Goal: Task Accomplishment & Management: Manage account settings

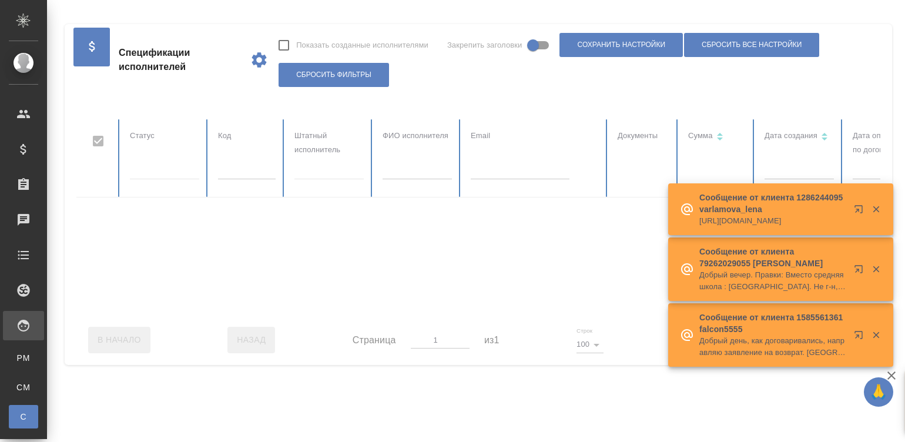
click at [244, 171] on div at bounding box center [705, 217] width 1259 height 196
click at [244, 171] on input "text" at bounding box center [247, 171] width 58 height 16
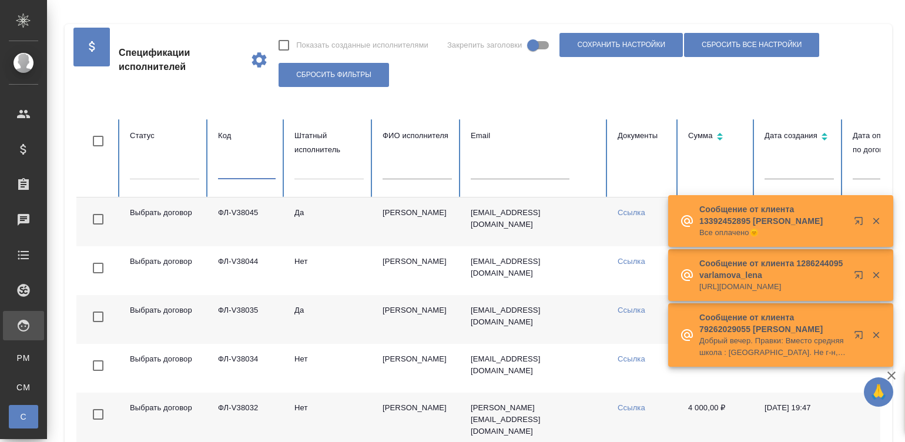
paste input "ФЛ-V37745"
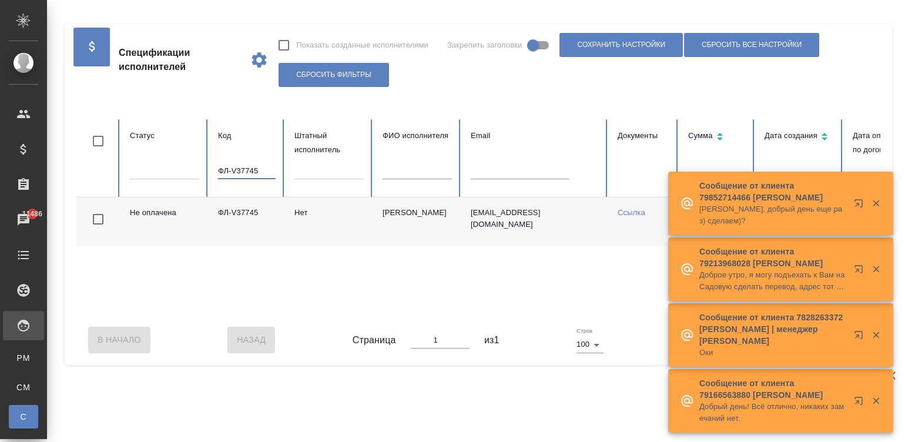
click at [227, 166] on input "ФЛ-V37745" at bounding box center [247, 171] width 58 height 16
paste input "35958"
type input "ФЛ-35958"
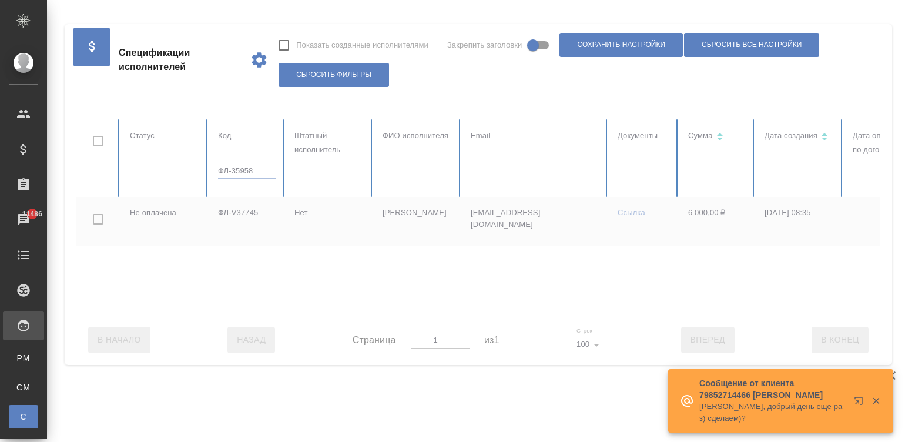
checkbox input "true"
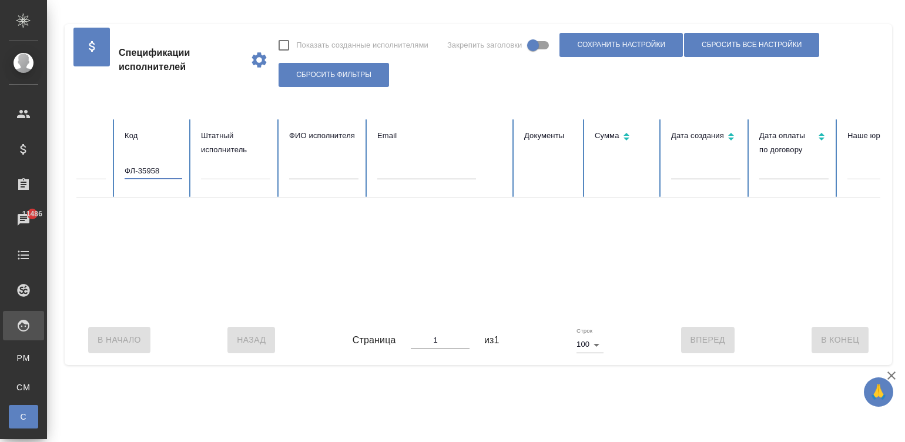
scroll to position [0, 79]
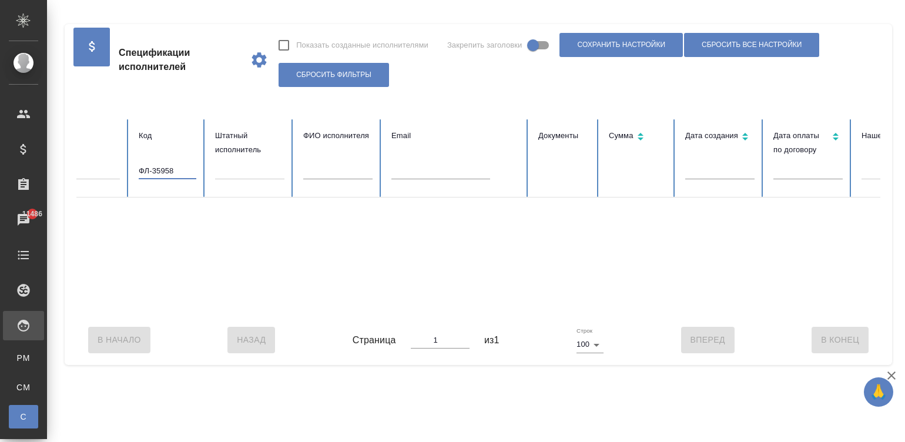
click at [177, 171] on input "ФЛ-35958" at bounding box center [168, 171] width 58 height 16
paste input "6471"
click at [182, 172] on input "ФЛ-36471" at bounding box center [168, 171] width 58 height 16
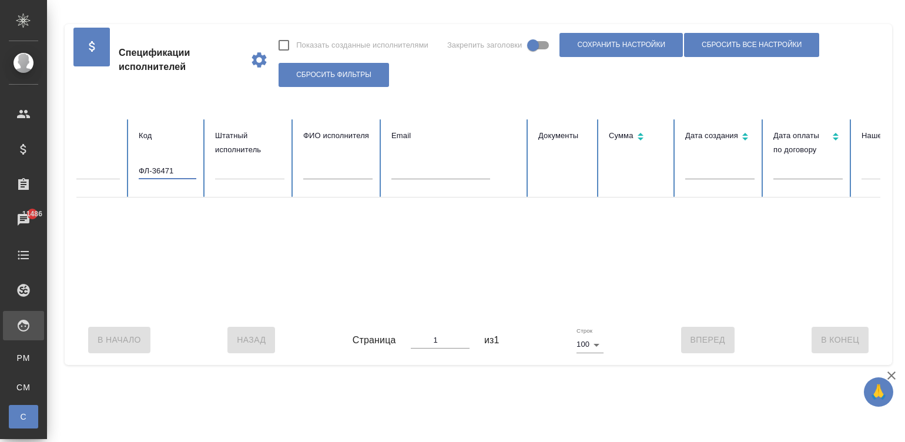
click at [182, 172] on input "ФЛ-36471" at bounding box center [168, 171] width 58 height 16
paste input "5958"
type input "ФЛ-35958"
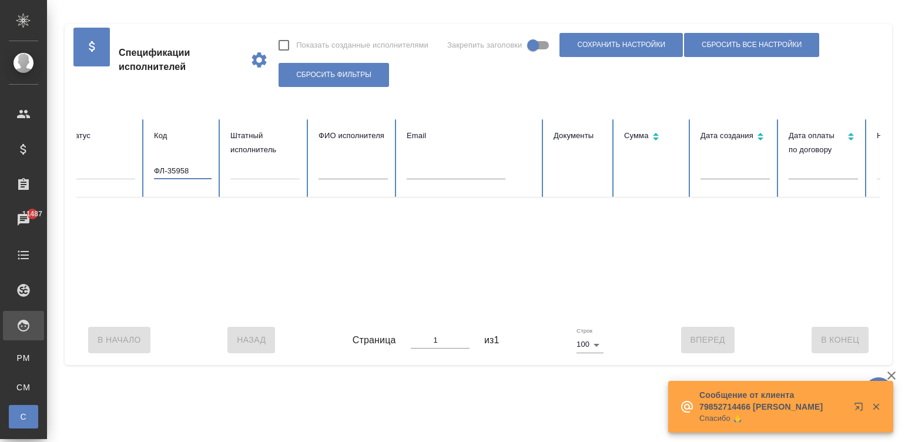
scroll to position [0, 31]
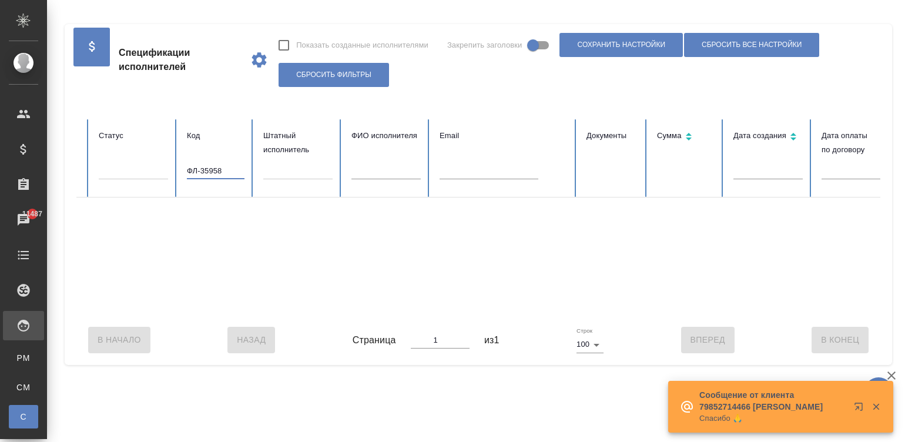
click at [215, 173] on input "ФЛ-35958" at bounding box center [216, 171] width 58 height 16
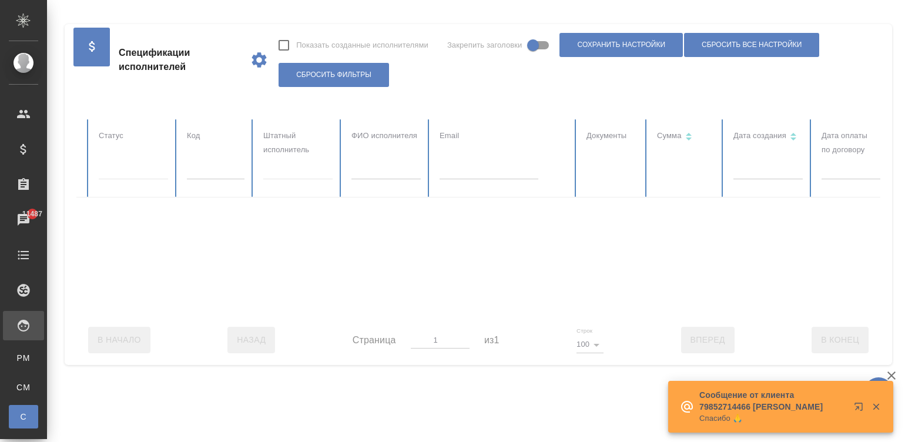
click at [362, 173] on div at bounding box center [674, 217] width 1259 height 196
click at [362, 173] on input "text" at bounding box center [386, 171] width 69 height 16
checkbox input "false"
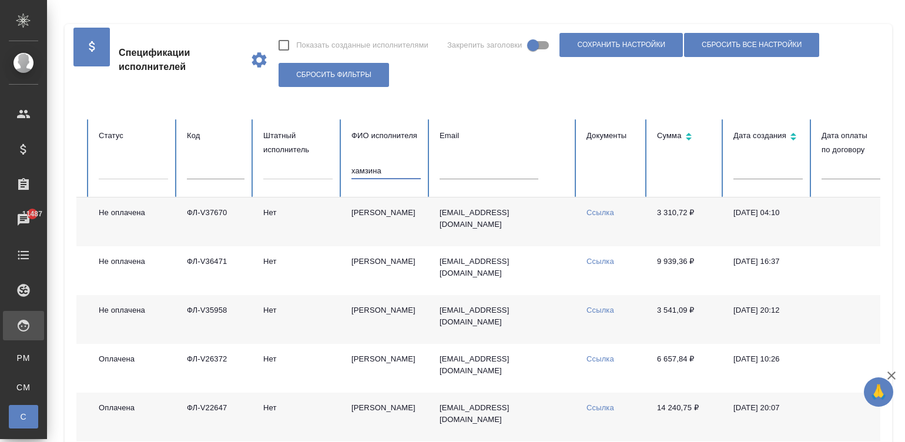
type input "хамзина"
click at [467, 333] on td "Khamzina.nuriya@mail.ru" at bounding box center [503, 319] width 147 height 49
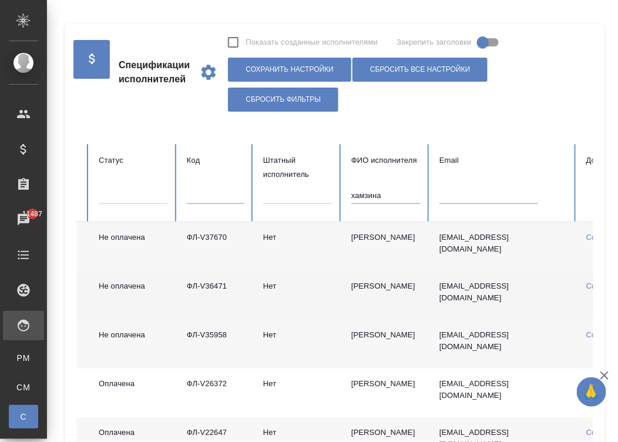
click at [262, 298] on td "Нет" at bounding box center [298, 295] width 88 height 49
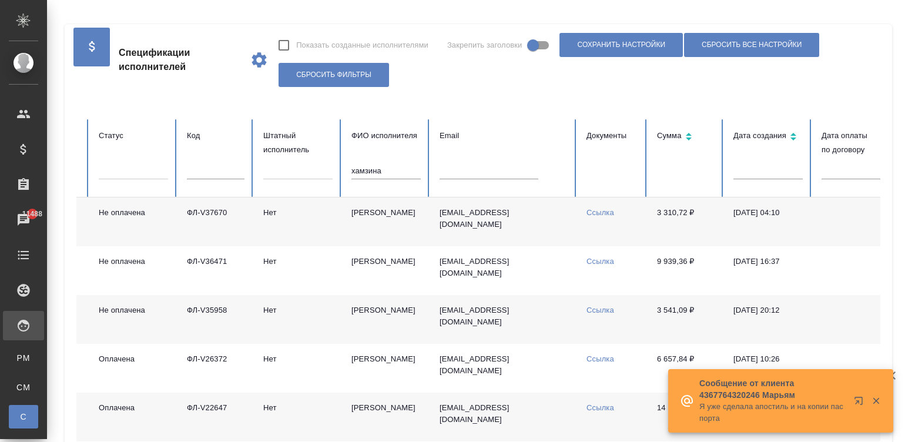
click at [391, 170] on input "хамзина" at bounding box center [386, 171] width 69 height 16
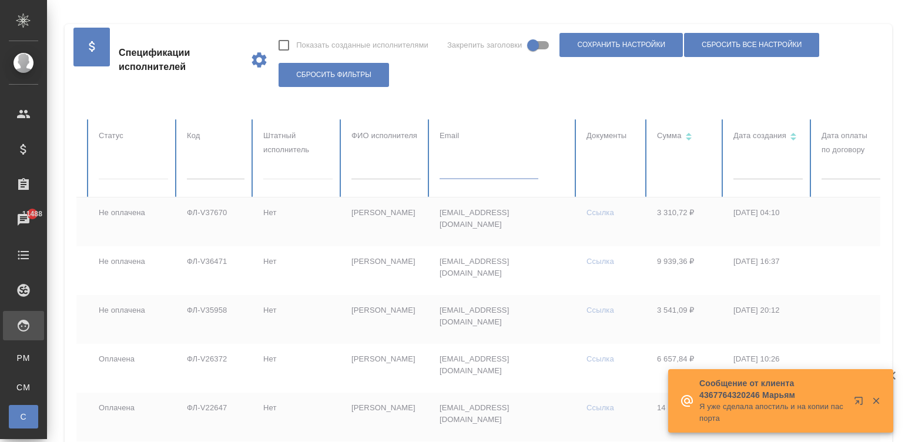
paste input "nik.potevsky@yandex.ru"
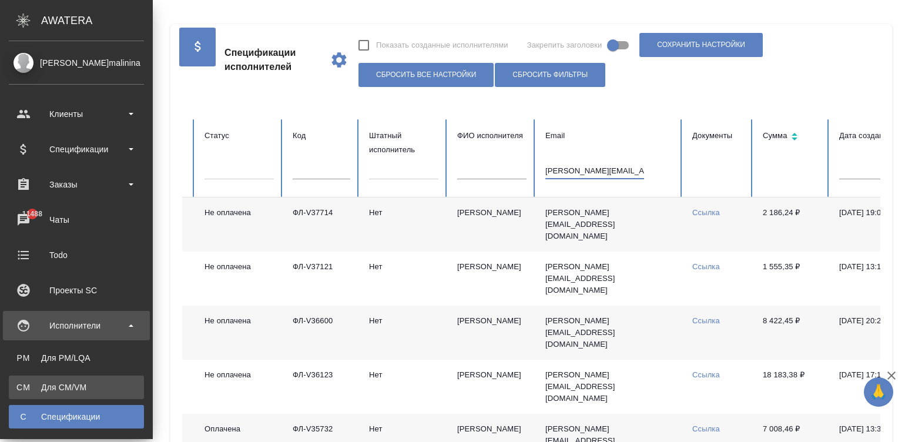
type input "nik.potevsky@yandex.ru"
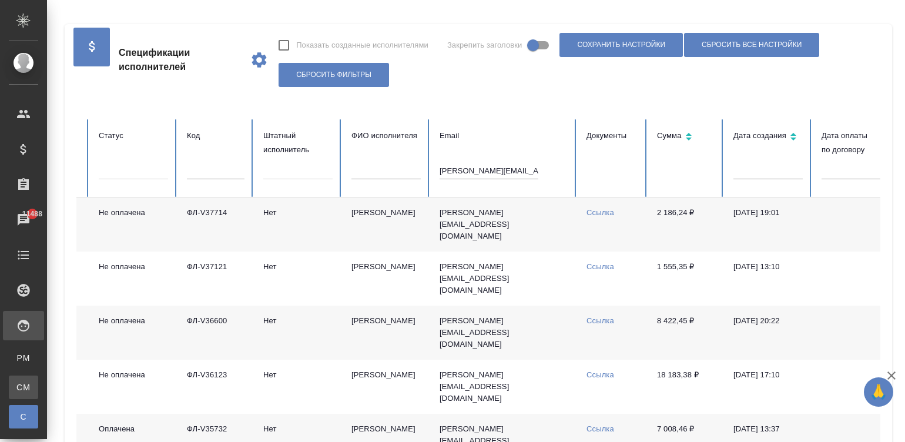
click at [18, 384] on div "Для CM/VM" at bounding box center [9, 387] width 18 height 12
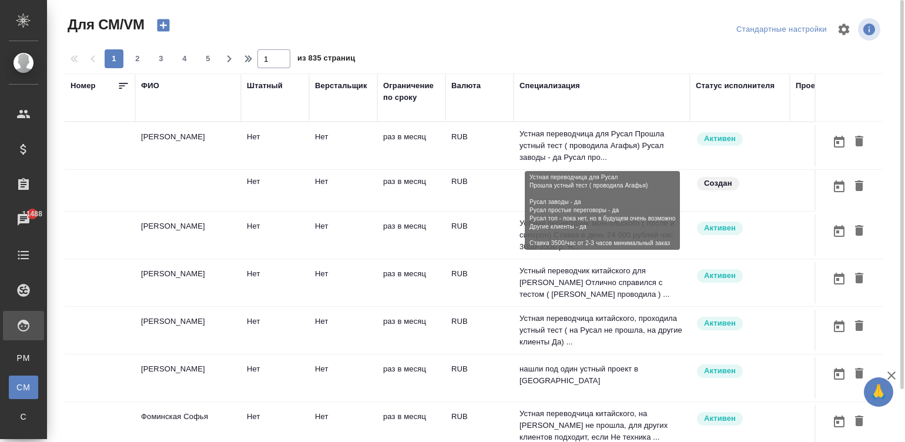
click at [582, 155] on p "Устная переводчица для Русал Прошла устный тест ( проводила Агафья) Русал завод…" at bounding box center [602, 145] width 165 height 35
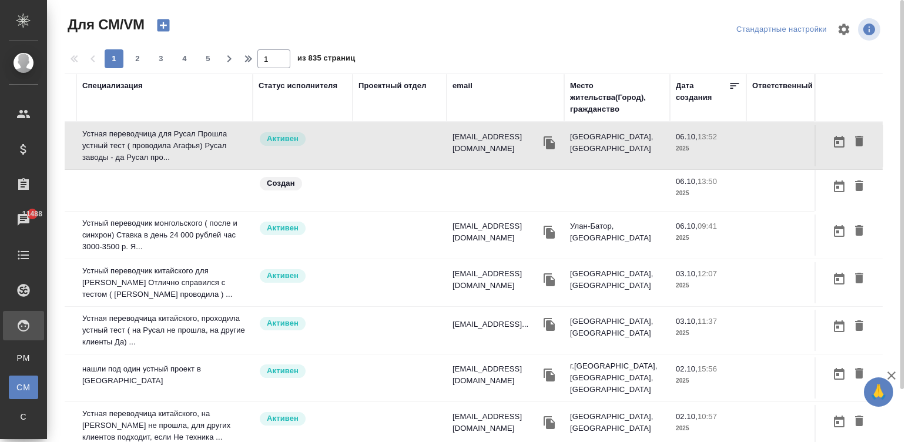
scroll to position [0, 448]
click at [453, 81] on div "email" at bounding box center [463, 86] width 20 height 12
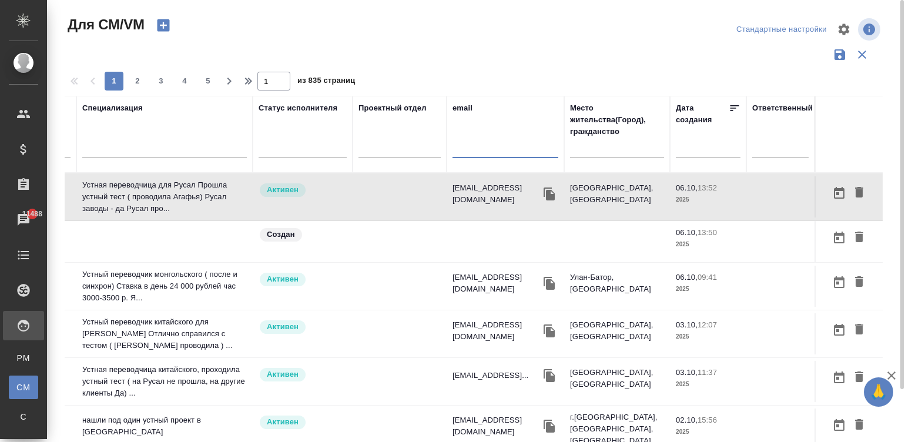
click at [468, 149] on input "text" at bounding box center [506, 150] width 106 height 15
paste input "nik.potevsky@yandex.ru"
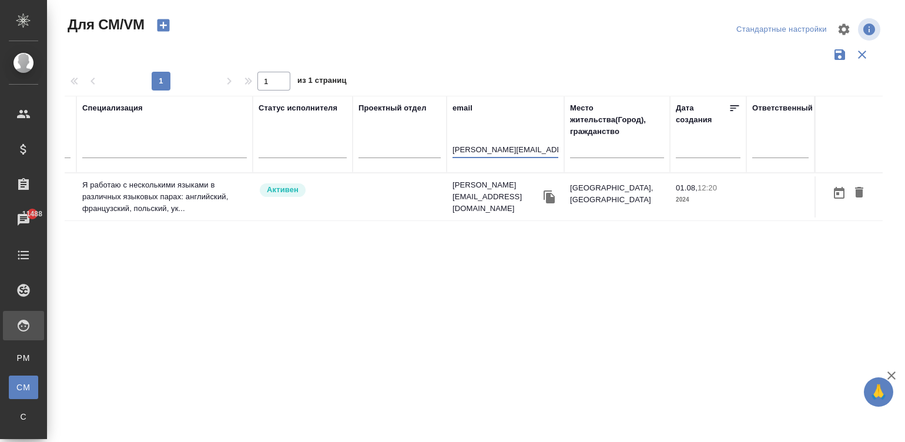
scroll to position [0, 437]
click at [406, 206] on td at bounding box center [400, 196] width 94 height 41
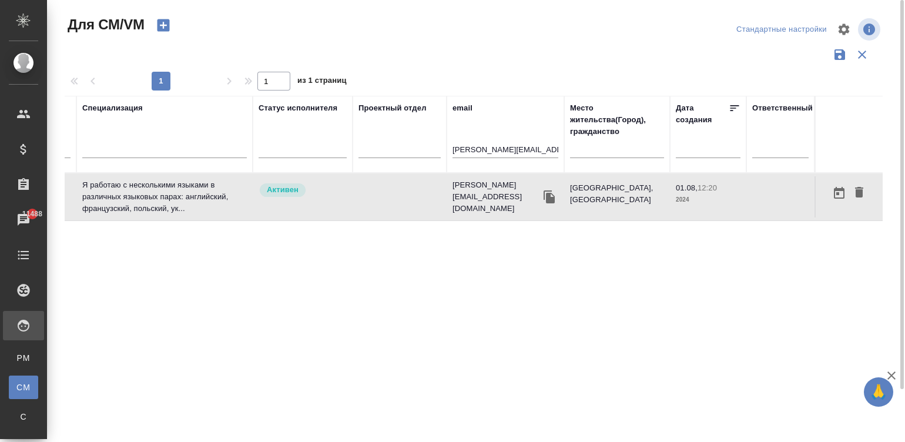
click at [406, 206] on td at bounding box center [400, 196] width 94 height 41
click at [528, 145] on input "nik.potevsky@yandex.ru" at bounding box center [506, 150] width 106 height 15
paste input "v.trufanov@awatera.com"
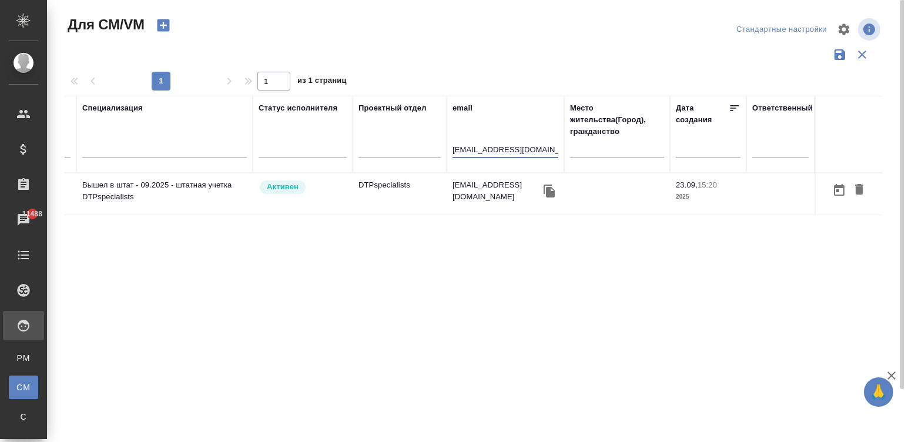
type input "v.trufanov@awatera.com"
click at [421, 186] on td "DTPspecialists" at bounding box center [400, 193] width 94 height 41
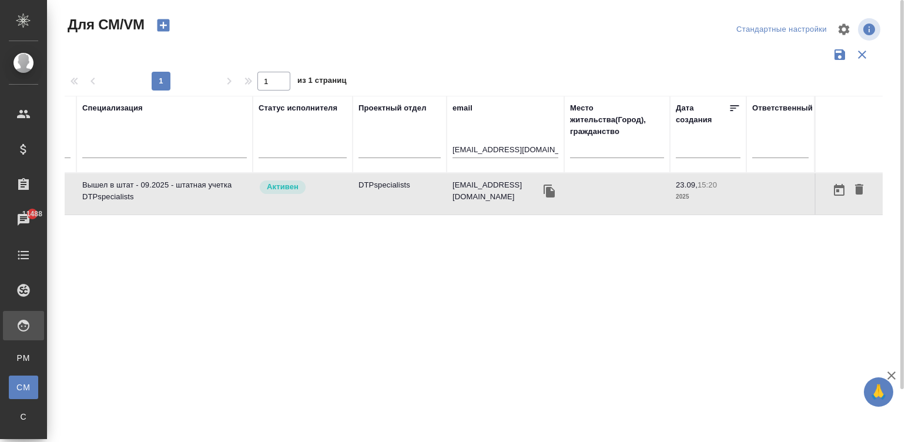
click at [421, 186] on td "DTPspecialists" at bounding box center [400, 193] width 94 height 41
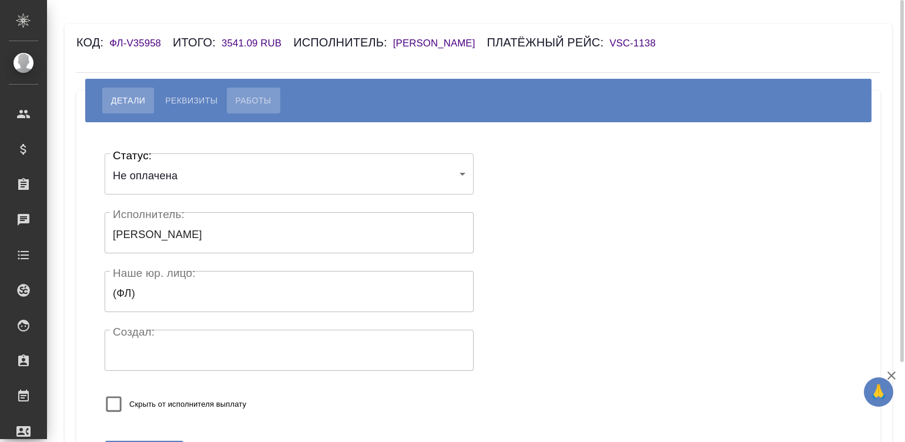
click at [246, 95] on span "Работы" at bounding box center [254, 100] width 36 height 14
select select "10"
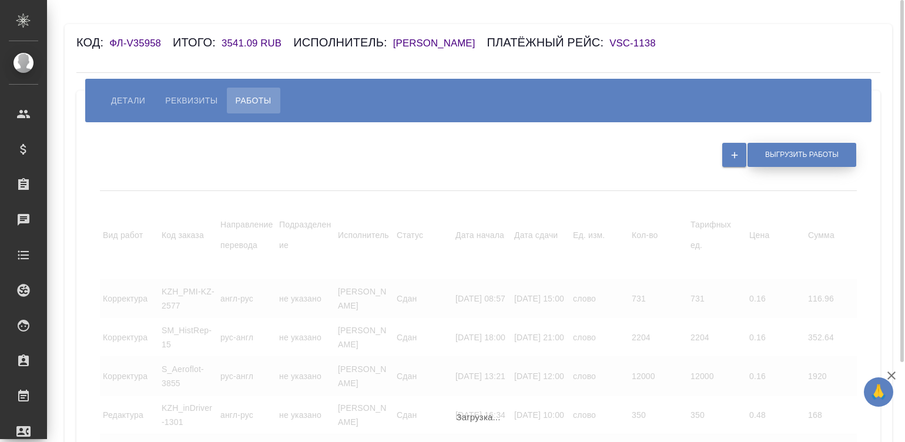
click at [781, 155] on span "Выгрузить работы" at bounding box center [801, 155] width 73 height 10
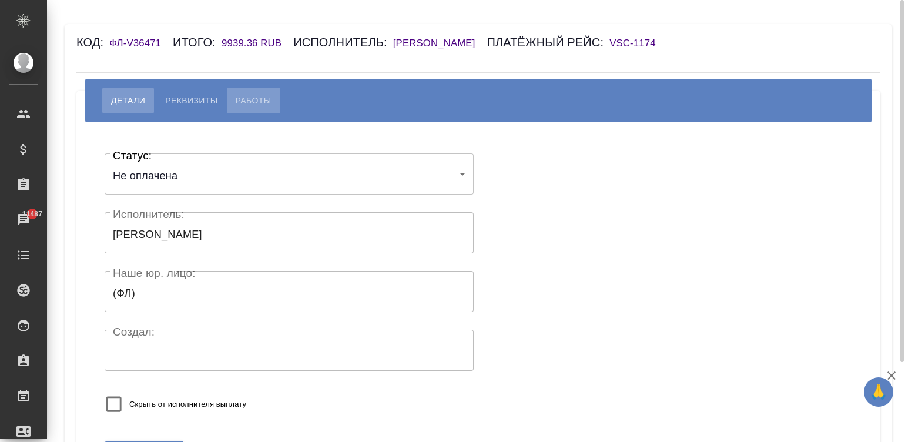
click at [250, 94] on span "Работы" at bounding box center [254, 100] width 36 height 14
select select "10"
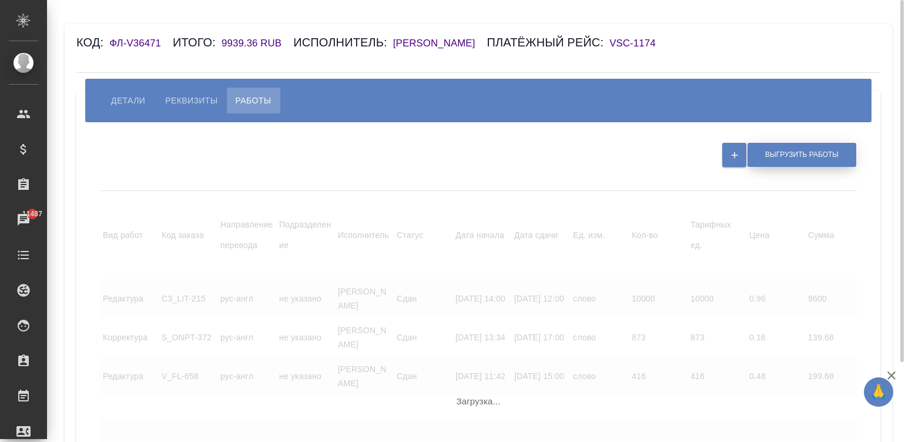
click at [618, 154] on span "Выгрузить работы" at bounding box center [801, 155] width 73 height 10
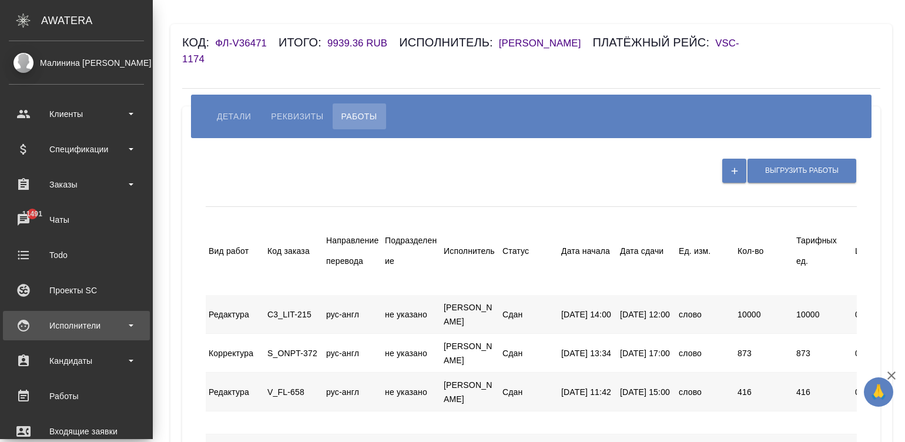
click at [26, 323] on div "Исполнители" at bounding box center [76, 326] width 135 height 18
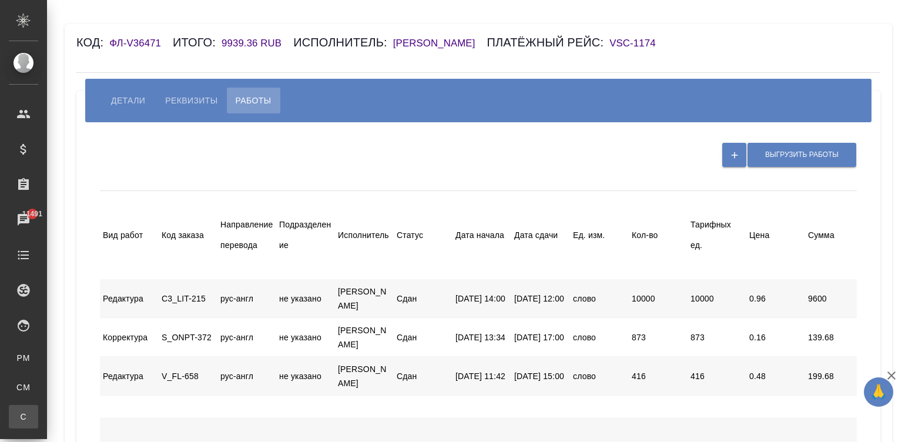
click at [18, 411] on div "Спецификации" at bounding box center [9, 417] width 18 height 12
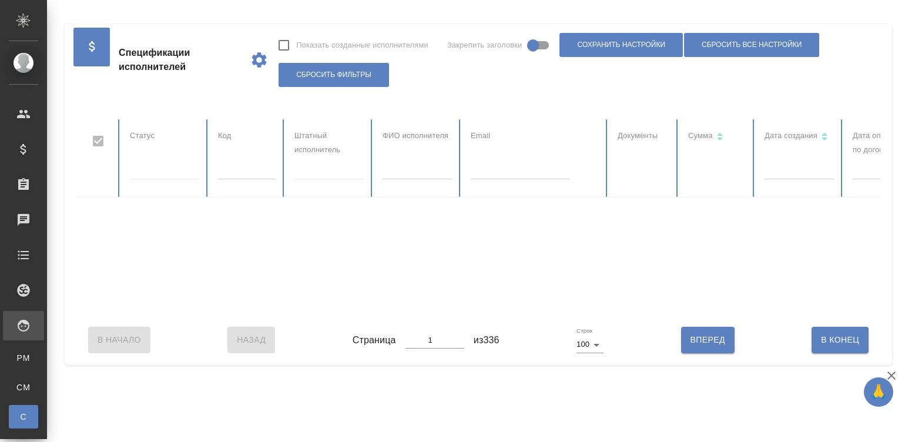
click at [506, 170] on input "text" at bounding box center [520, 171] width 99 height 16
checkbox input "false"
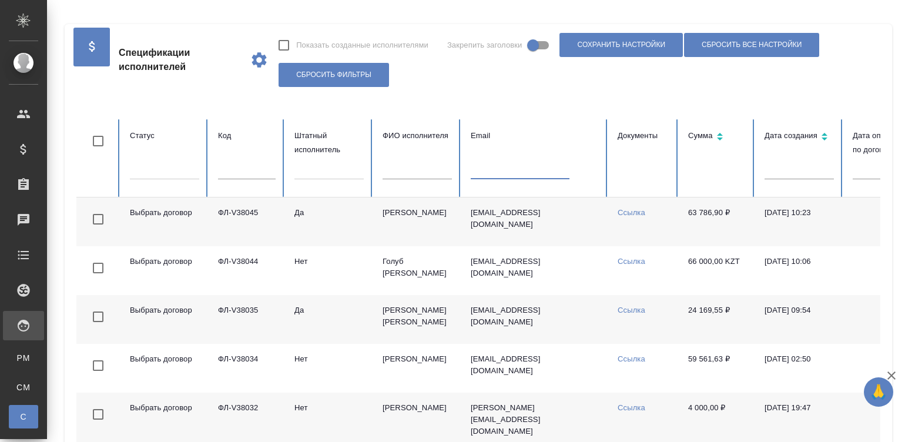
paste input "word_master@mail.ru"
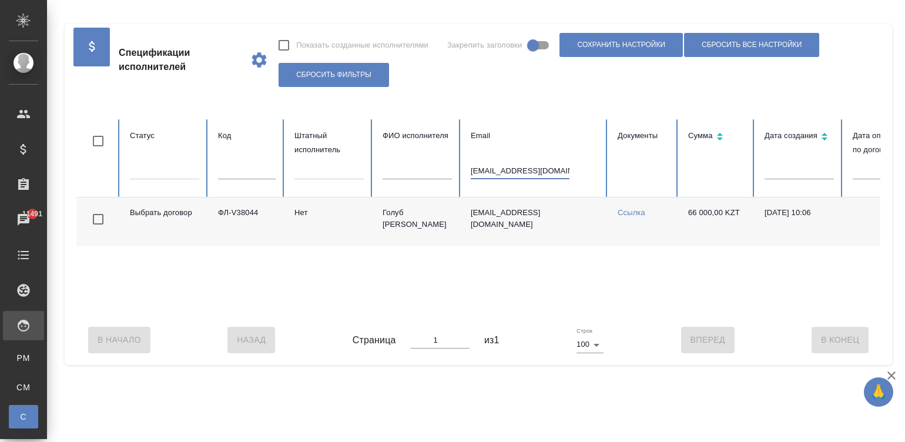
type input "word_master@mail.ru"
click at [485, 217] on td "word_master@mail.ru" at bounding box center [534, 222] width 147 height 49
click at [485, 217] on td "[EMAIL_ADDRESS][DOMAIN_NAME]" at bounding box center [534, 222] width 147 height 49
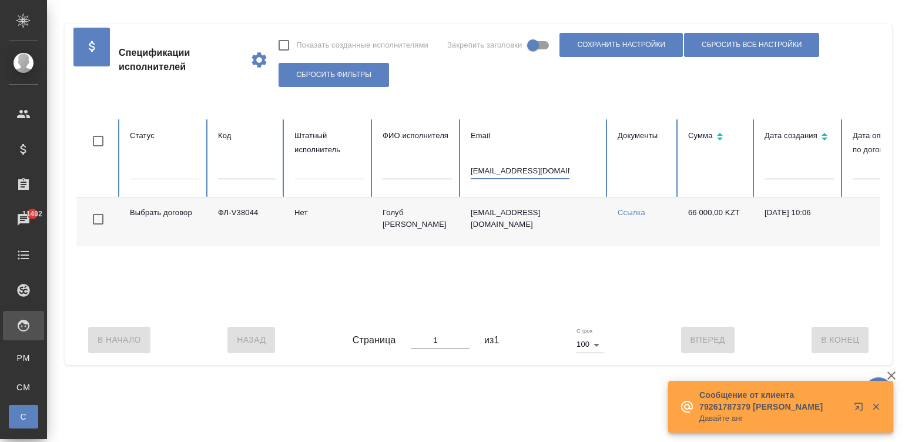
click at [543, 165] on input "word_master@mail.ru" at bounding box center [520, 171] width 99 height 16
click at [543, 165] on input "[EMAIL_ADDRESS][DOMAIN_NAME]" at bounding box center [520, 171] width 99 height 16
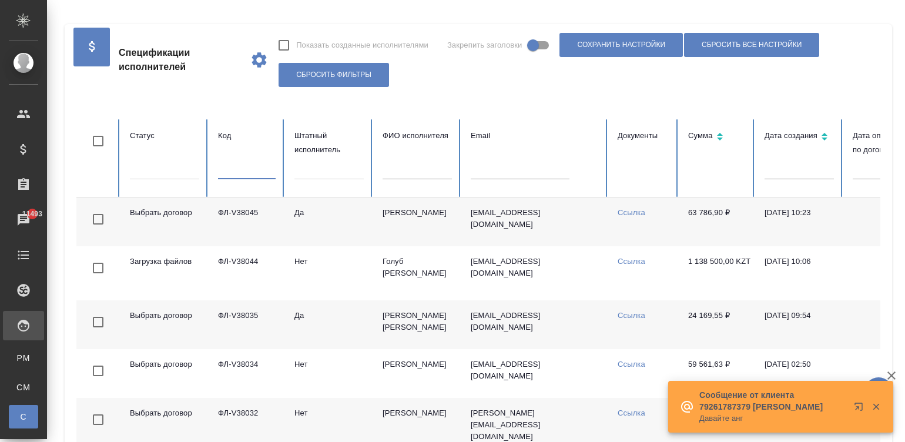
click at [235, 179] on input "text" at bounding box center [247, 171] width 58 height 16
paste input "37121"
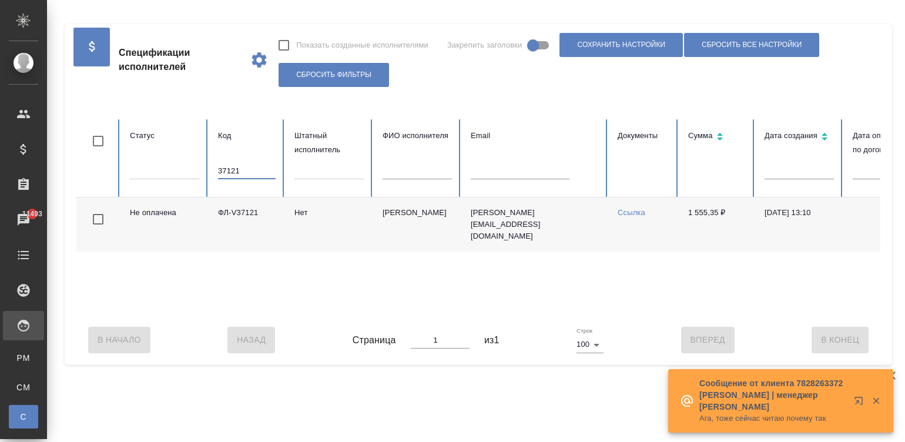
scroll to position [0, 454]
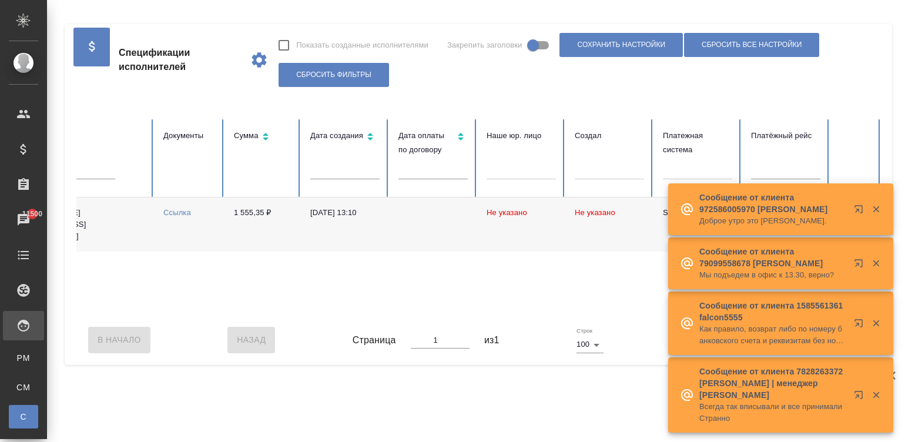
click at [217, 306] on div "Не оплачена ФЛ-V37121 Нет Потевский Никита Александрович nik.potevsky@yandex.ru…" at bounding box center [251, 257] width 1259 height 118
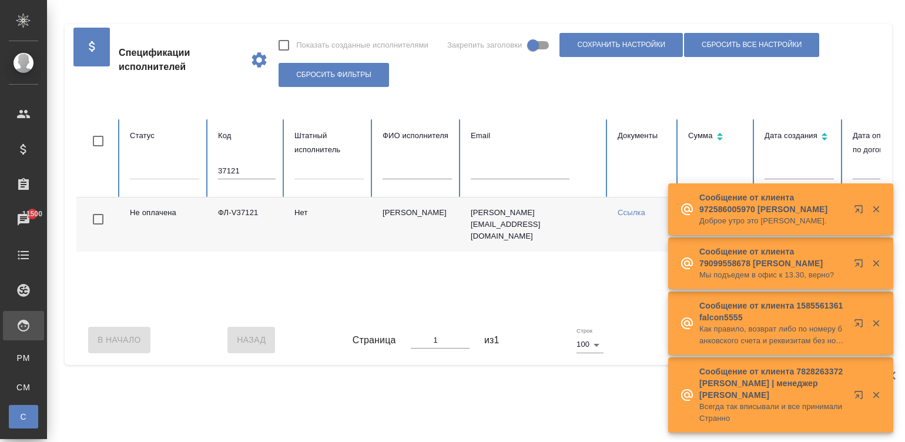
click at [237, 172] on input "37121" at bounding box center [247, 171] width 58 height 16
paste input "V37645"
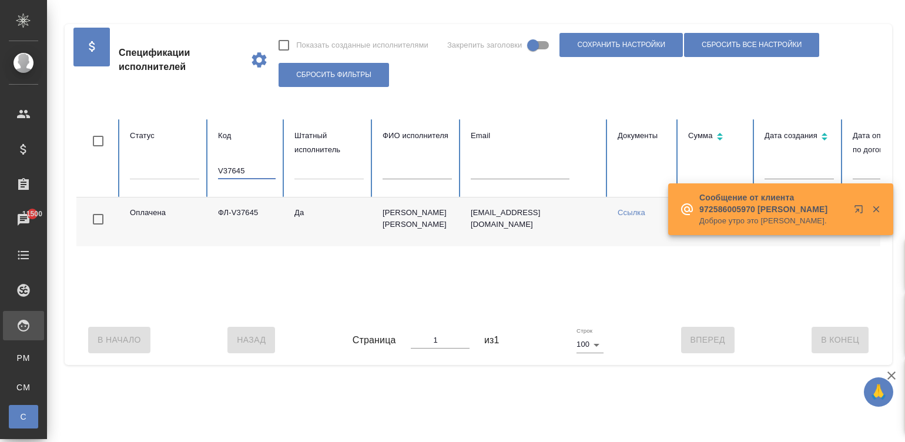
scroll to position [0, 454]
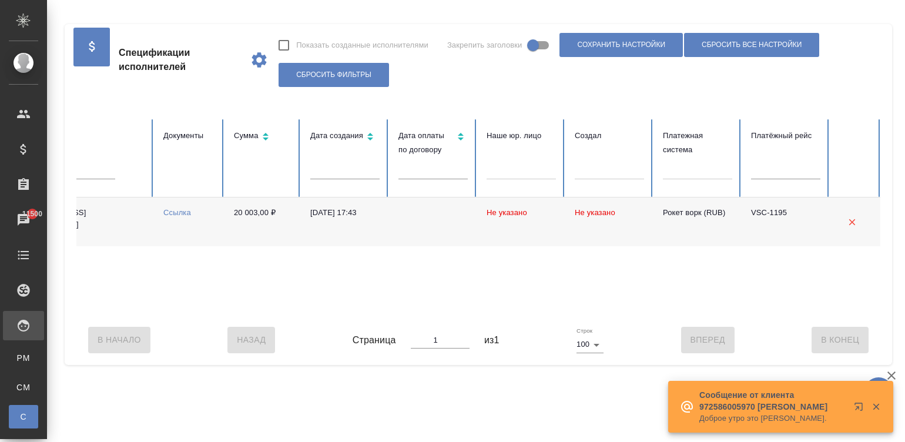
type input "V37645"
click at [282, 312] on div "Оплачена ФЛ-V37645 Да Камакина Наталья n.kamakina1@awatera.com Ссылка 20 003,00…" at bounding box center [251, 257] width 1259 height 118
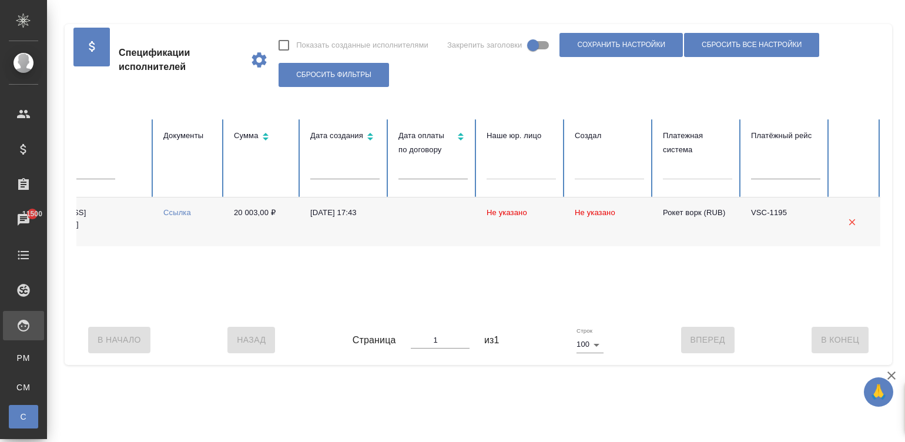
scroll to position [0, 0]
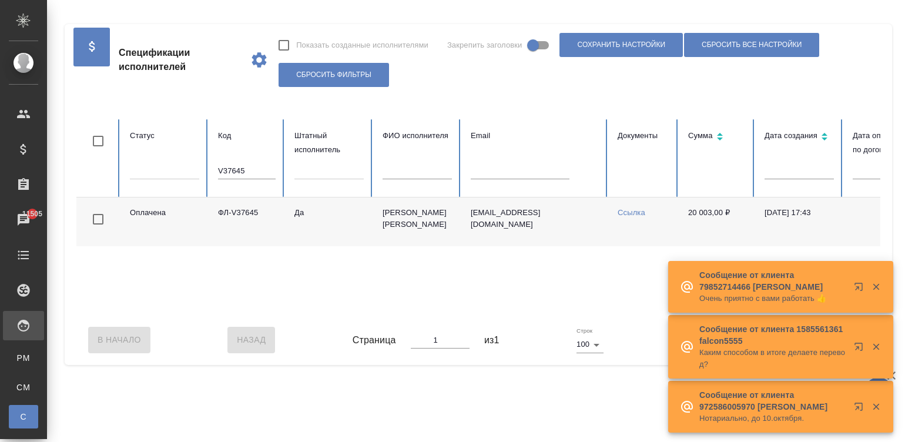
click at [261, 165] on input "V37645" at bounding box center [247, 171] width 58 height 16
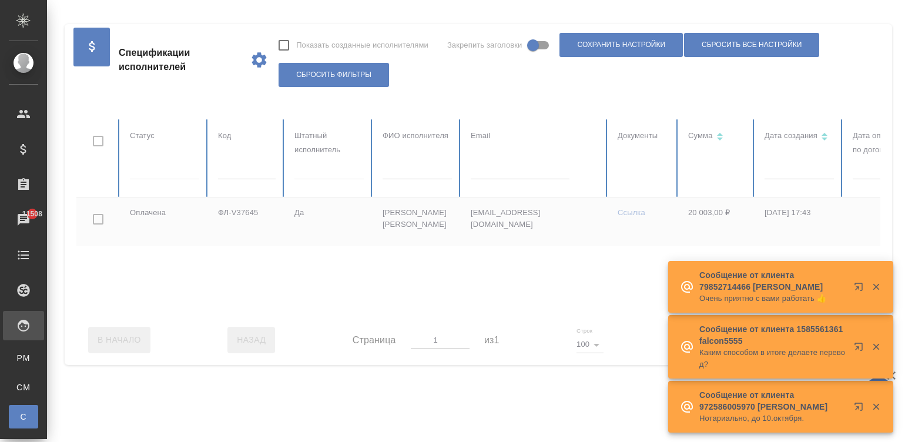
click at [419, 175] on div at bounding box center [705, 217] width 1259 height 196
click at [419, 175] on input "text" at bounding box center [417, 171] width 69 height 16
click at [399, 175] on input "text" at bounding box center [417, 171] width 69 height 16
click at [392, 173] on input "text" at bounding box center [417, 171] width 69 height 16
click at [421, 173] on input "text" at bounding box center [417, 171] width 69 height 16
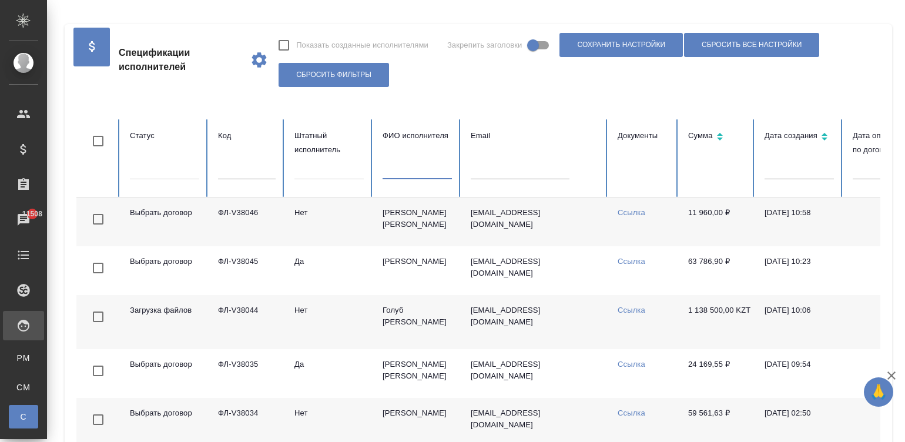
click at [416, 173] on input "text" at bounding box center [417, 171] width 69 height 16
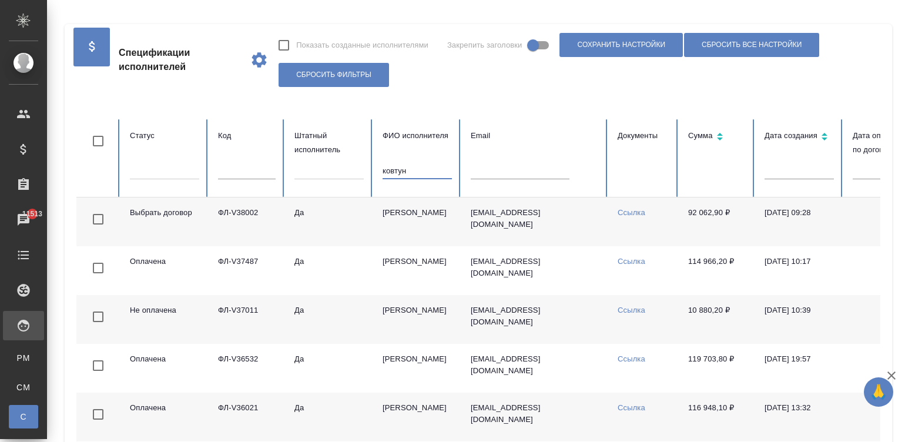
type input "ковтун"
click at [600, 234] on td "s.kovtun1@awatera.com" at bounding box center [534, 222] width 147 height 49
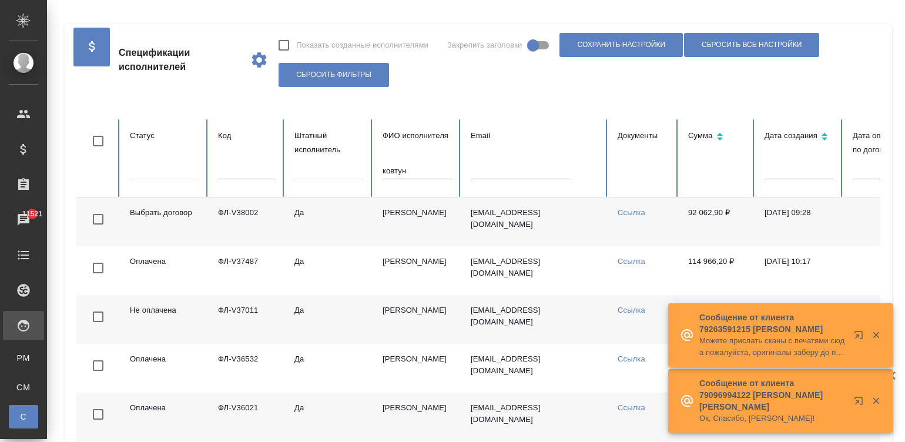
click at [411, 172] on input "ковтун" at bounding box center [417, 171] width 69 height 16
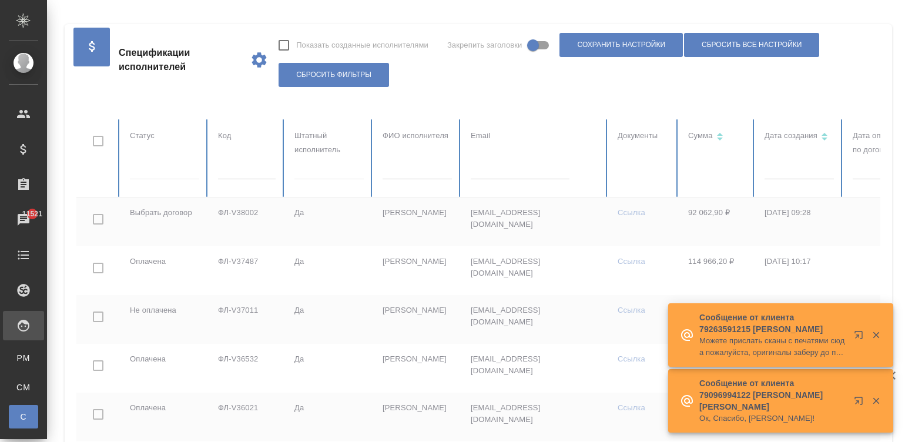
scroll to position [0, 29]
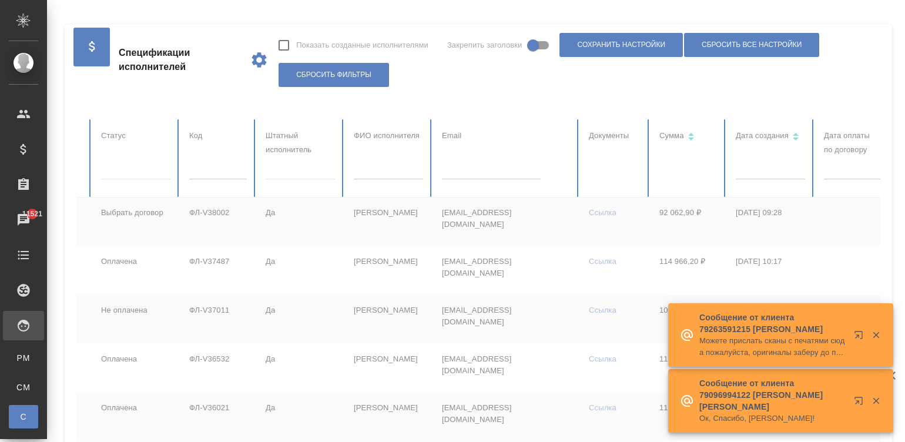
click at [618, 233] on td "06.10.2025, 09:28" at bounding box center [771, 222] width 88 height 49
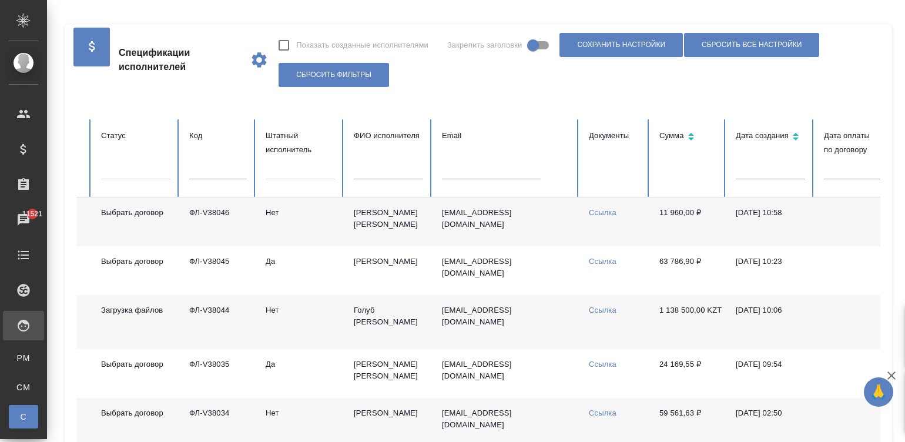
scroll to position [0, 454]
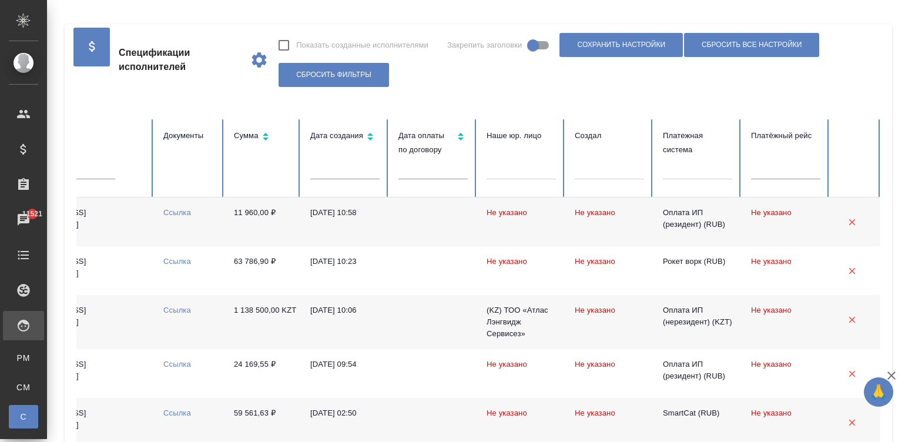
click at [618, 170] on div at bounding box center [697, 167] width 69 height 17
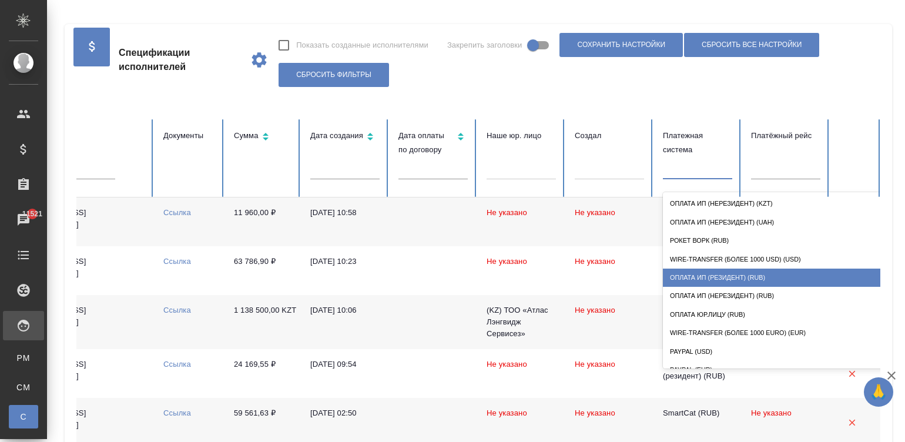
click at [618, 269] on div "Оплата ИП (резидент) (RUB)" at bounding box center [780, 278] width 235 height 18
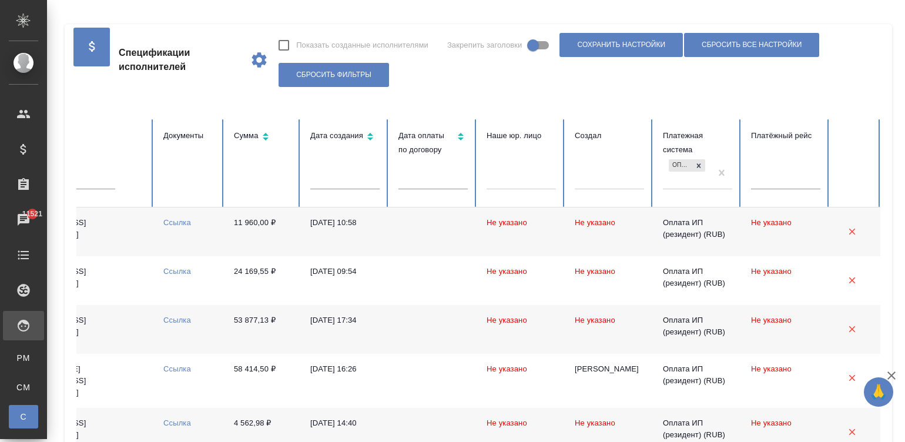
click at [573, 235] on td "Не указано" at bounding box center [609, 231] width 88 height 49
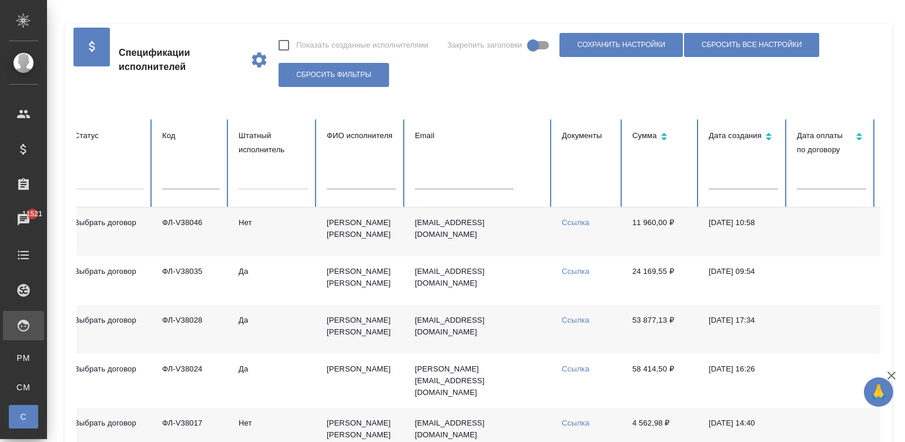
scroll to position [0, 0]
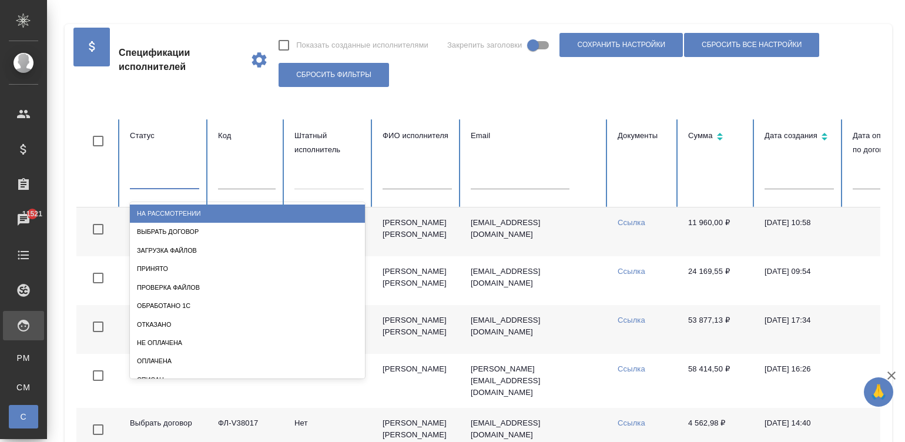
click at [163, 178] on div at bounding box center [164, 177] width 69 height 17
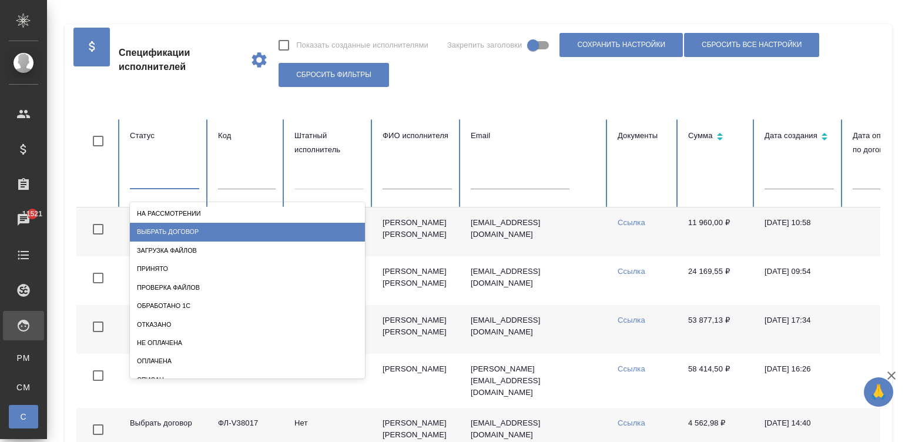
click at [176, 232] on div "Выбрать договор" at bounding box center [247, 232] width 235 height 18
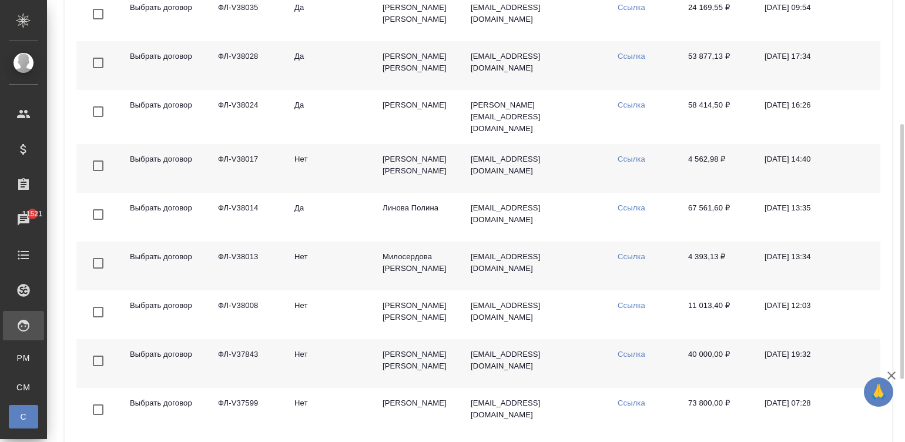
scroll to position [325, 0]
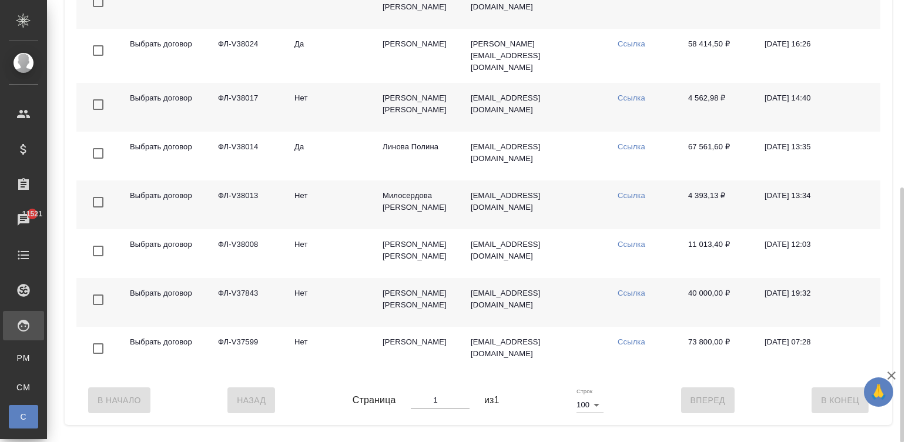
click at [351, 298] on td "Нет" at bounding box center [329, 302] width 88 height 49
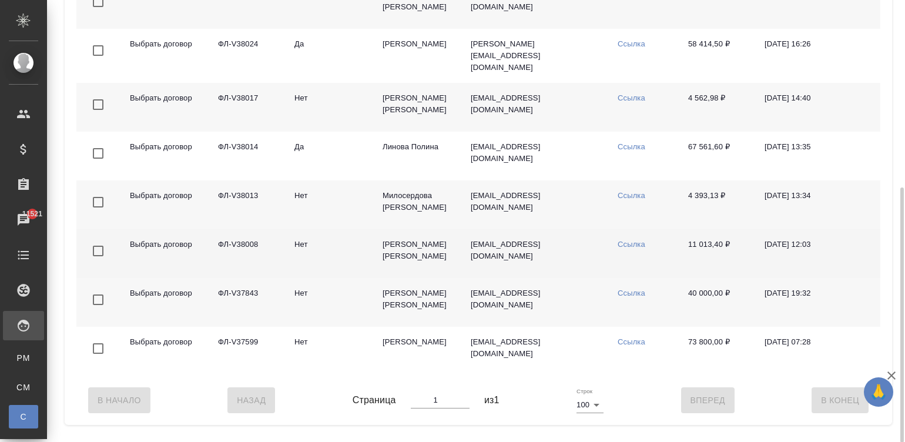
click at [303, 247] on td "Нет" at bounding box center [329, 253] width 88 height 49
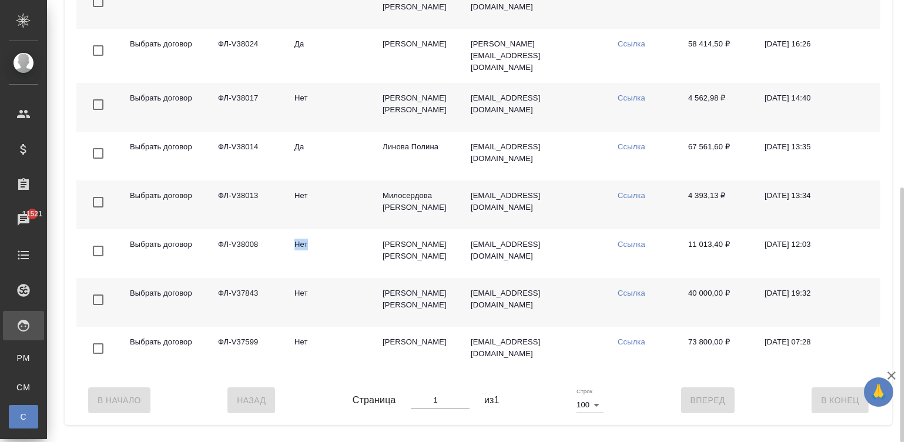
click at [390, 185] on td "Милосердова Юлия" at bounding box center [417, 204] width 88 height 49
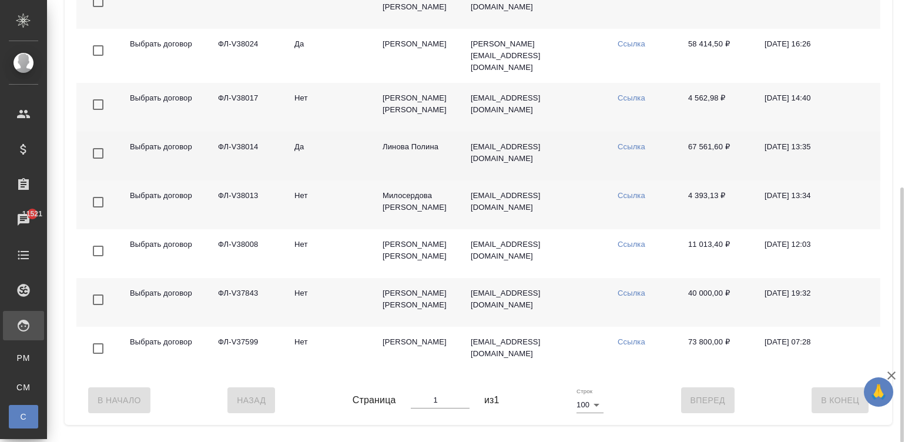
click at [405, 139] on td "Линова Полина" at bounding box center [417, 156] width 88 height 49
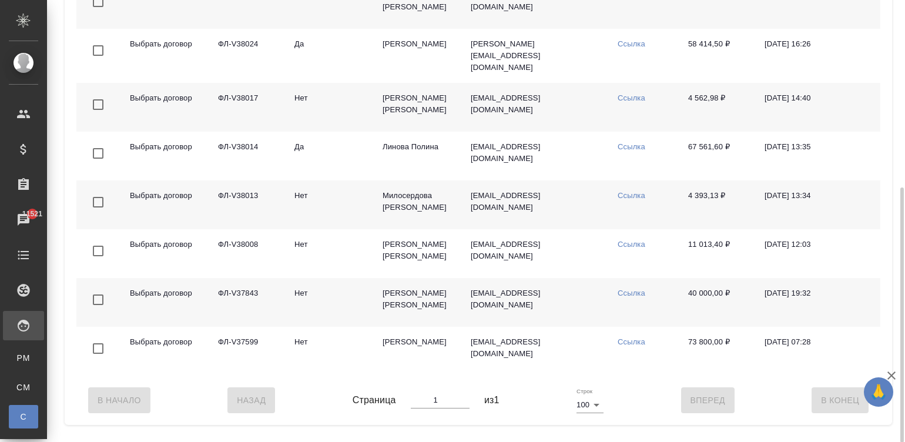
click at [379, 97] on td "Мазанова Анна Александровна" at bounding box center [417, 107] width 88 height 49
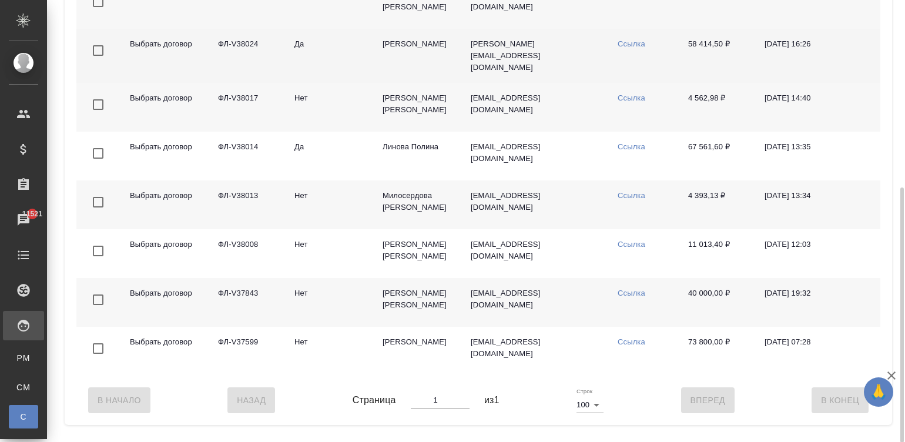
click at [415, 42] on td "Селезнев Максим" at bounding box center [417, 56] width 88 height 54
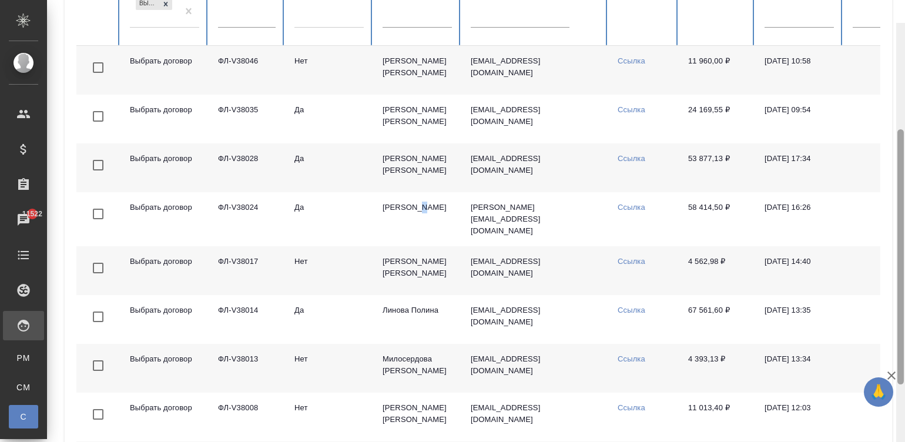
drag, startPoint x: 903, startPoint y: 203, endPoint x: 915, endPoint y: 108, distance: 95.4
click at [618, 108] on html "🙏 .cls-1 fill:#fff; AWATERA Малинина Мария m.malinina Клиенты Спецификации Зака…" at bounding box center [452, 221] width 905 height 442
click at [447, 162] on td "Кушниров Алексей" at bounding box center [417, 168] width 88 height 49
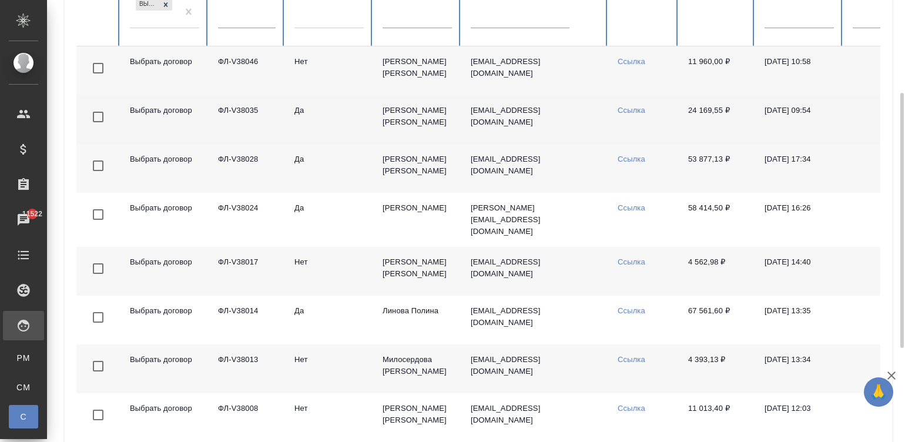
click at [434, 109] on td "Ефремова Ирина" at bounding box center [417, 119] width 88 height 49
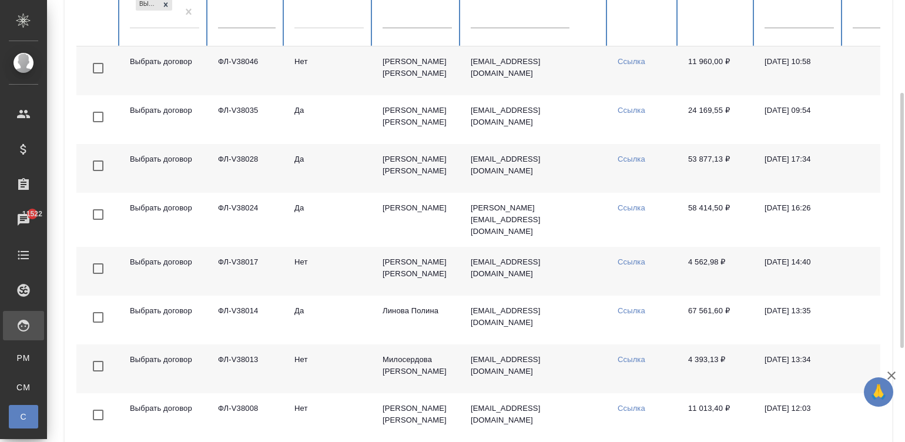
click at [409, 60] on td "Квочкина Наталья Васильевна" at bounding box center [417, 70] width 88 height 49
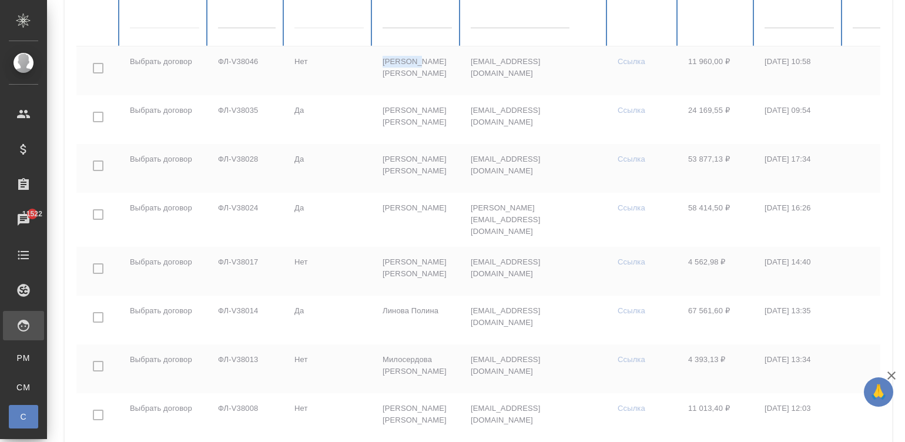
click at [170, 14] on div at bounding box center [705, 248] width 1259 height 581
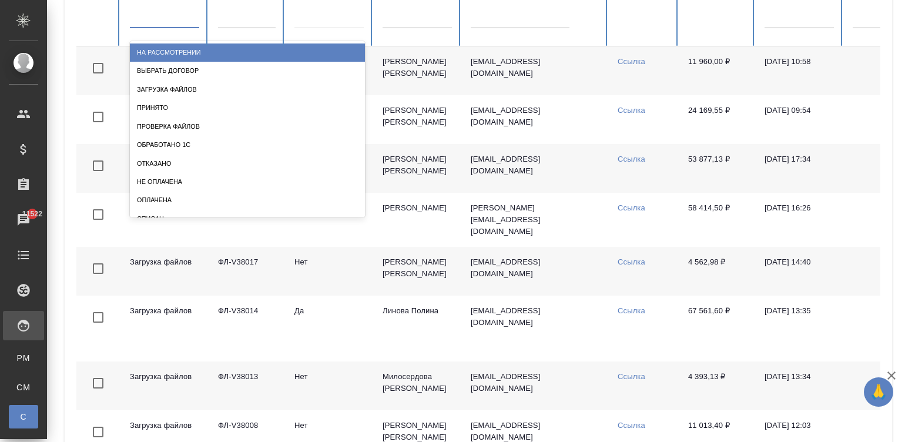
click at [175, 21] on div at bounding box center [164, 16] width 69 height 17
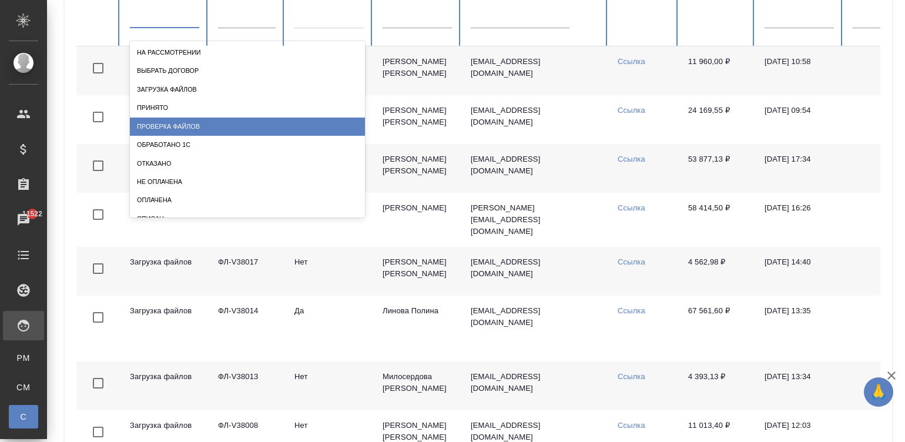
click at [214, 122] on div "Проверка файлов" at bounding box center [247, 127] width 235 height 18
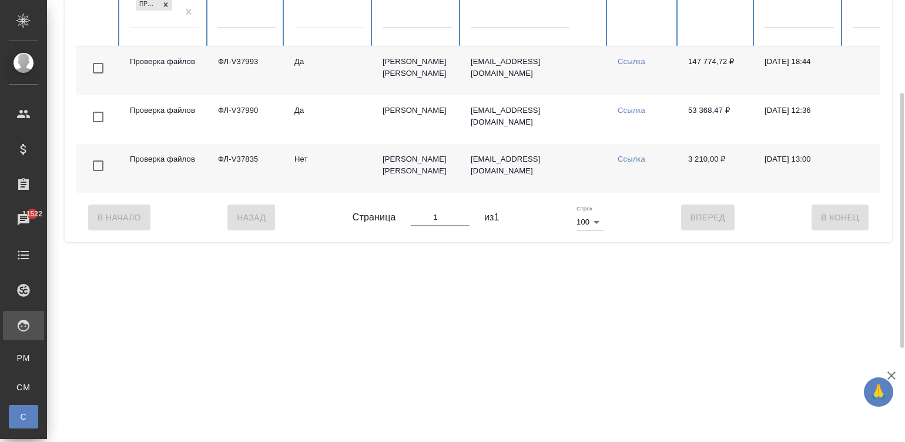
click at [396, 65] on td "Мартынова Александра Ивановна" at bounding box center [417, 70] width 88 height 49
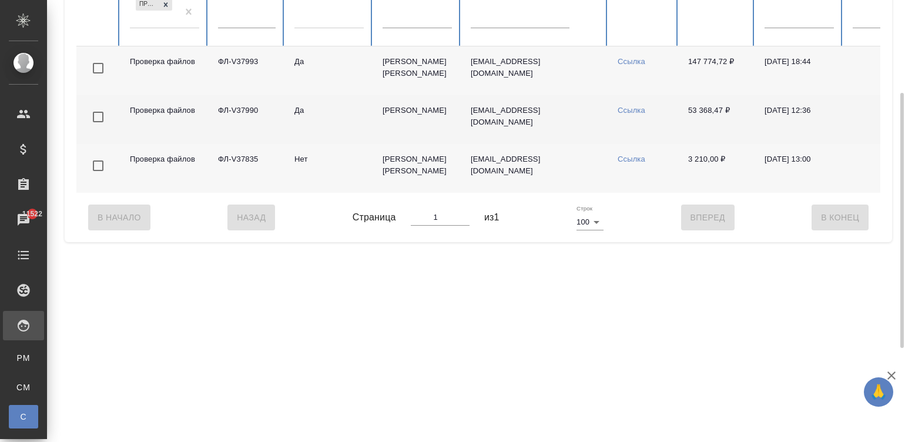
click at [412, 119] on td "Атминис Кристина" at bounding box center [417, 119] width 88 height 49
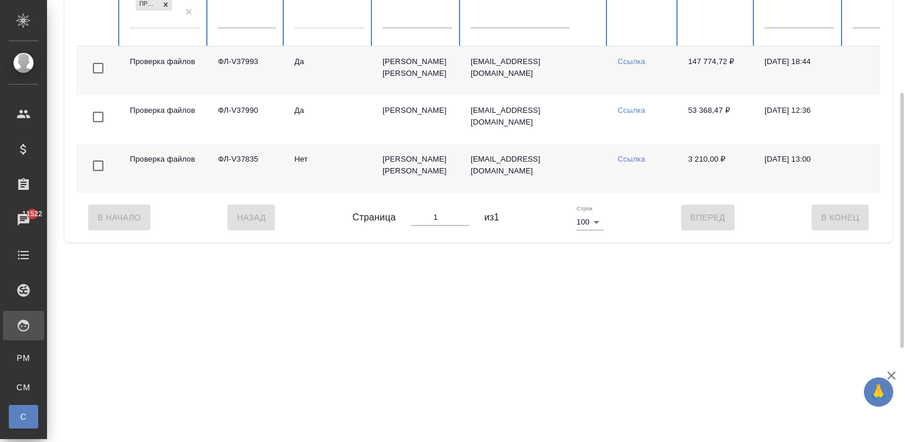
click at [388, 180] on td "Труфанов Владимир Иванович" at bounding box center [417, 168] width 88 height 49
click at [618, 216] on div "В Начало Назад Страница 1 из 1 Строк 100 100 Вперед В Конец" at bounding box center [478, 217] width 804 height 49
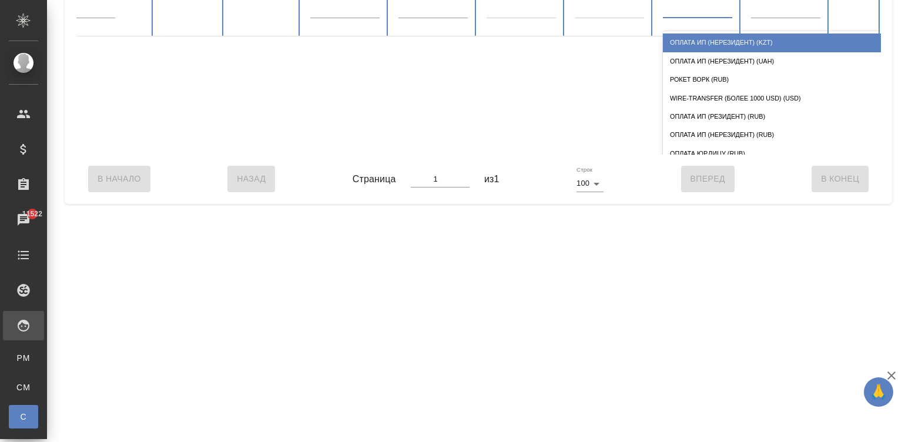
click at [618, 11] on div at bounding box center [697, 6] width 69 height 17
click at [618, 42] on div "Оплата ИП (нерезидент) (KZT)" at bounding box center [780, 43] width 235 height 18
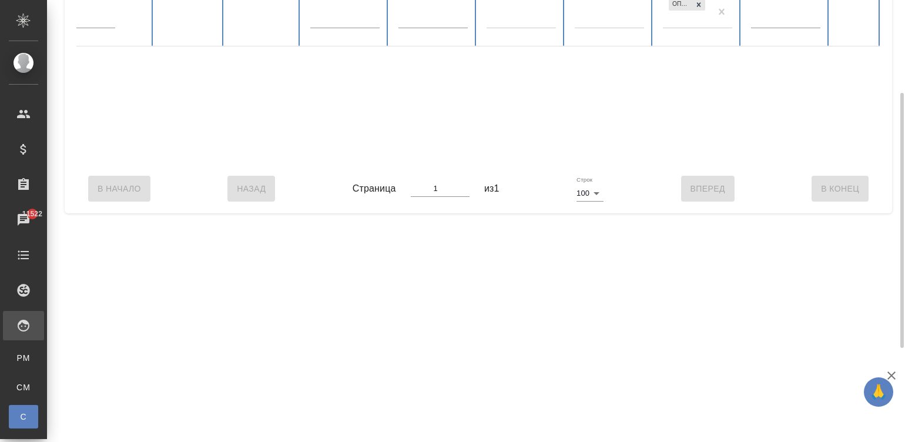
scroll to position [0, 0]
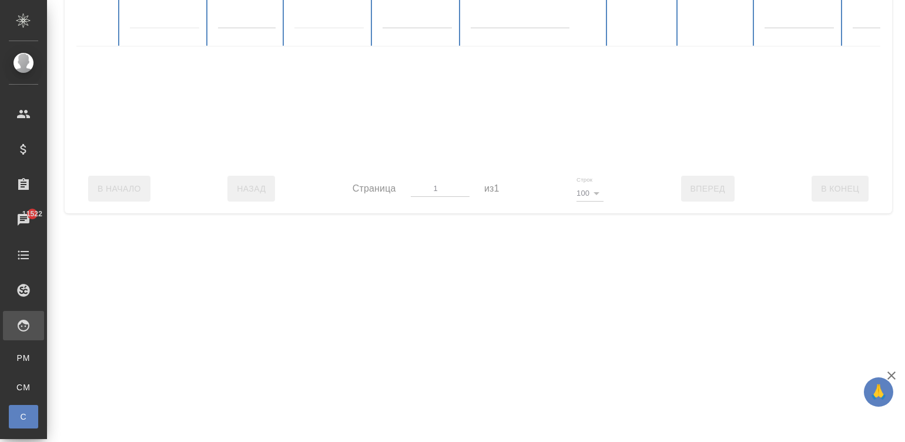
checkbox input "false"
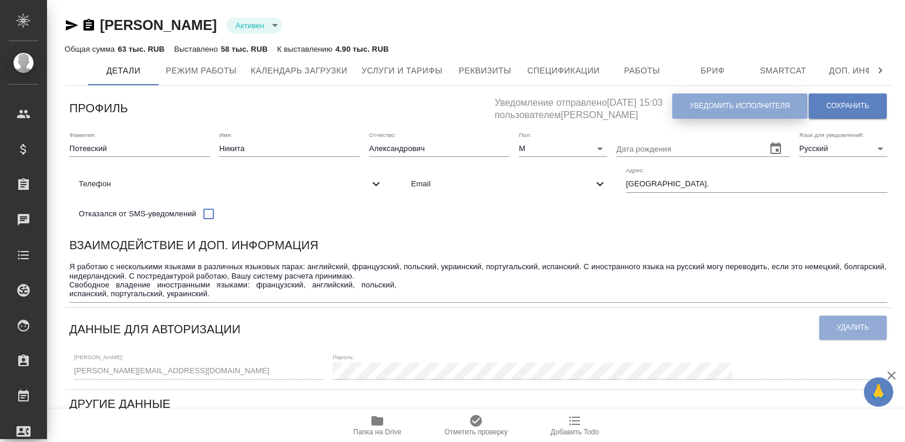
click at [759, 106] on span "Уведомить исполнителя" at bounding box center [740, 106] width 100 height 10
type textarea "Добрый день, Никита ! Ознакомиться с подробной информацией по выполненным работ…"
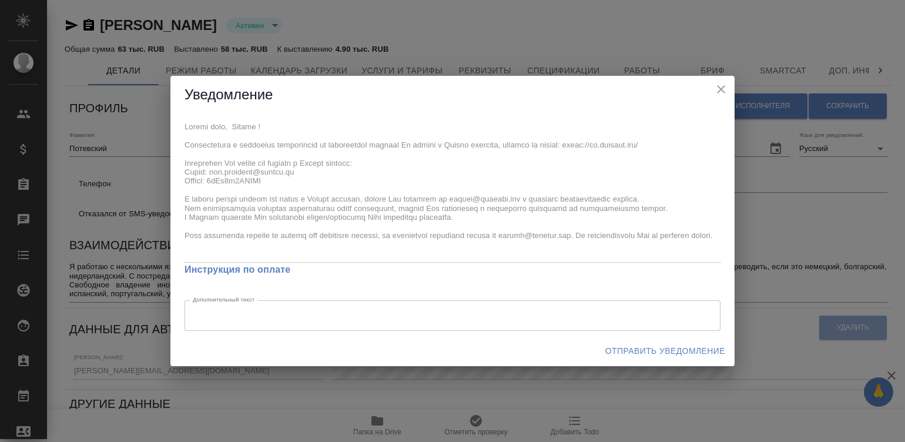
click at [173, 124] on div "x Инструкция по оплате Дополнительный текст x Дополнительный текст" at bounding box center [452, 225] width 564 height 222
click at [635, 350] on span "Отправить уведомление" at bounding box center [665, 351] width 120 height 15
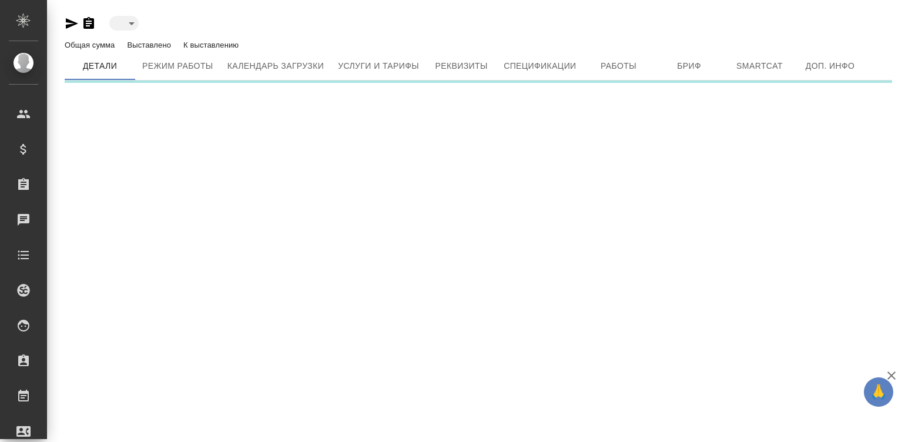
type input "active"
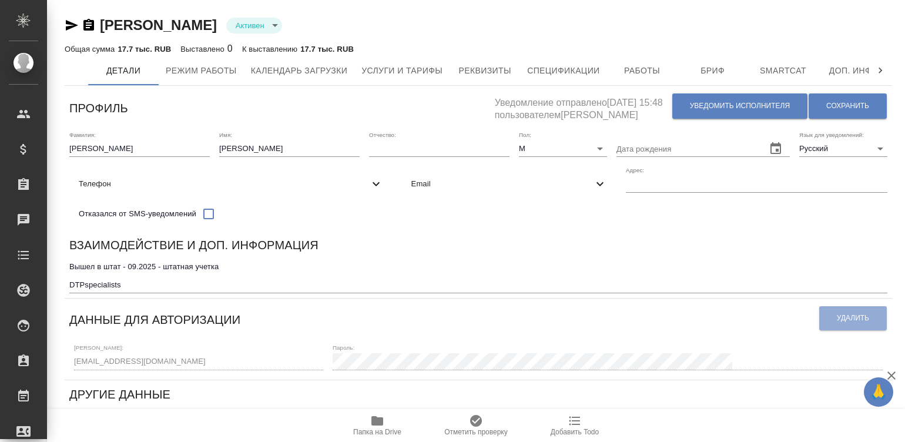
click at [432, 249] on div "Взаимодействие и доп. информация" at bounding box center [478, 247] width 818 height 23
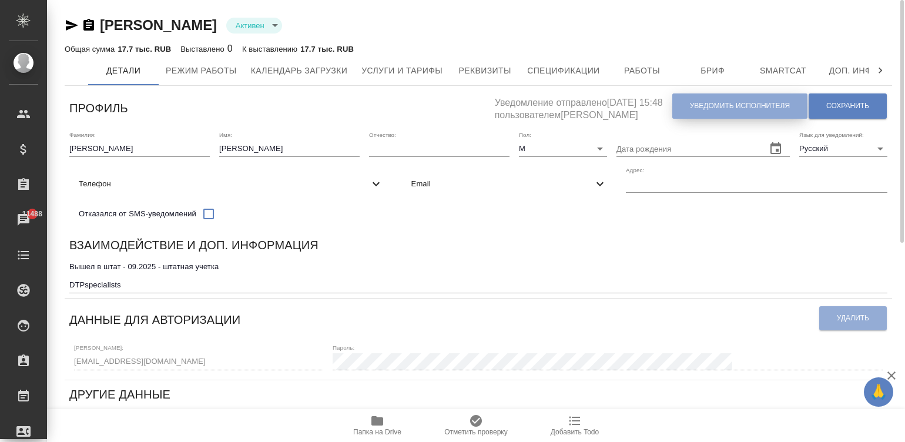
click at [730, 98] on button "Уведомить исполнителя" at bounding box center [739, 105] width 135 height 25
type textarea "Добрый день, Владимир! Ознакомиться с подробной информацией по выполненным рабо…"
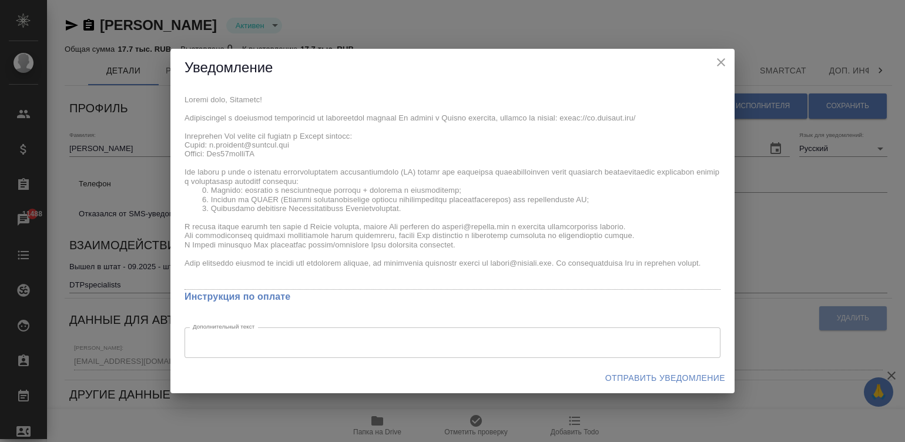
click at [176, 99] on div "x Инструкция по оплате Дополнительный текст x Дополнительный текст" at bounding box center [452, 225] width 564 height 276
click at [636, 377] on span "Отправить уведомление" at bounding box center [665, 378] width 120 height 15
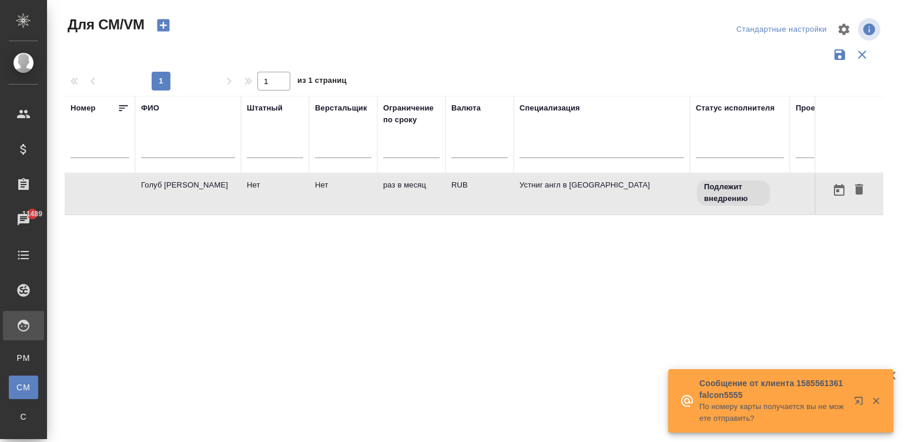
scroll to position [0, 117]
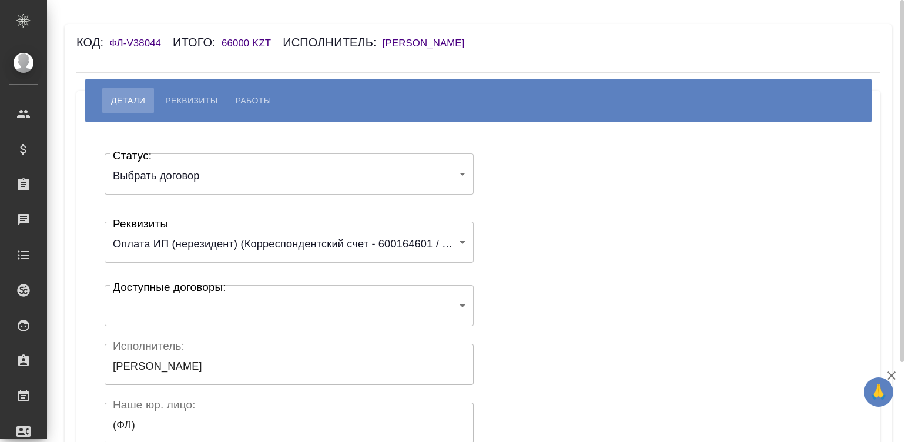
click at [457, 38] on h6 "[PERSON_NAME]" at bounding box center [430, 43] width 94 height 11
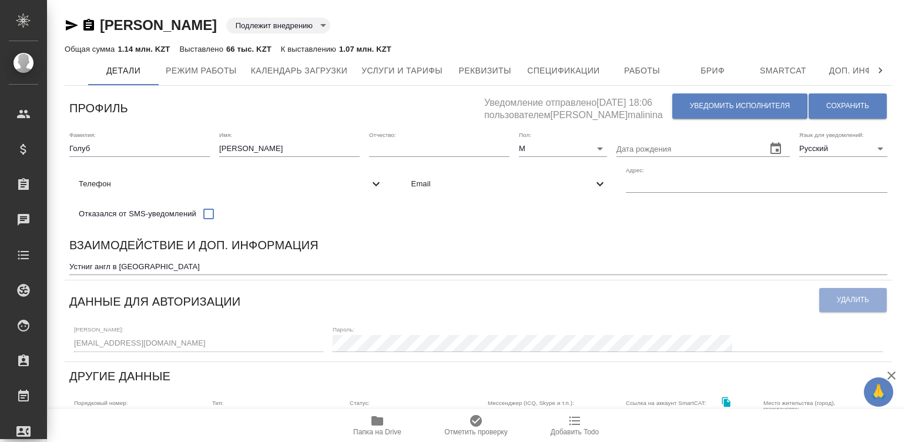
click at [511, 242] on div "Взаимодействие и доп. информация Устниr англ в [GEOGRAPHIC_DATA] x" at bounding box center [479, 255] width 828 height 49
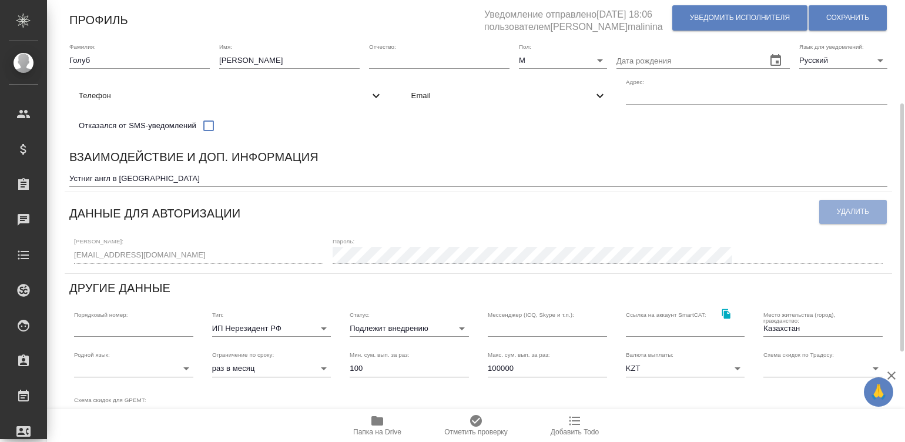
scroll to position [159, 0]
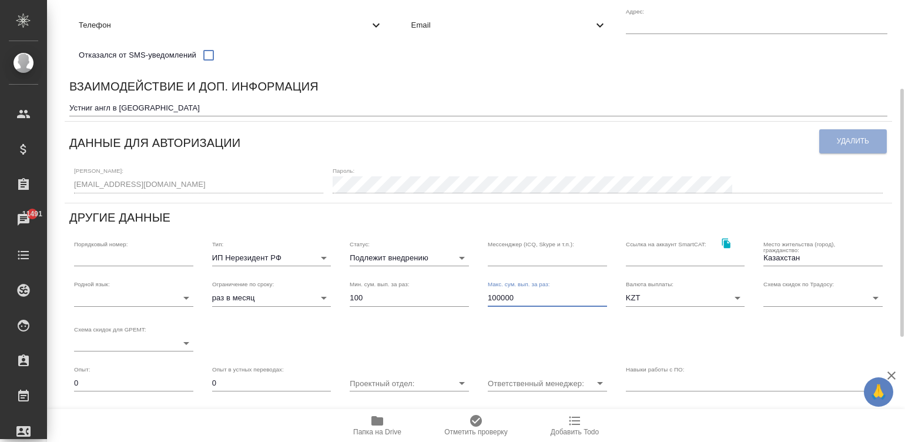
click at [537, 304] on input "100000" at bounding box center [547, 298] width 119 height 16
type input "2000000"
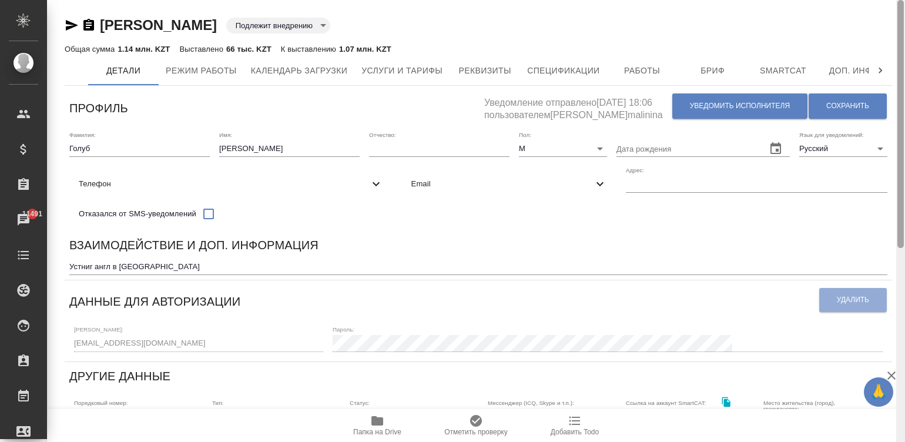
click at [903, 42] on div at bounding box center [900, 221] width 9 height 443
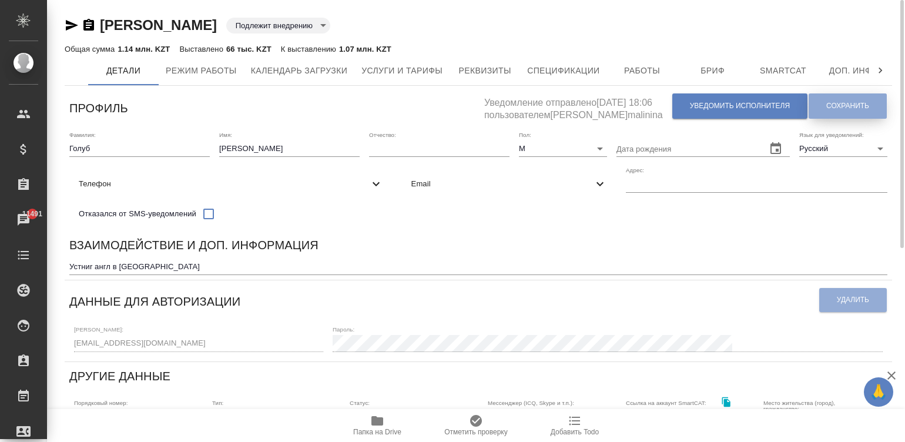
click at [833, 107] on span "Сохранить" at bounding box center [847, 106] width 43 height 10
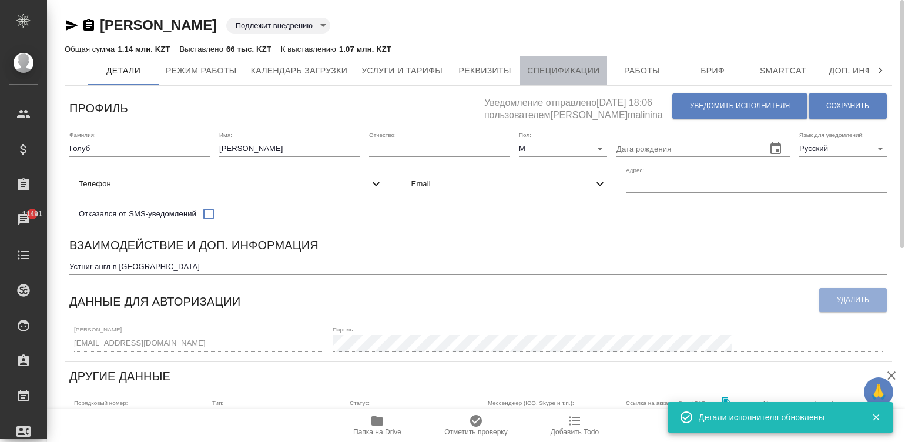
click at [580, 68] on span "Спецификации" at bounding box center [563, 70] width 72 height 15
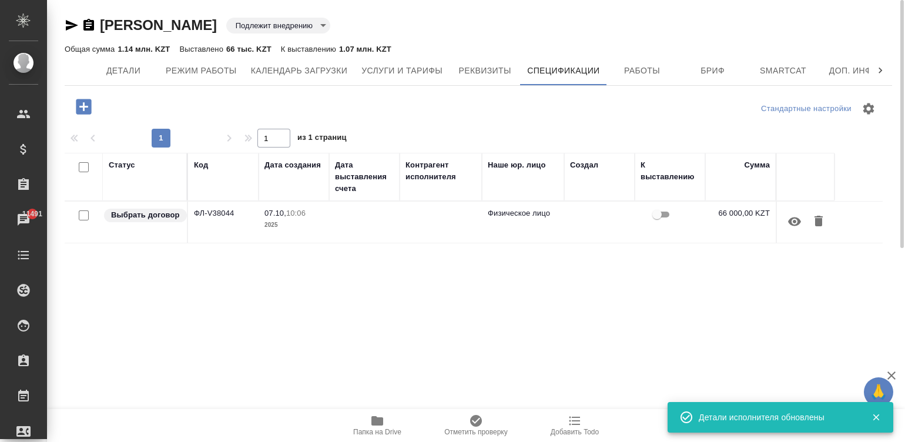
click at [353, 228] on td at bounding box center [364, 222] width 71 height 41
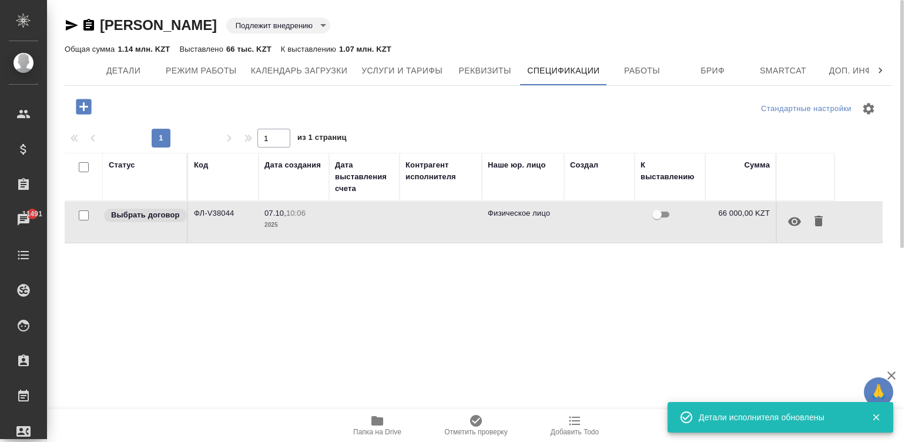
click at [353, 228] on td at bounding box center [364, 222] width 71 height 41
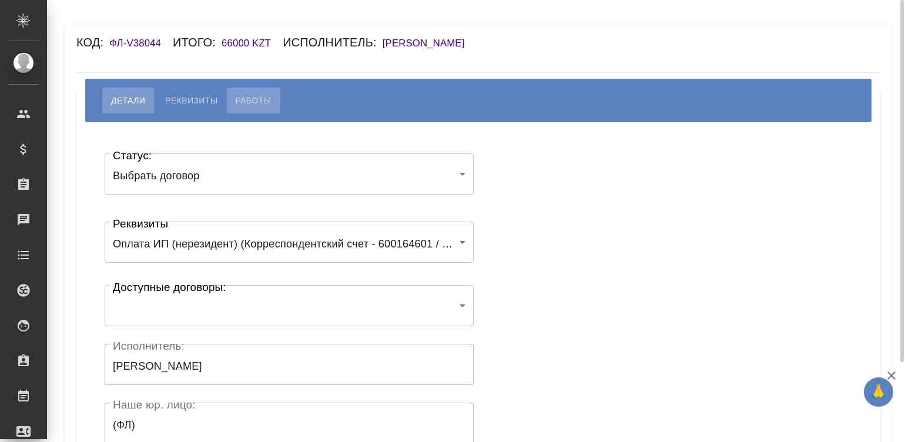
click at [247, 100] on span "Работы" at bounding box center [254, 100] width 36 height 14
select select "10"
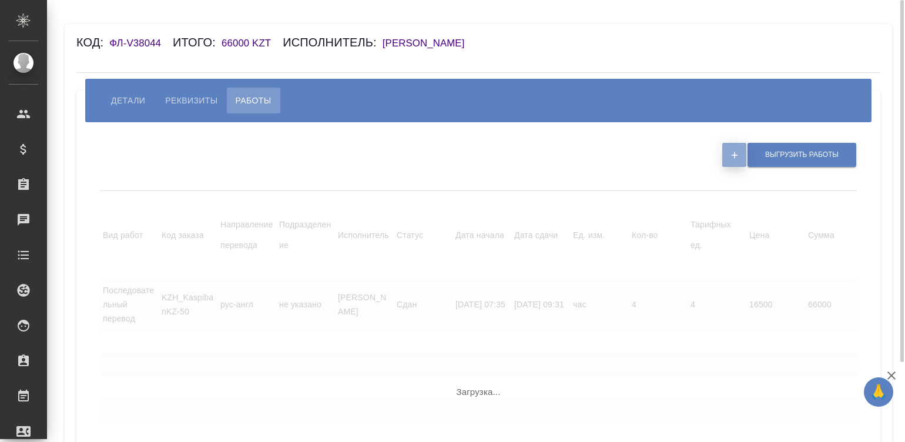
click at [736, 156] on icon "button" at bounding box center [734, 155] width 11 height 11
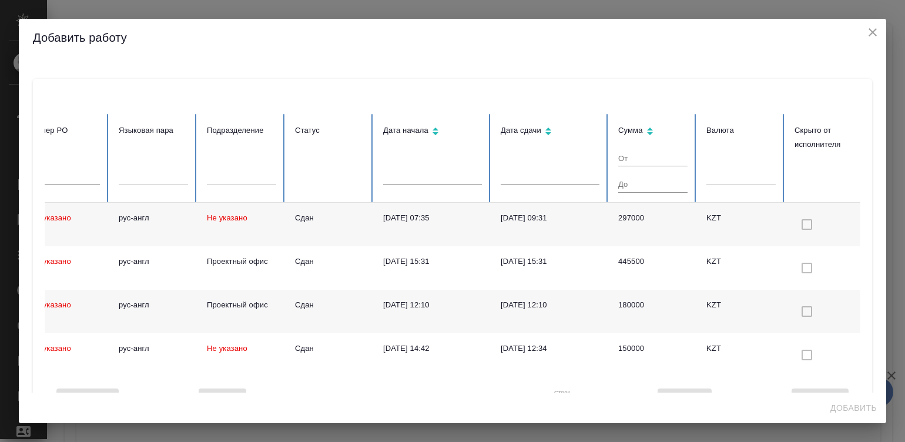
scroll to position [0, 312]
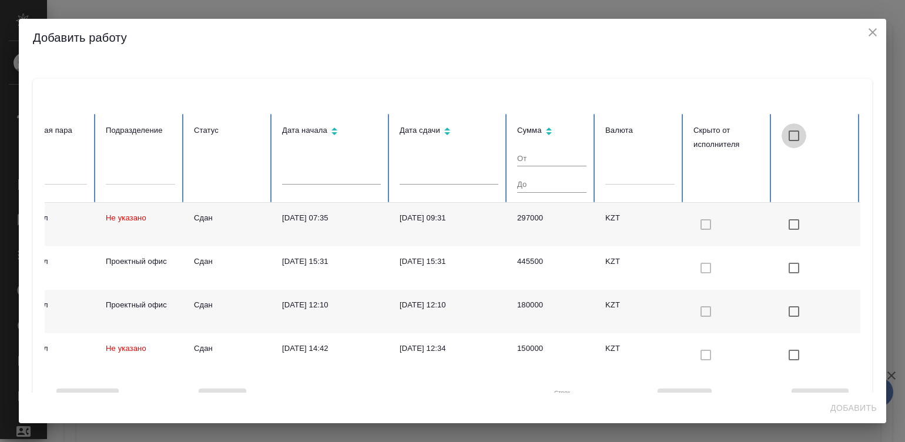
click at [782, 134] on input "checkbox" at bounding box center [794, 135] width 25 height 25
checkbox input "true"
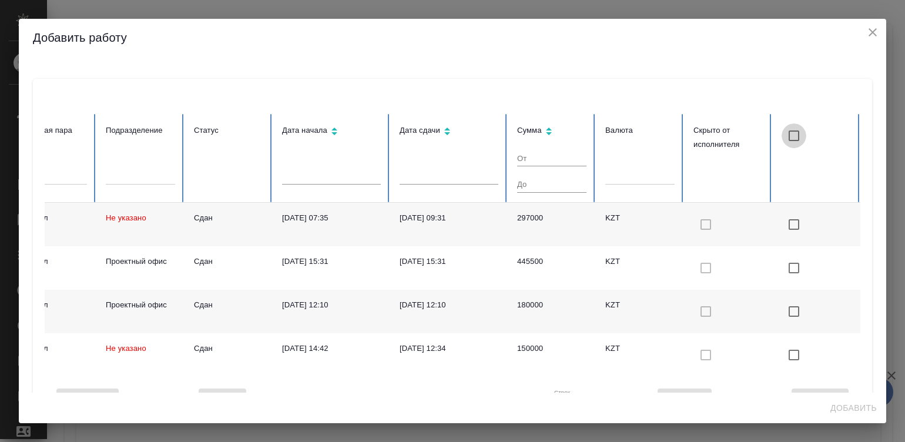
checkbox input "true"
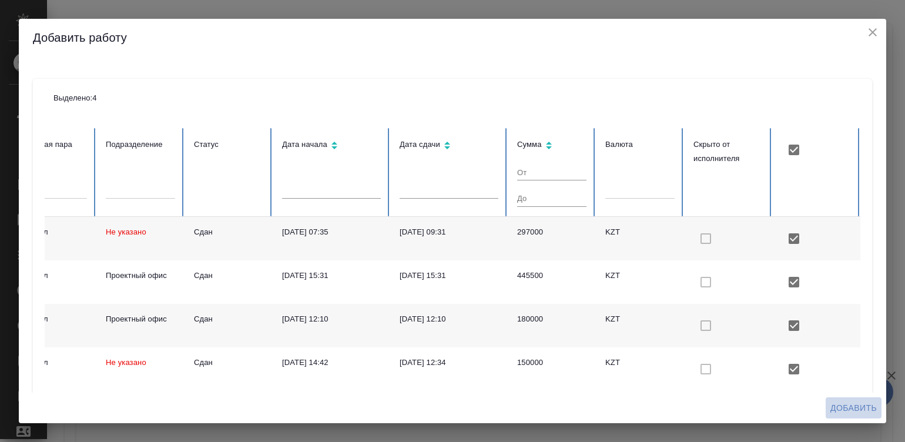
click at [841, 411] on span "Добавить" at bounding box center [854, 408] width 46 height 15
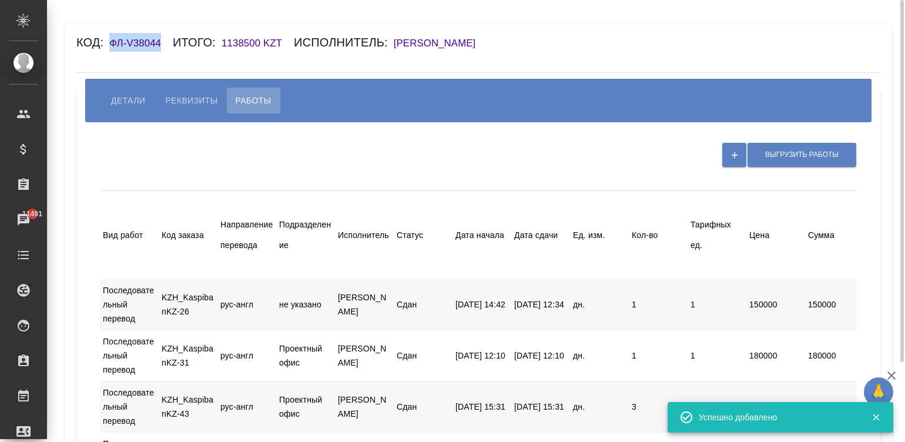
drag, startPoint x: 166, startPoint y: 44, endPoint x: 110, endPoint y: 48, distance: 56.0
click at [110, 48] on div "Код: ФЛ-V38044 Итого: 1138500 KZT Исполнитель: [PERSON_NAME]" at bounding box center [411, 42] width 670 height 19
copy h6 "ФЛ-V38044"
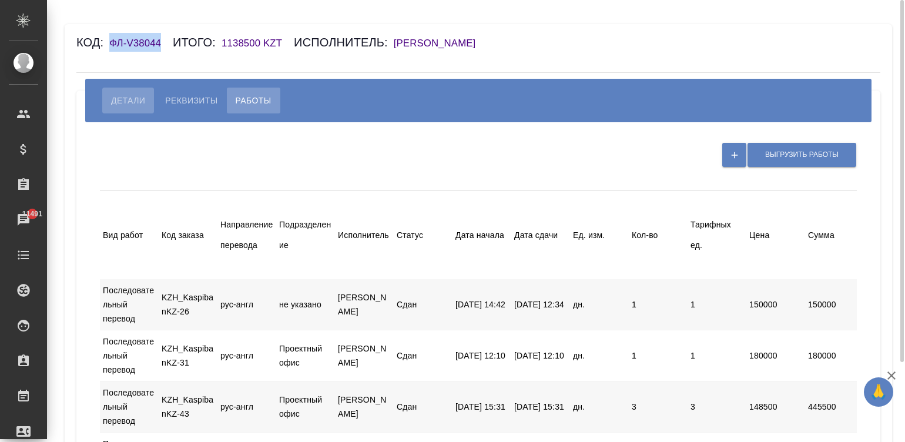
click at [117, 94] on span "Детали" at bounding box center [128, 100] width 34 height 14
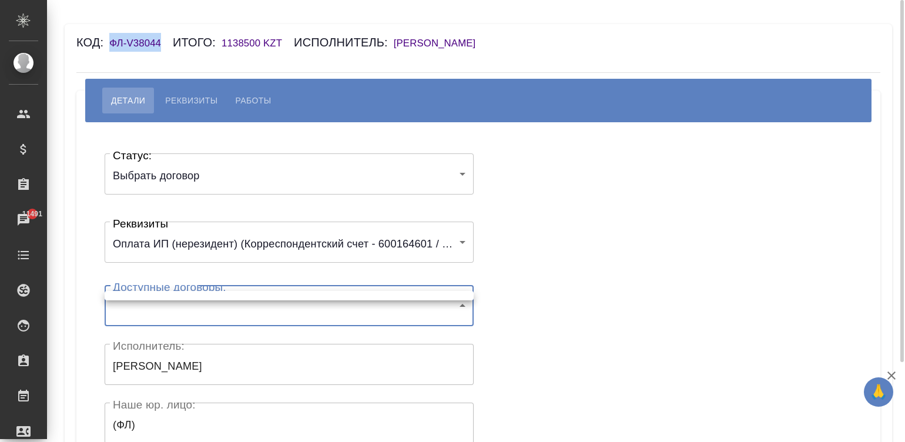
click at [233, 301] on body "🙏 .cls-1 fill:#fff; AWATERA [PERSON_NAME][PERSON_NAME] Спецификации Заказы 1149…" at bounding box center [452, 221] width 905 height 442
click at [247, 315] on div at bounding box center [452, 221] width 905 height 442
click at [227, 303] on body "🙏 .cls-1 fill:#fff; AWATERA [PERSON_NAME][PERSON_NAME] Спецификации Заказы 1149…" at bounding box center [452, 221] width 905 height 442
click at [600, 203] on div at bounding box center [452, 221] width 905 height 442
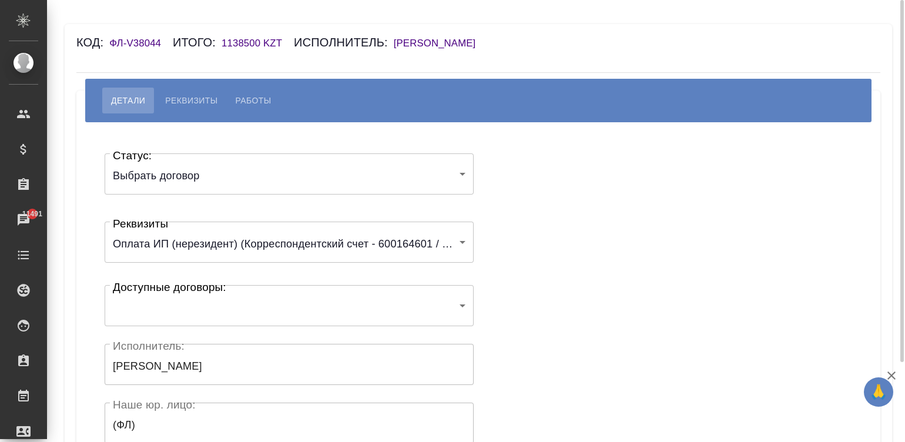
click at [452, 38] on h6 "[PERSON_NAME]" at bounding box center [441, 43] width 94 height 11
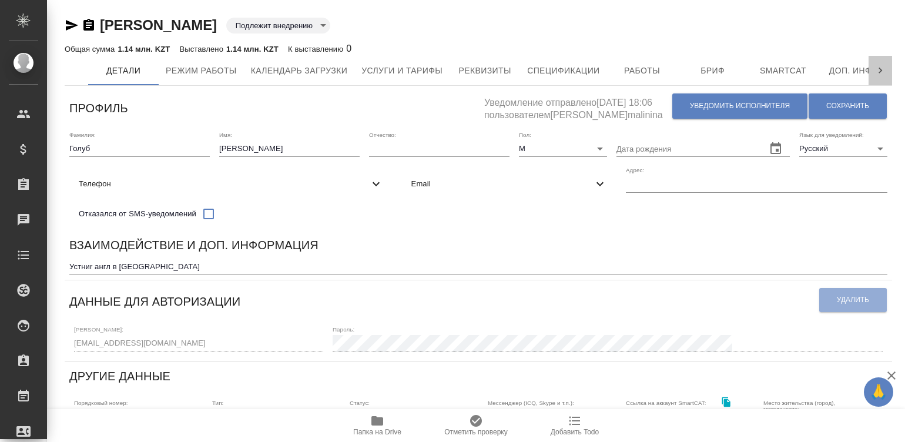
click at [885, 72] on icon at bounding box center [881, 71] width 12 height 12
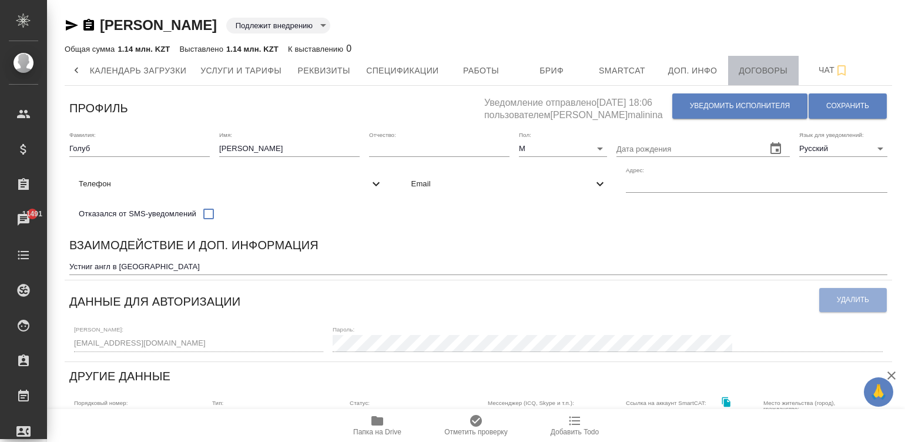
click at [787, 72] on span "Договоры" at bounding box center [763, 70] width 56 height 15
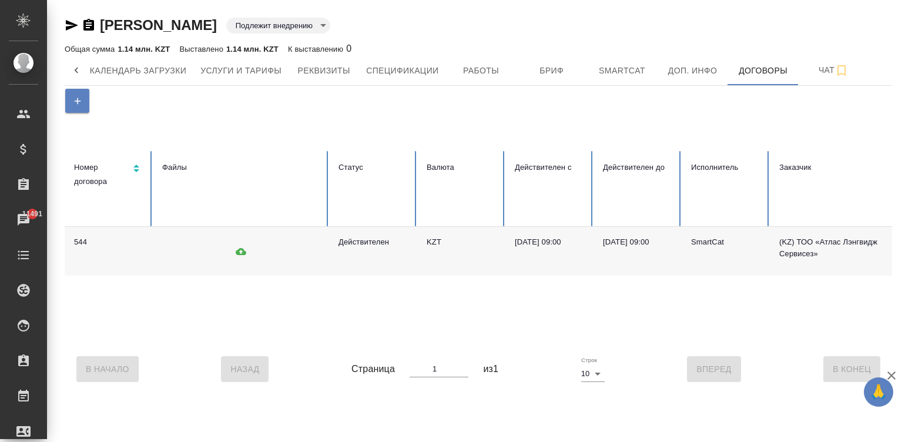
click at [503, 240] on td "KZT" at bounding box center [461, 251] width 88 height 49
click at [544, 249] on td "01.05.2025, 09:00" at bounding box center [550, 251] width 88 height 49
click at [458, 266] on td "KZT" at bounding box center [461, 251] width 88 height 49
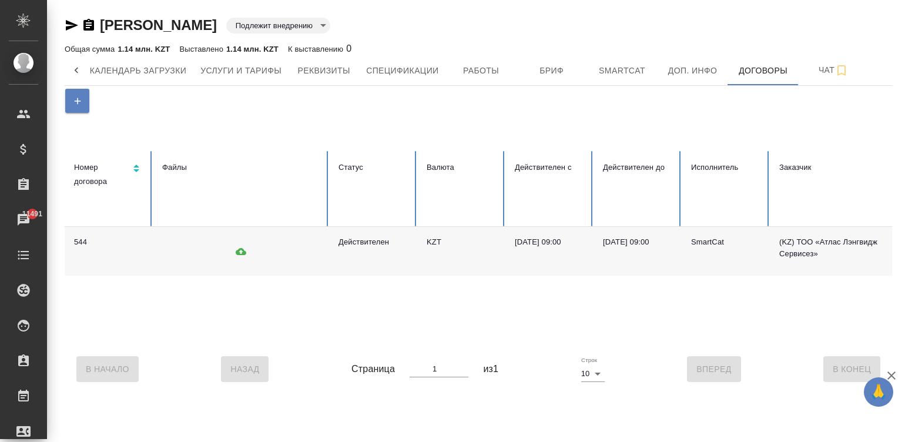
click at [458, 266] on td "KZT" at bounding box center [461, 251] width 88 height 49
click at [742, 343] on div "544 Действителен KZT 01.05.2025, 09:00 01.05.2025, 09:00 SmartCat (KZ) ТОО «Атл…" at bounding box center [579, 286] width 1029 height 118
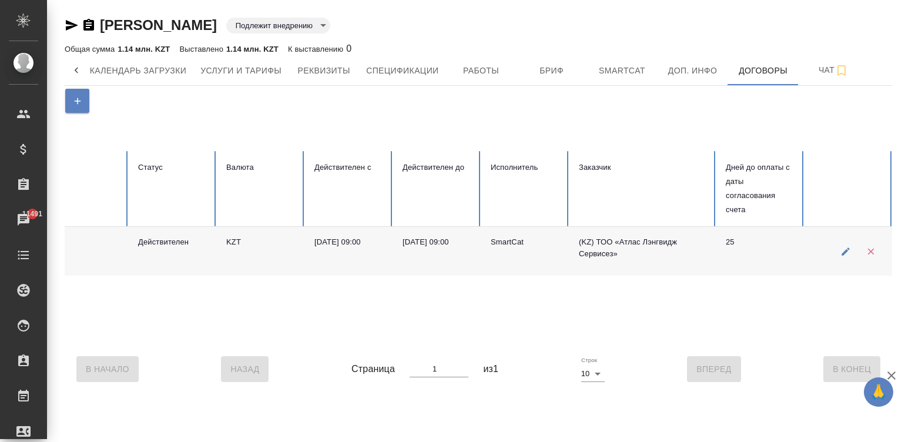
click at [618, 252] on td "(KZ) ТОО «Атлас Лэнгвидж Сервисез»" at bounding box center [643, 251] width 147 height 49
click at [843, 244] on button "button" at bounding box center [846, 251] width 24 height 24
type textarea "544"
type input "valid"
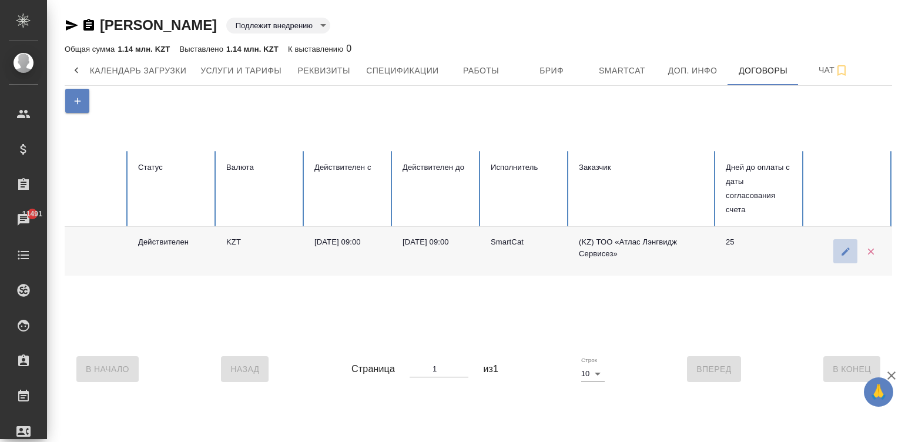
type input "KZT"
type input "5cdde578750bbd7936e7cb48"
type input "68470098e267b06e9679aaaa"
type input "01.05.2025 09:00"
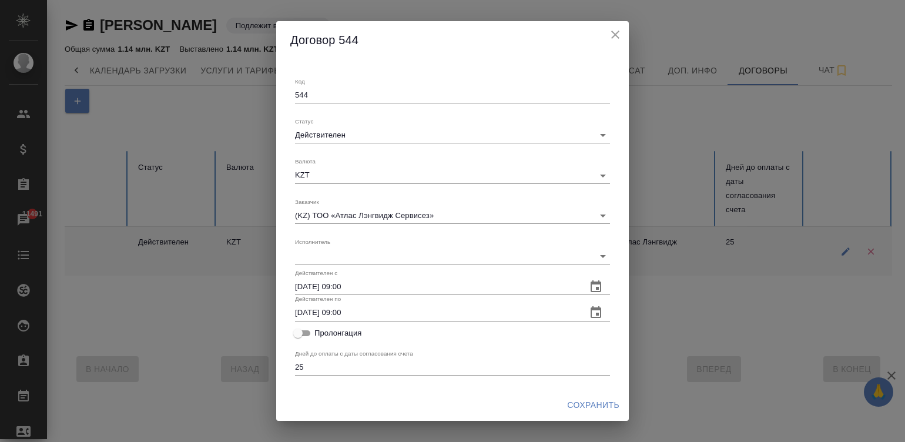
click at [550, 244] on div "Исполнитель ​ 68470098e267b06e9679aaaa" at bounding box center [452, 251] width 315 height 26
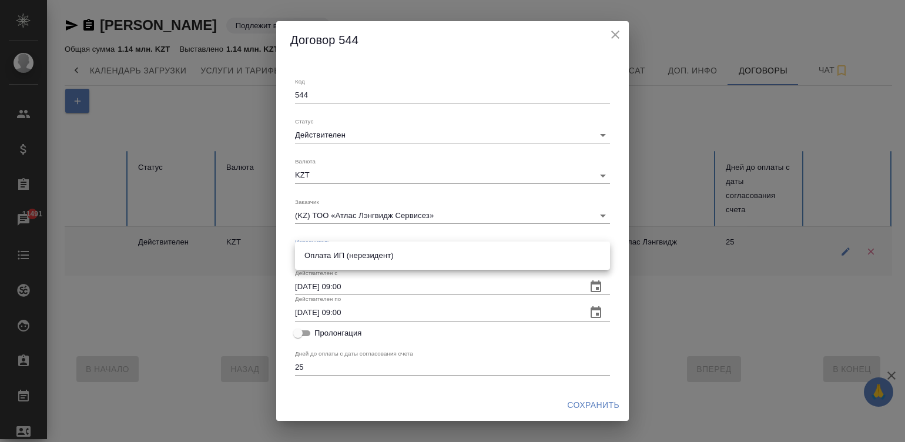
click at [525, 253] on body "🙏 .cls-1 fill:#fff; AWATERA Малинина Мария m.malinina Клиенты Спецификации Зака…" at bounding box center [452, 221] width 905 height 442
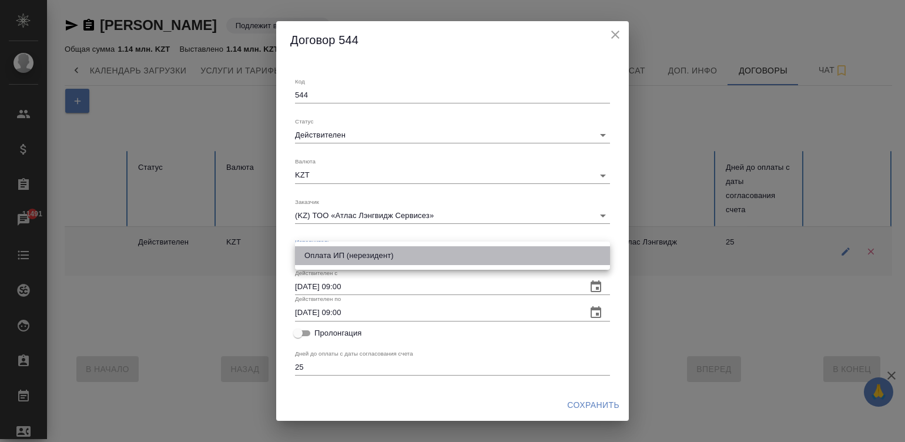
click at [465, 256] on li "Оплата ИП (нерезидент)" at bounding box center [452, 255] width 315 height 19
type input "68e4bb3bf4fc1f4d06444422"
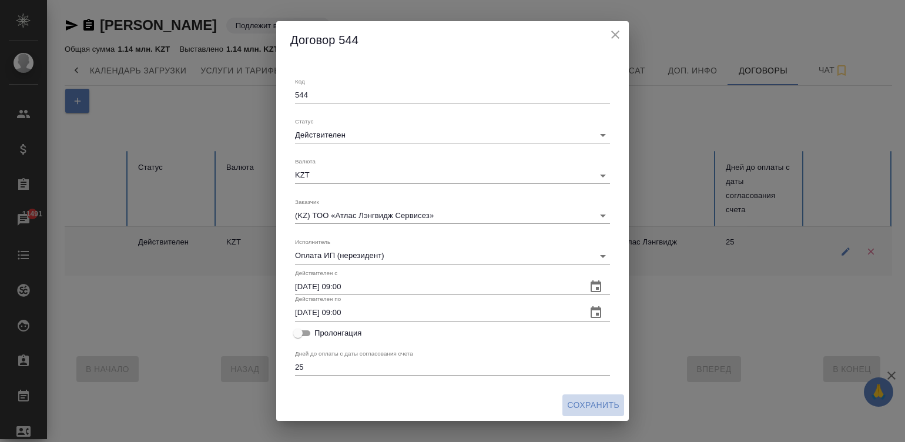
click at [600, 400] on span "Сохранить" at bounding box center [593, 405] width 52 height 15
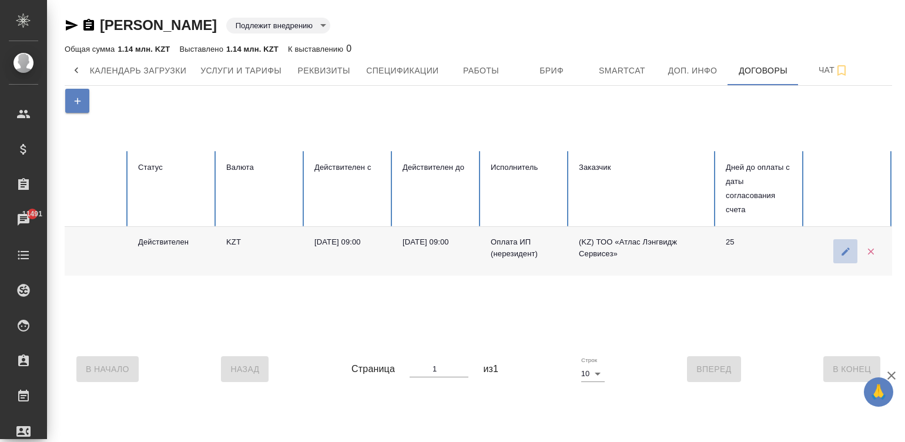
click at [841, 250] on icon "button" at bounding box center [846, 251] width 11 height 11
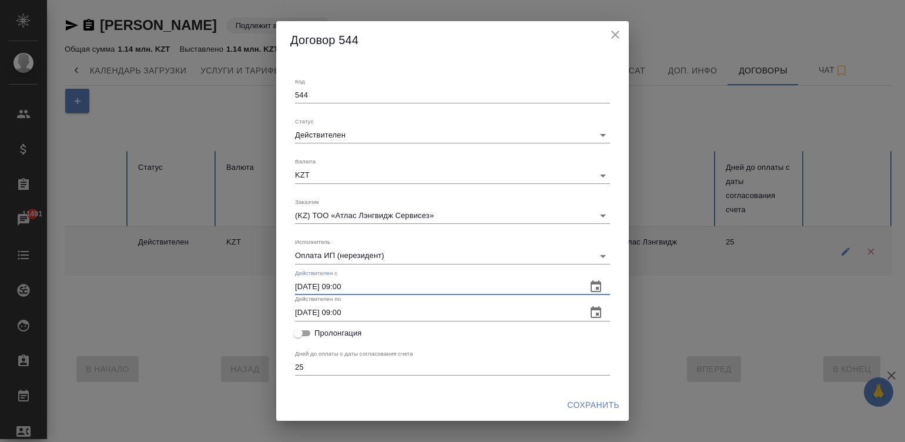
click at [373, 283] on input "01.05.2025 09:00" at bounding box center [436, 287] width 282 height 16
type input "01.09.2070 09:00"
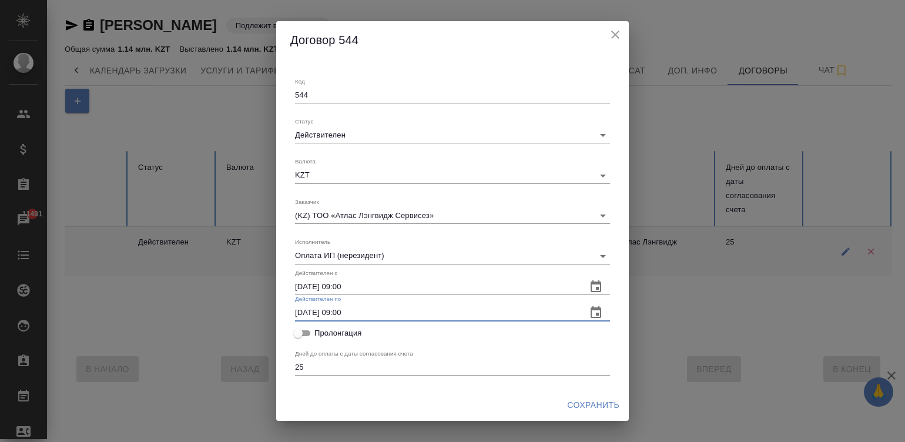
click at [376, 316] on input "01.05.2025 09:00" at bounding box center [436, 312] width 282 height 16
paste input "9.2070"
type input "01.09.2070 09:00"
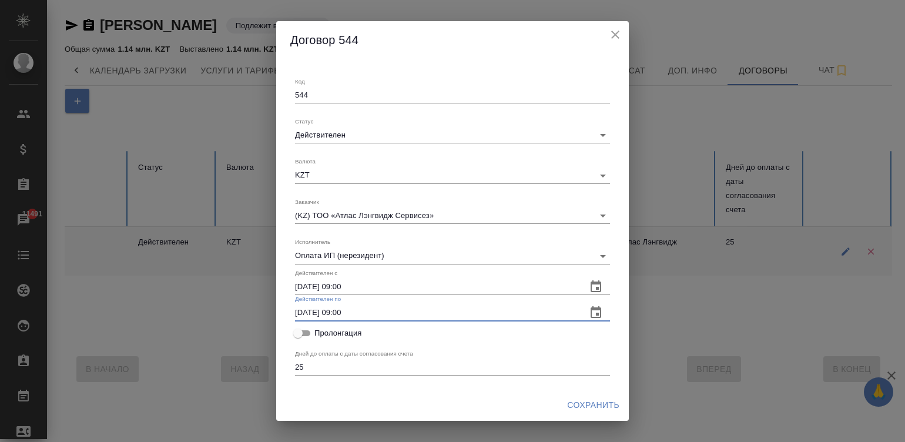
click at [602, 403] on span "Сохранить" at bounding box center [593, 405] width 52 height 15
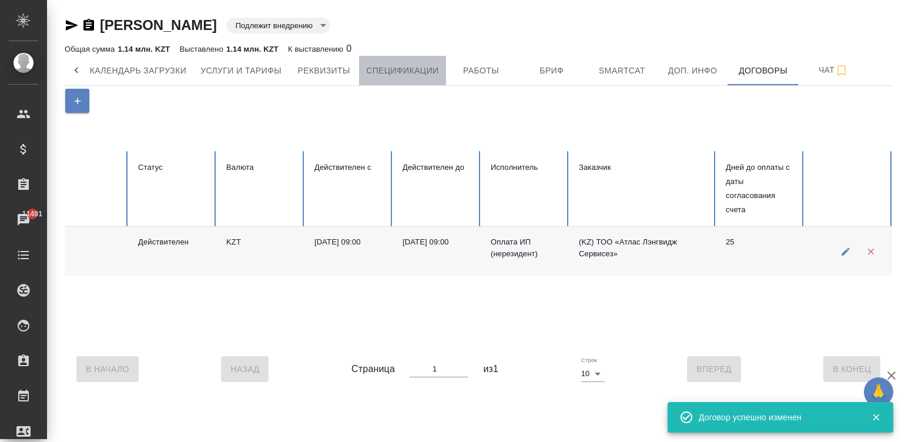
click at [404, 68] on span "Спецификации" at bounding box center [402, 70] width 72 height 15
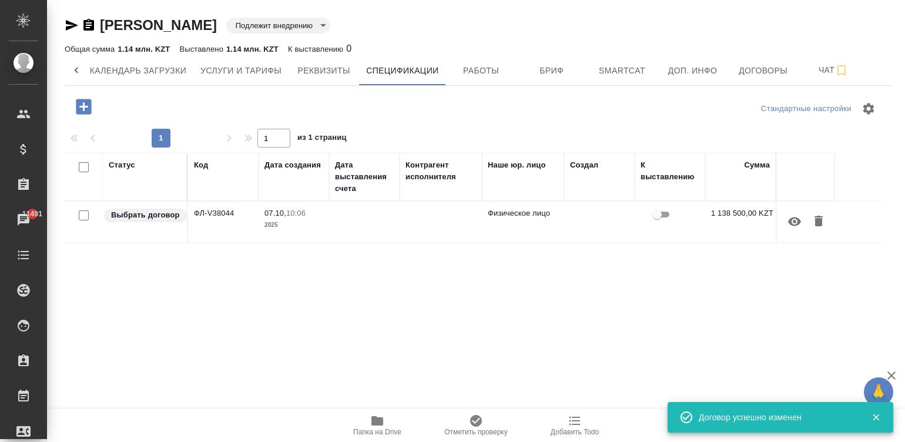
click at [444, 240] on td at bounding box center [441, 222] width 82 height 41
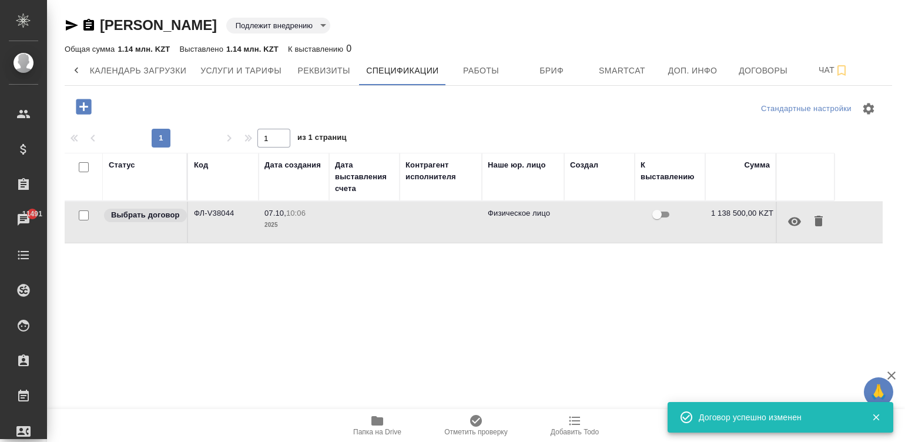
click at [444, 240] on td at bounding box center [441, 222] width 82 height 41
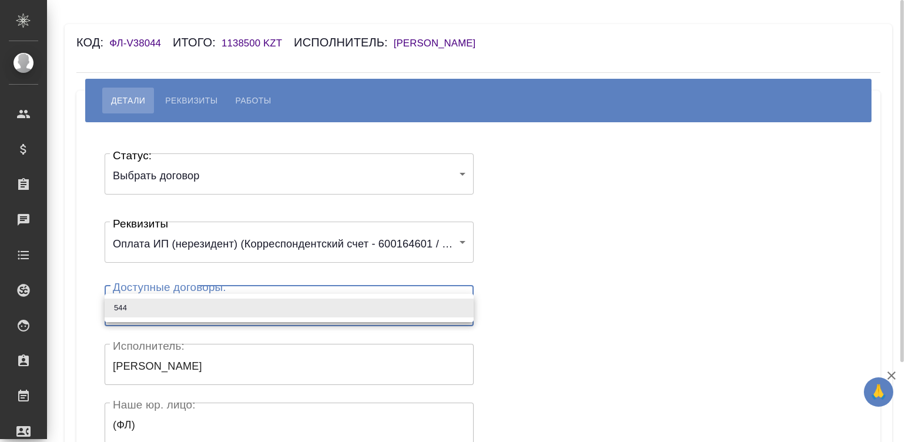
click at [193, 313] on body "🙏 .cls-1 fill:#fff; AWATERA [PERSON_NAME][PERSON_NAME] Спецификации Заказы Чаты…" at bounding box center [452, 221] width 905 height 442
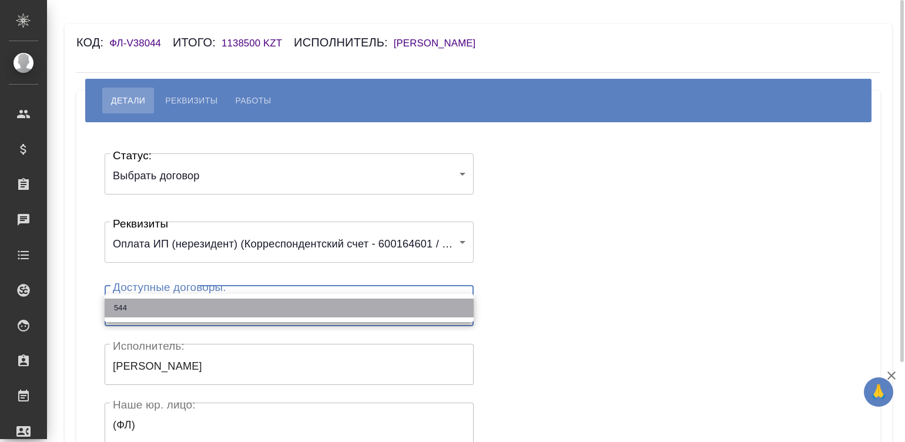
click at [193, 313] on li "544" at bounding box center [289, 308] width 369 height 19
type input "68e3daa478c9b799ba5b1c2c"
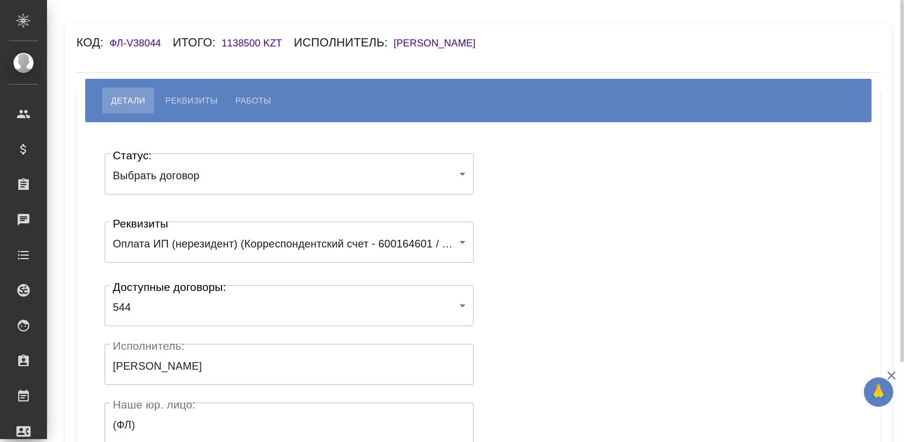
click at [542, 276] on div "Статус: Выбрать договор chooseContract Статус: Реквизиты Оплата ИП (нерезидент)…" at bounding box center [478, 352] width 757 height 425
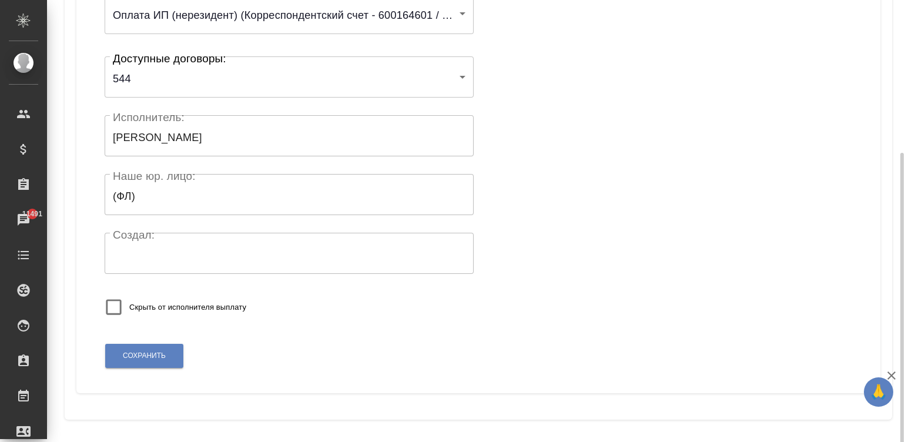
scroll to position [230, 0]
click at [152, 356] on span "Сохранить" at bounding box center [144, 355] width 43 height 10
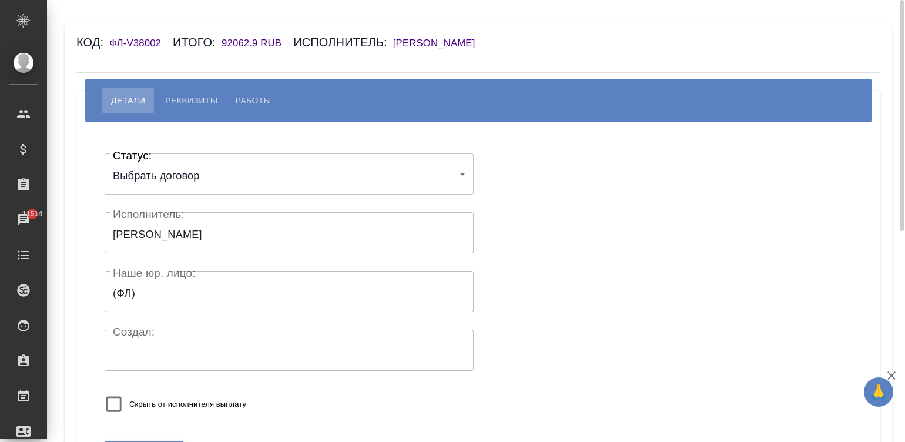
click at [446, 40] on h6 "[PERSON_NAME]" at bounding box center [440, 43] width 94 height 11
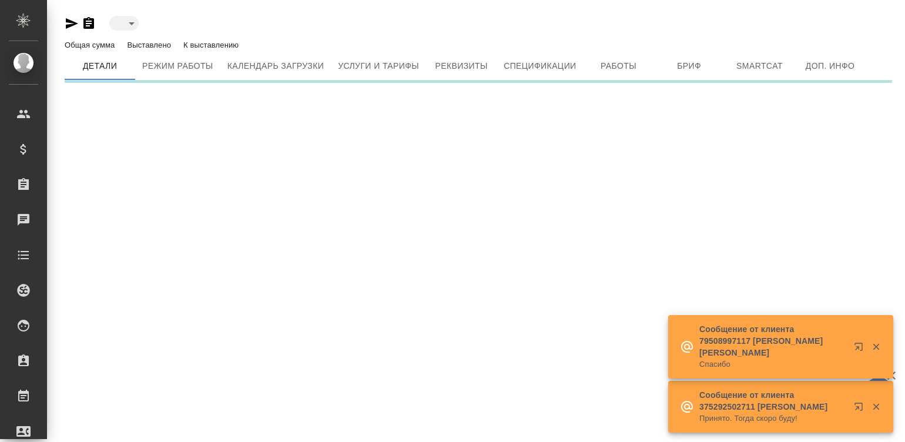
type input "active"
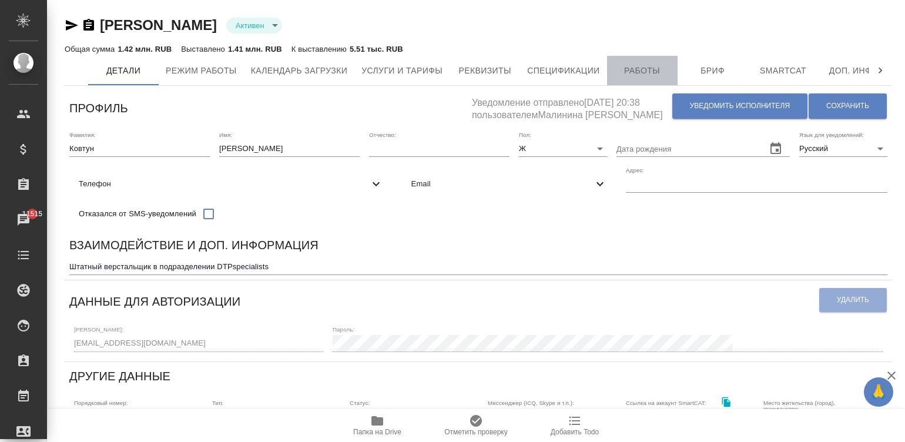
click at [648, 76] on span "Работы" at bounding box center [642, 70] width 56 height 15
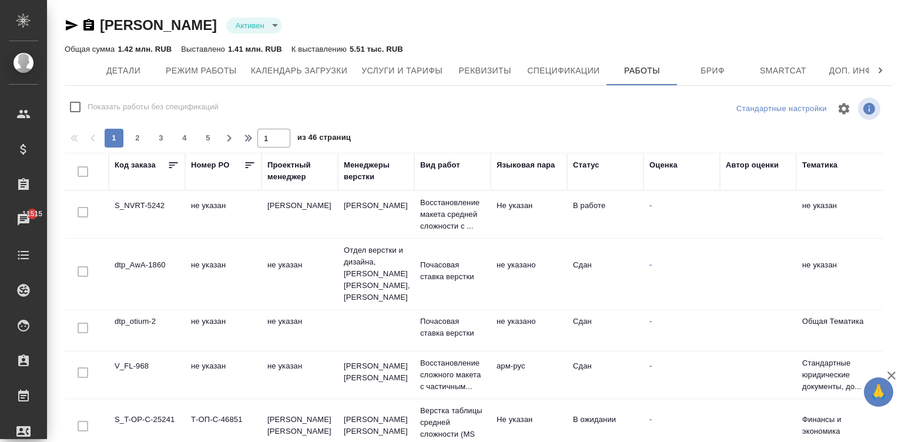
checkbox input "false"
click at [138, 159] on div "Код заказа" at bounding box center [135, 165] width 41 height 12
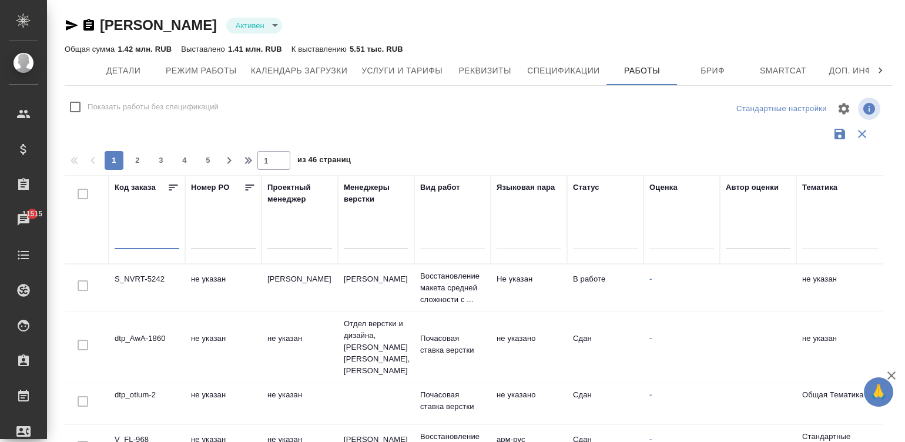
click at [126, 242] on input "text" at bounding box center [147, 240] width 65 height 16
type input "126"
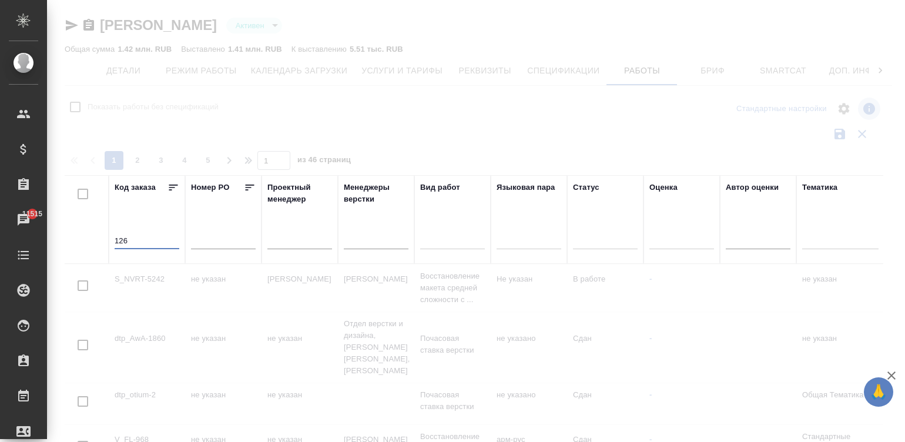
checkbox input "true"
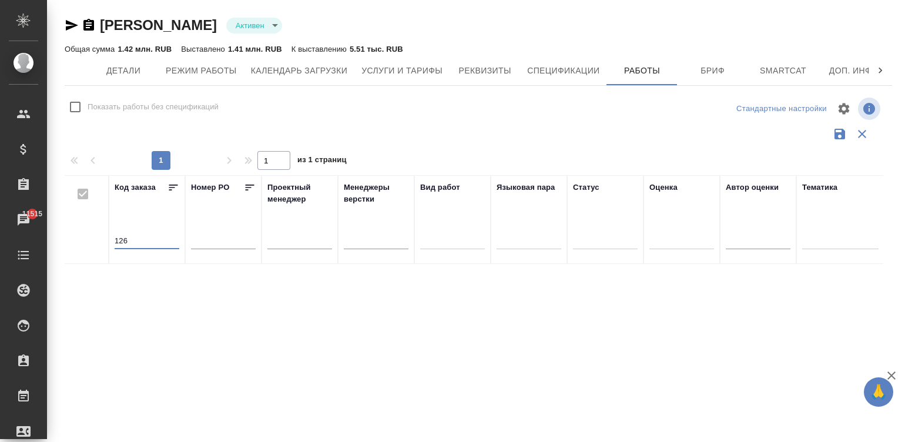
click at [126, 240] on input "126" at bounding box center [147, 240] width 65 height 16
click at [213, 243] on input "text" at bounding box center [223, 240] width 65 height 16
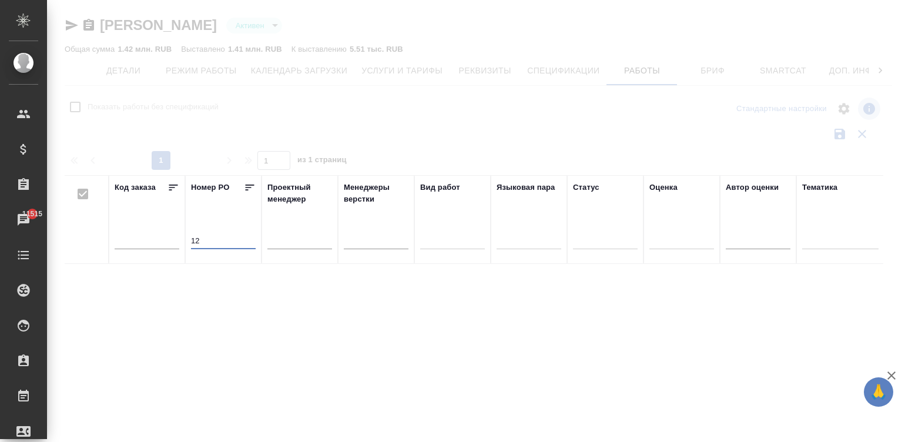
type input "126"
checkbox input "true"
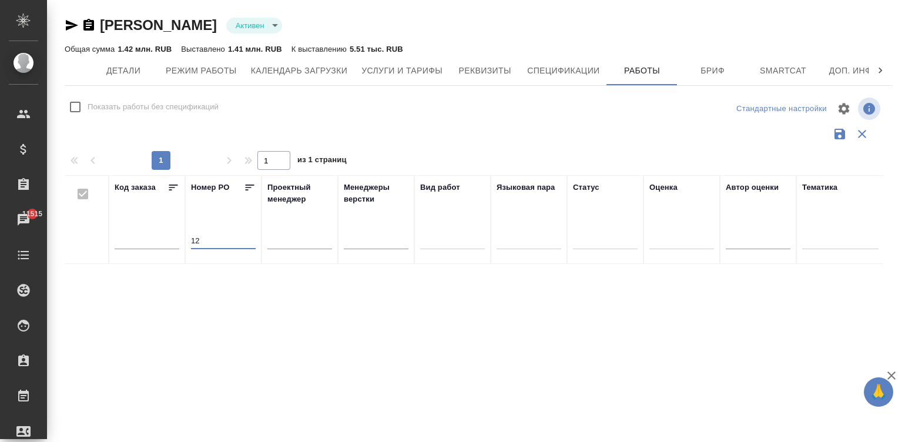
type input "1"
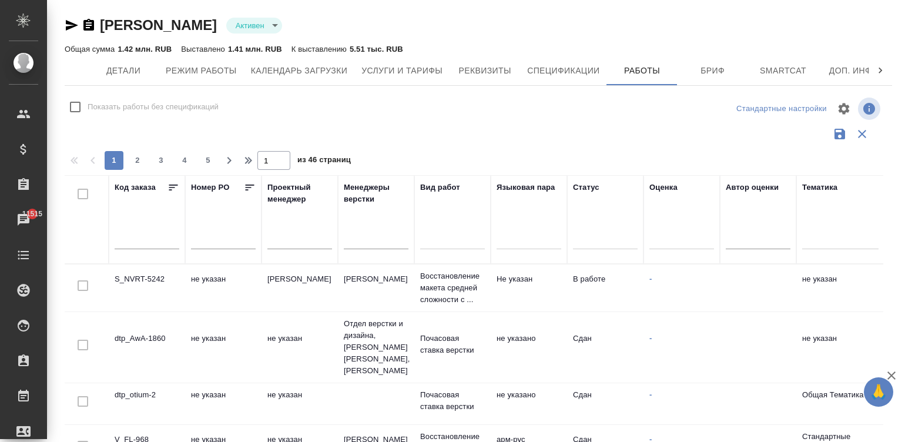
checkbox input "false"
click at [205, 235] on input "text" at bounding box center [223, 240] width 65 height 16
paste input "dtp_otium-2-WK-126"
type input "dtp_otium-2-WK-126"
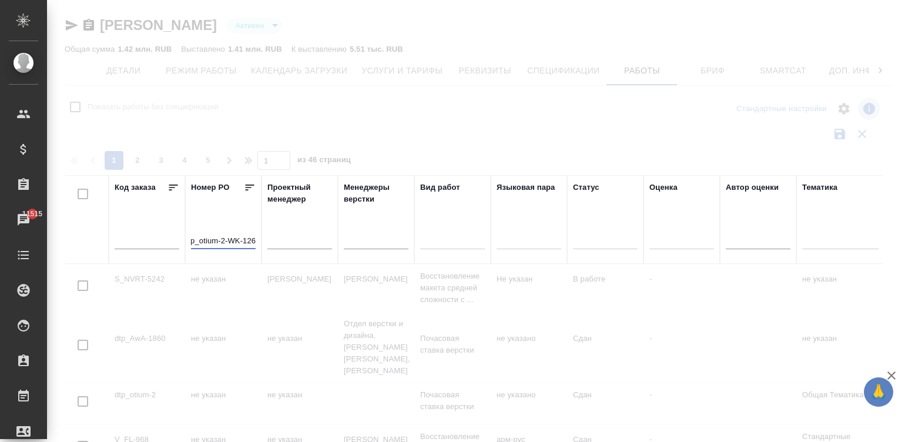
checkbox input "true"
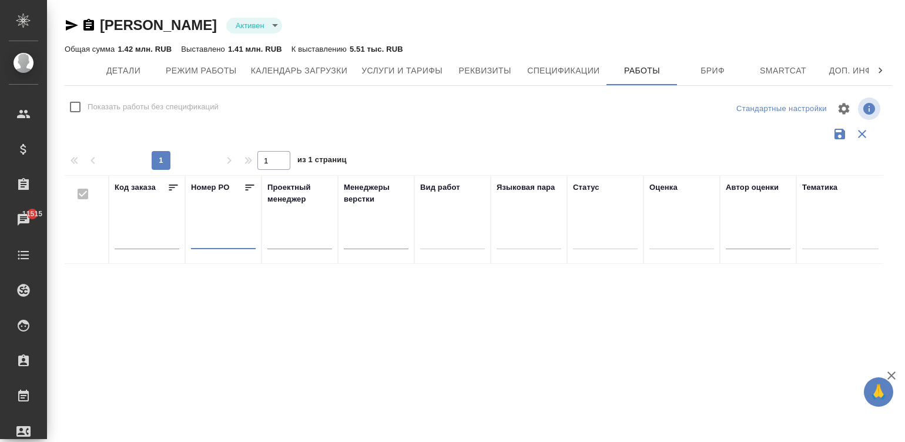
scroll to position [0, 0]
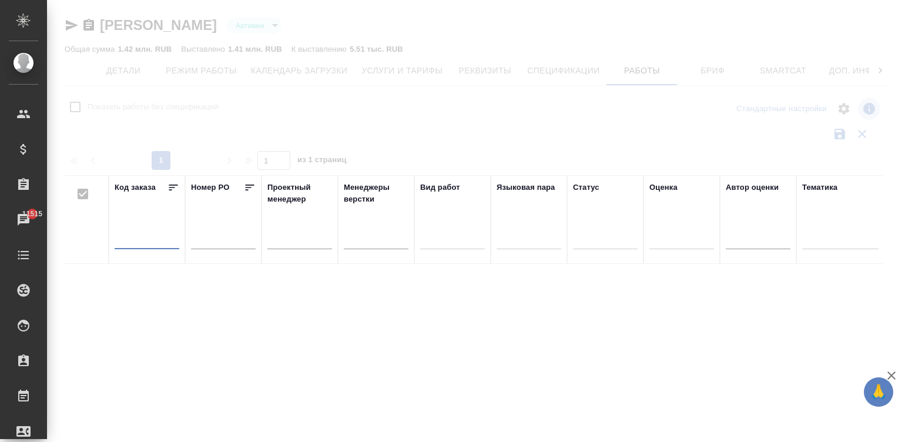
click at [138, 236] on input "text" at bounding box center [147, 240] width 65 height 16
paste input "dtp_otium-2-WK-126"
type input "dtp_otium-2-WK-126"
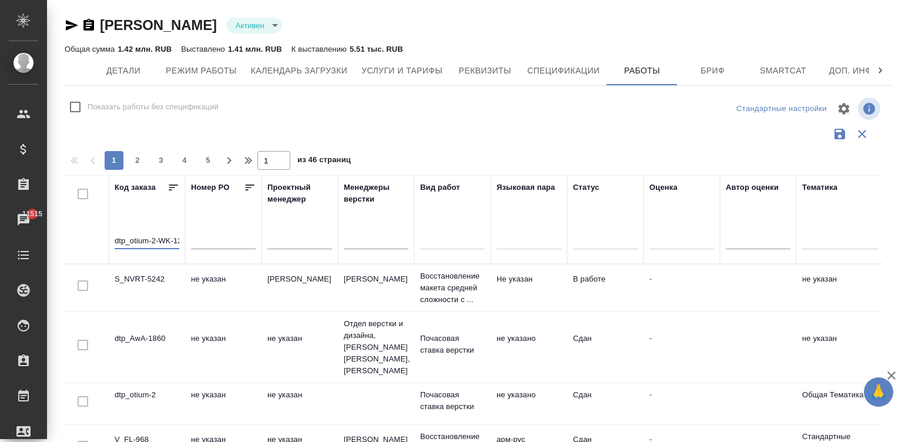
scroll to position [0, 7]
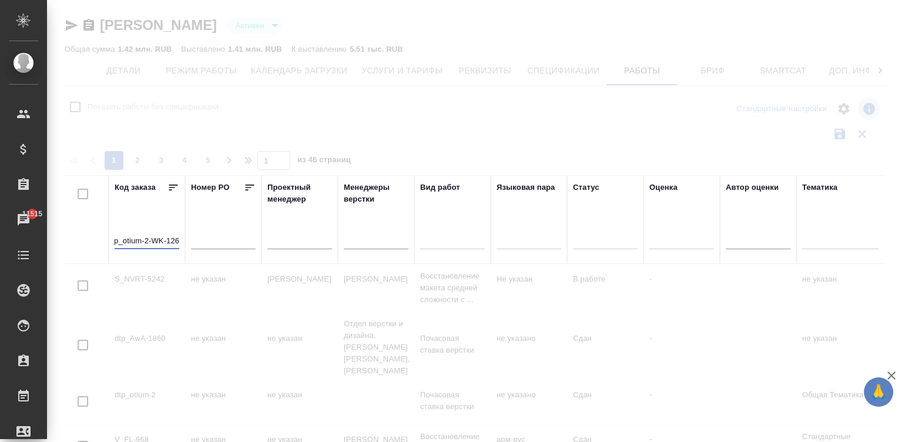
checkbox input "true"
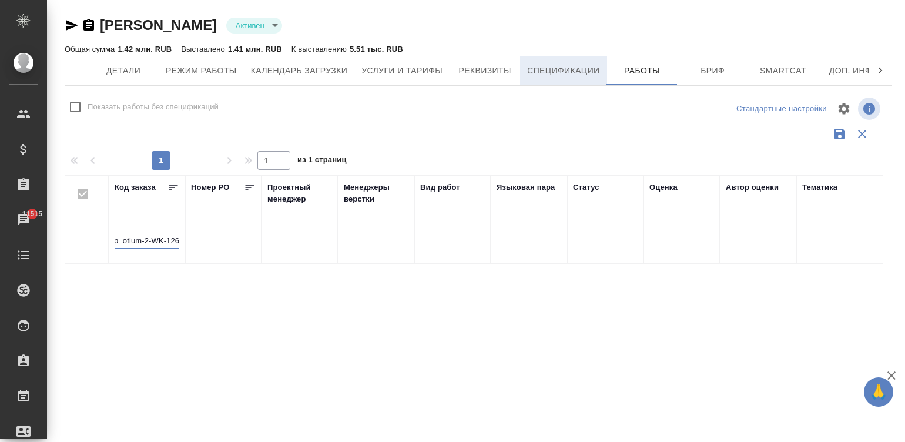
type input "dtp_otium-2-WK-126"
click at [564, 73] on span "Спецификации" at bounding box center [563, 70] width 72 height 15
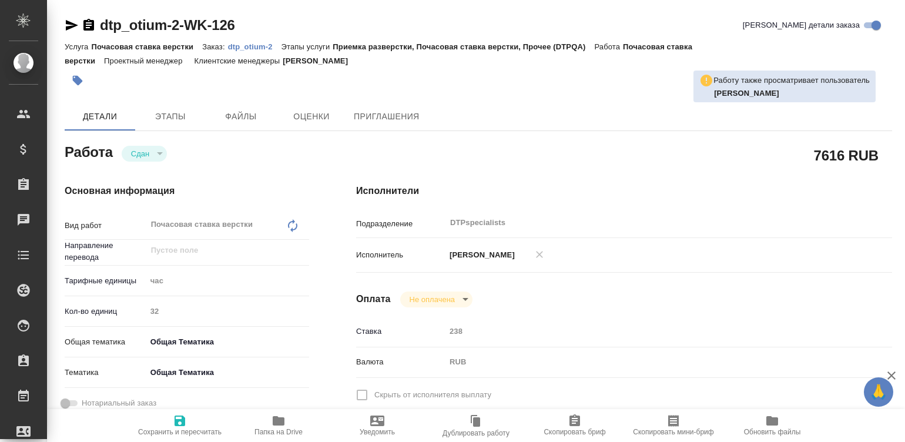
type textarea "x"
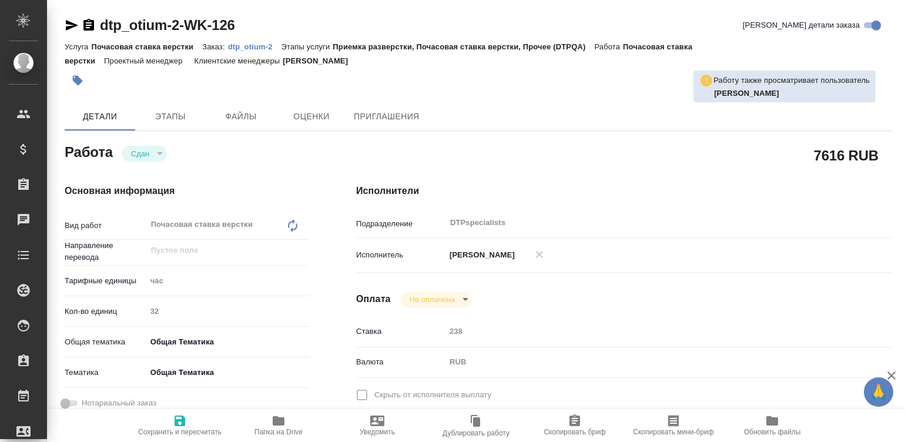
type textarea "x"
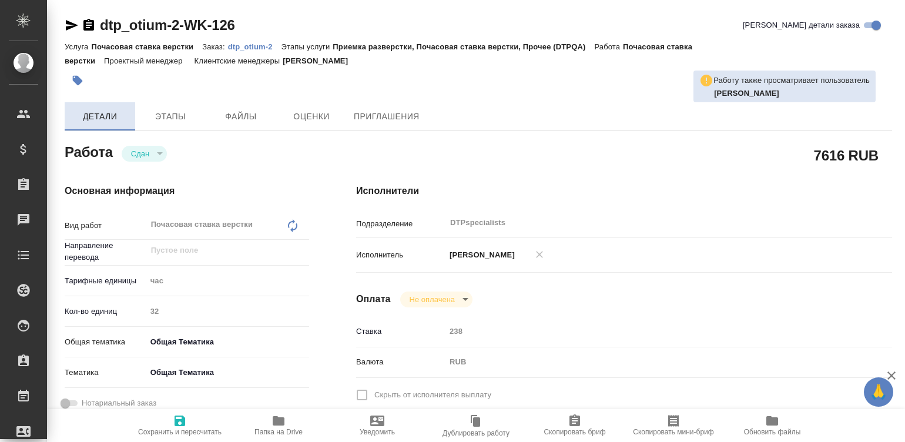
type textarea "x"
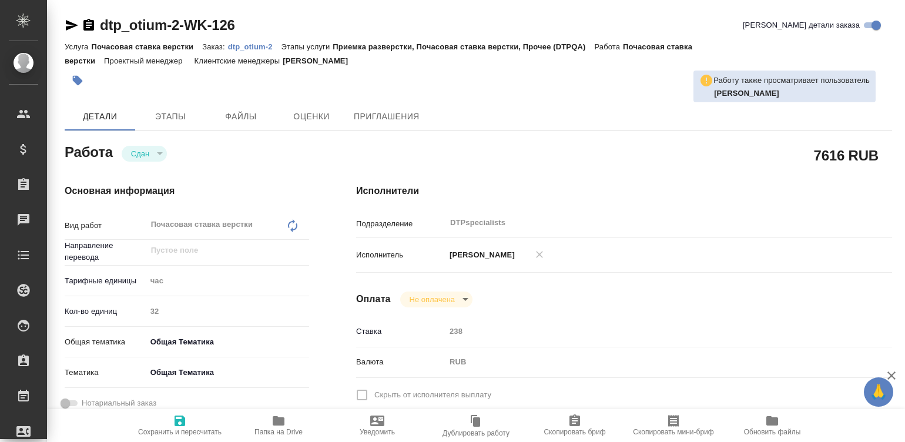
type textarea "x"
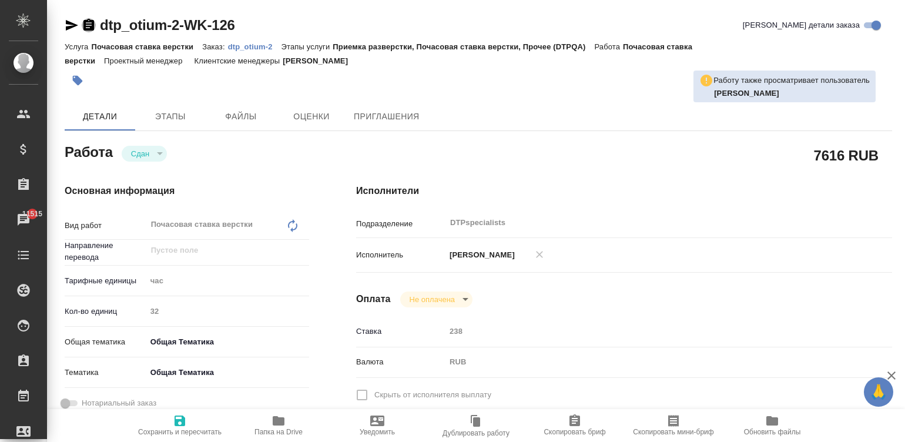
click at [82, 22] on icon "button" at bounding box center [89, 25] width 14 height 14
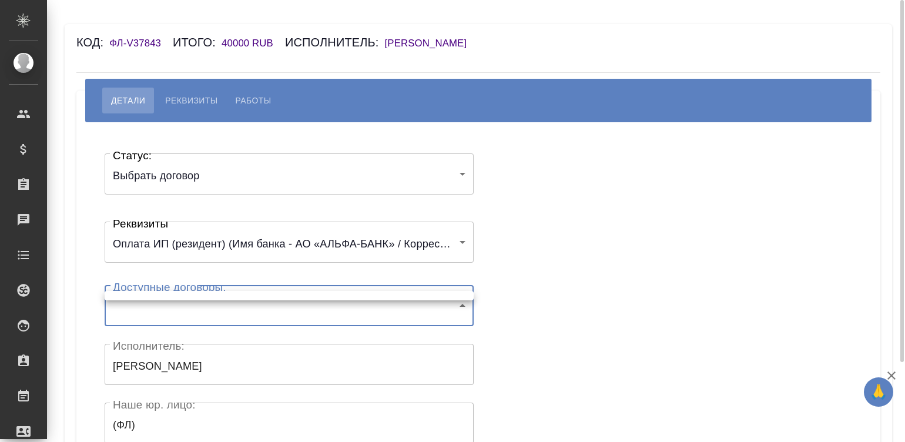
click at [229, 298] on body "🙏 .cls-1 fill:#fff; AWATERA [PERSON_NAME][PERSON_NAME] Спецификации Заказы Чаты…" at bounding box center [452, 221] width 905 height 442
click at [243, 306] on div at bounding box center [452, 221] width 905 height 442
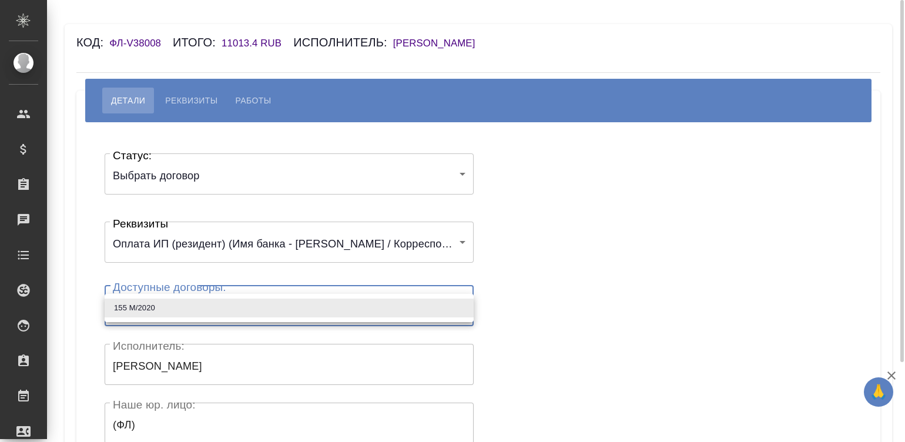
click at [165, 297] on body "🙏 .cls-1 fill:#fff; AWATERA Малинина Мария m.malinina Клиенты Спецификации Зака…" at bounding box center [452, 221] width 905 height 442
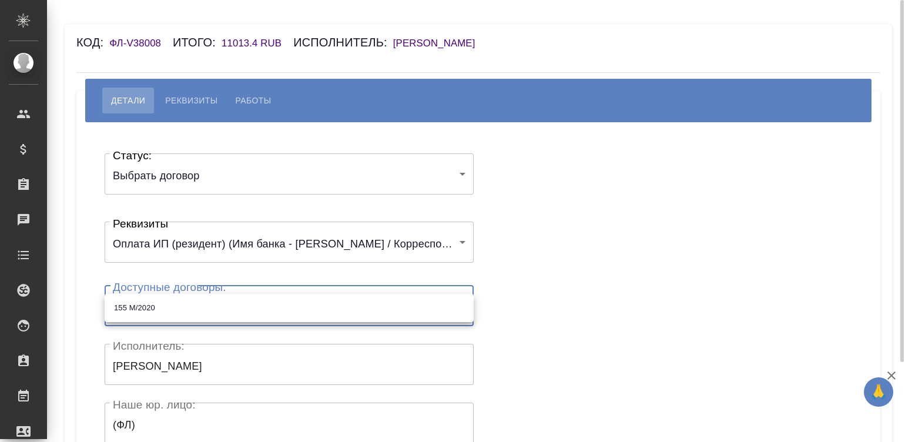
click at [165, 297] on ul "155 М/2020" at bounding box center [289, 308] width 369 height 28
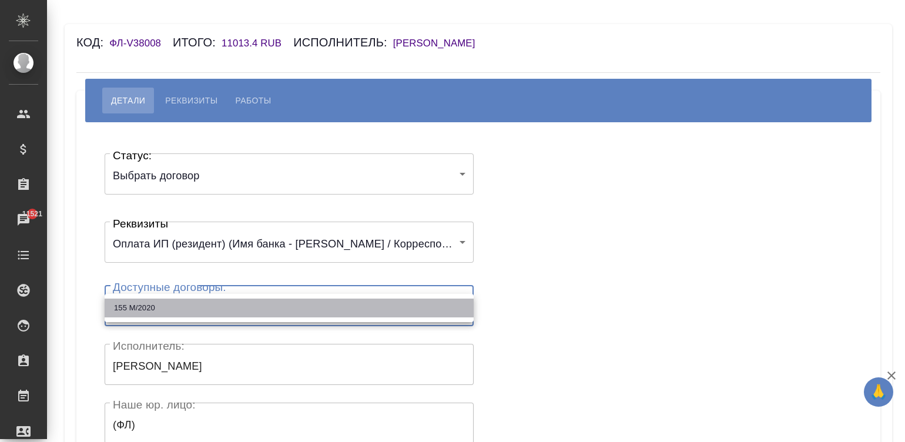
click at [173, 306] on li "155 М/2020" at bounding box center [289, 308] width 369 height 19
type input "611cfdf91f0fe77cf218b532"
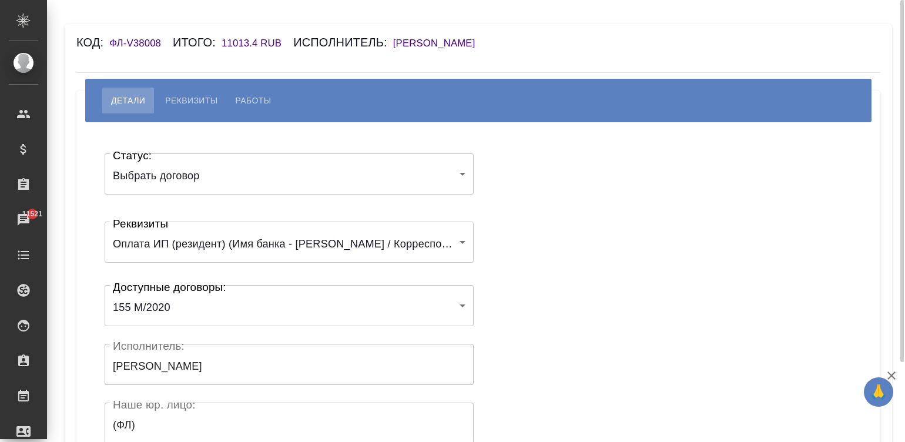
click at [548, 259] on div "Статус: Выбрать договор chooseContract Статус: Реквизиты Оплата ИП (резидент) (…" at bounding box center [478, 352] width 757 height 425
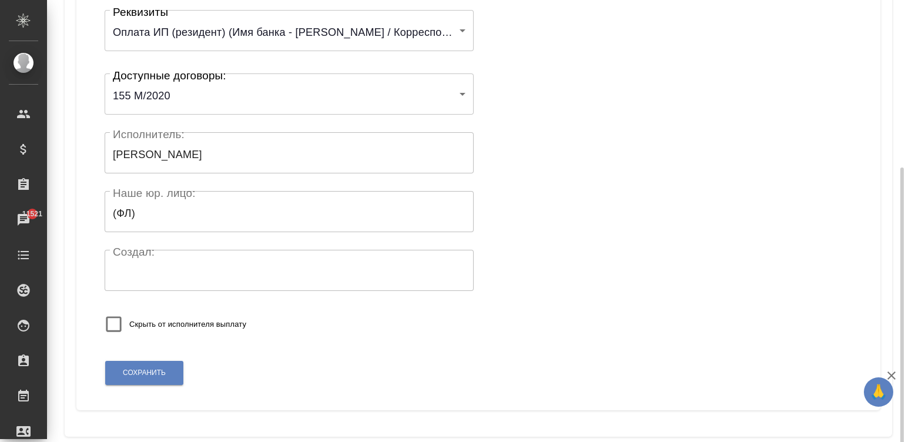
scroll to position [230, 0]
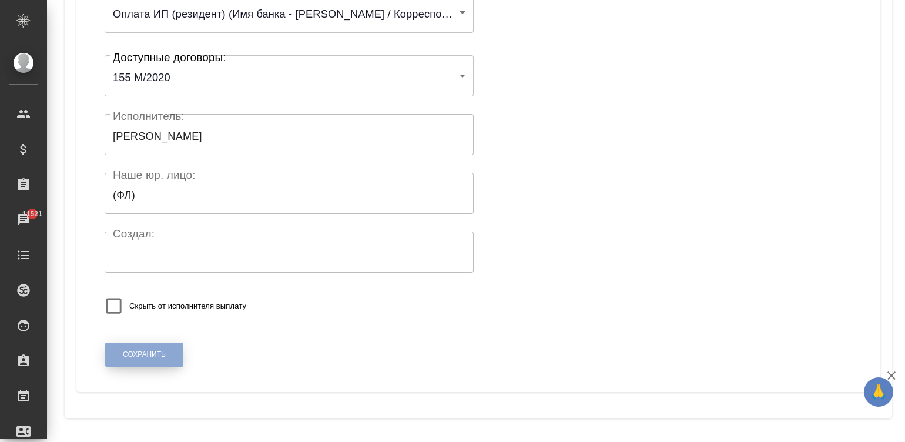
click at [132, 350] on span "Сохранить" at bounding box center [144, 355] width 43 height 10
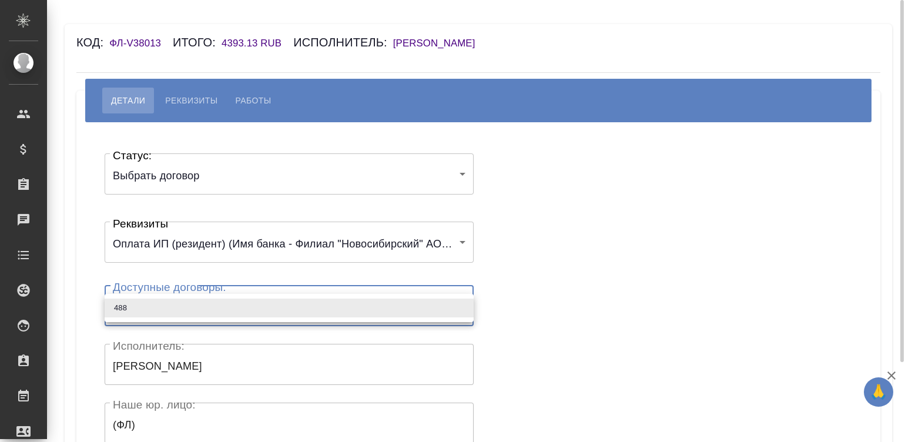
click at [180, 313] on body "🙏 .cls-1 fill:#fff; AWATERA [PERSON_NAME]malinina Клиенты Спецификации Заказы Ч…" at bounding box center [452, 221] width 905 height 442
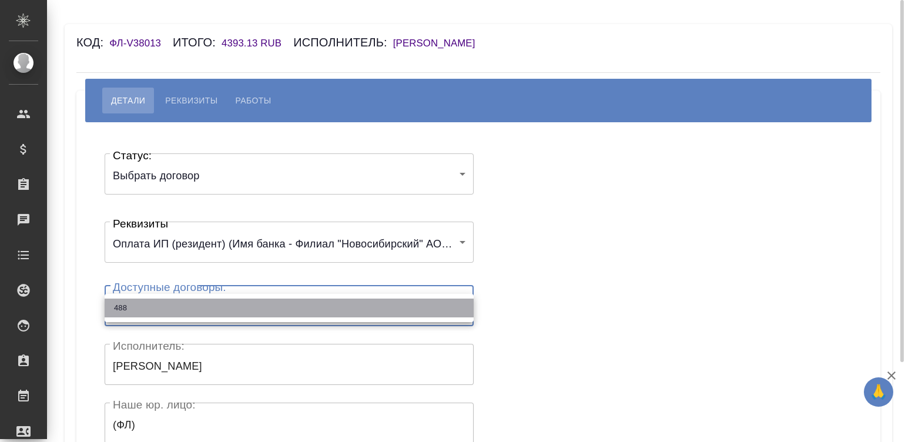
click at [180, 313] on li "488" at bounding box center [289, 308] width 369 height 19
type input "682c5e522268a887e6dd8e3e"
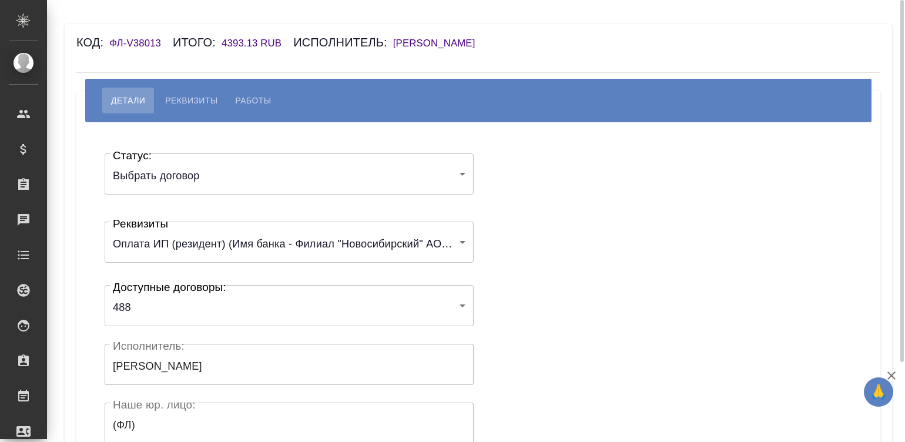
click at [513, 288] on div "Статус: Выбрать договор chooseContract Статус: Реквизиты Оплата ИП (резидент) (…" at bounding box center [478, 352] width 757 height 425
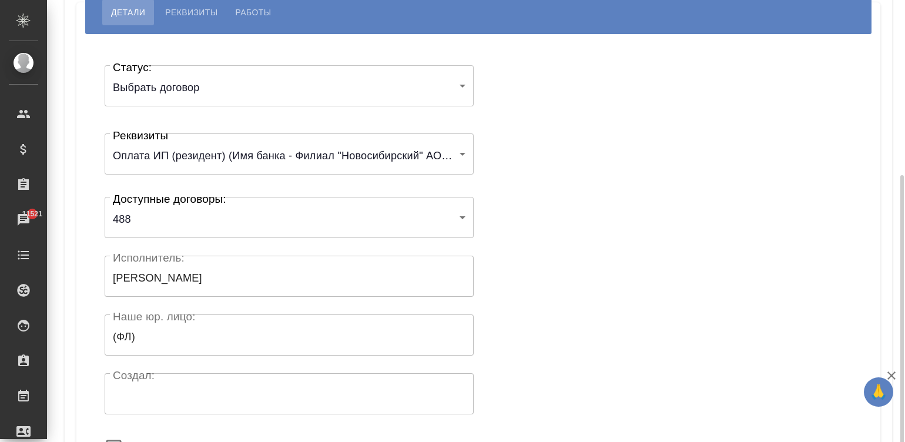
scroll to position [230, 0]
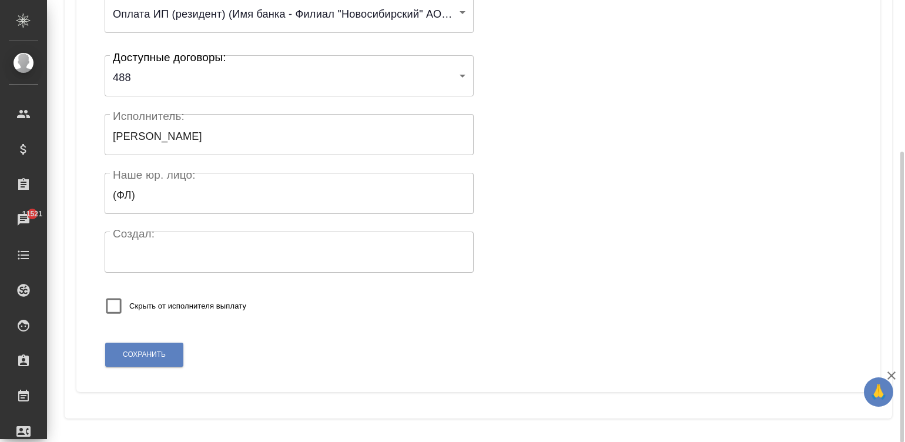
click at [156, 341] on div "Сохранить" at bounding box center [144, 355] width 79 height 30
click at [126, 353] on span "Сохранить" at bounding box center [144, 355] width 43 height 10
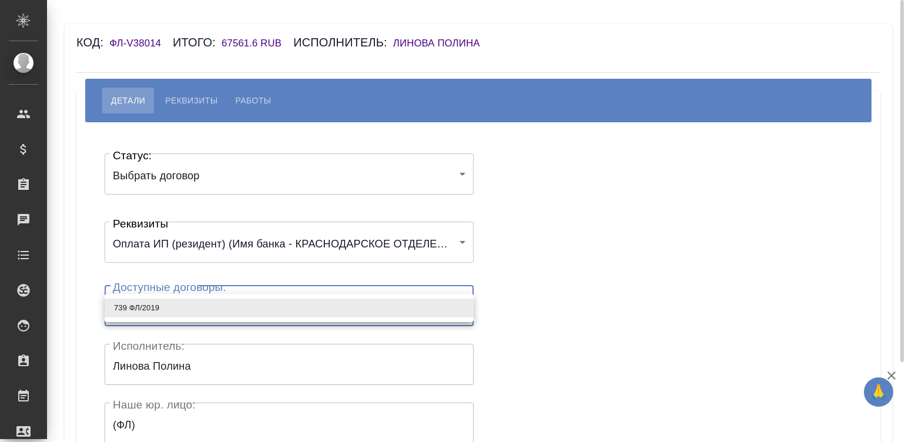
click at [206, 314] on body "🙏 .cls-1 fill:#fff; AWATERA [PERSON_NAME]malinina Клиенты Спецификации Заказы Ч…" at bounding box center [452, 221] width 905 height 442
click at [206, 314] on li "739 ФЛ/2019" at bounding box center [289, 308] width 369 height 19
type input "6738bc84804993a130975770"
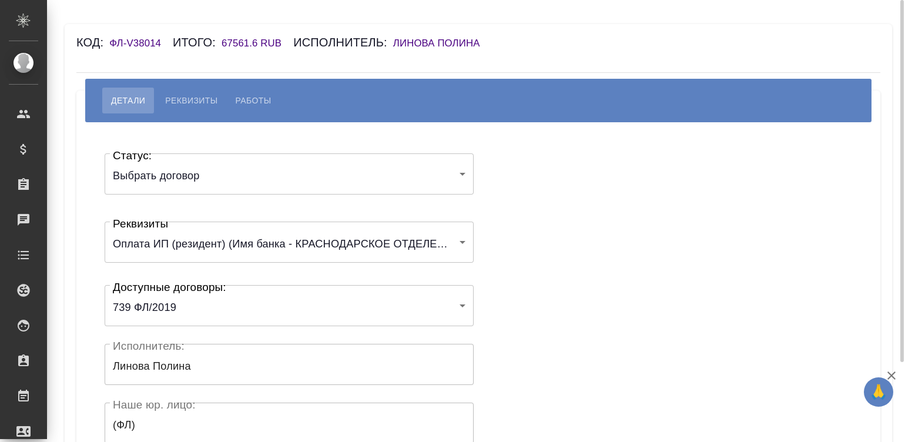
click at [535, 300] on div "Статус: Выбрать договор chooseContract Статус: Реквизиты Оплата ИП (резидент) (…" at bounding box center [478, 352] width 757 height 425
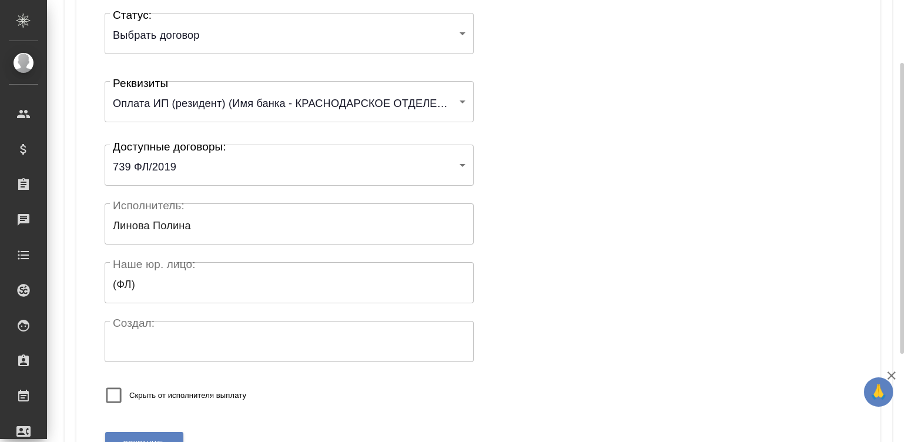
scroll to position [194, 0]
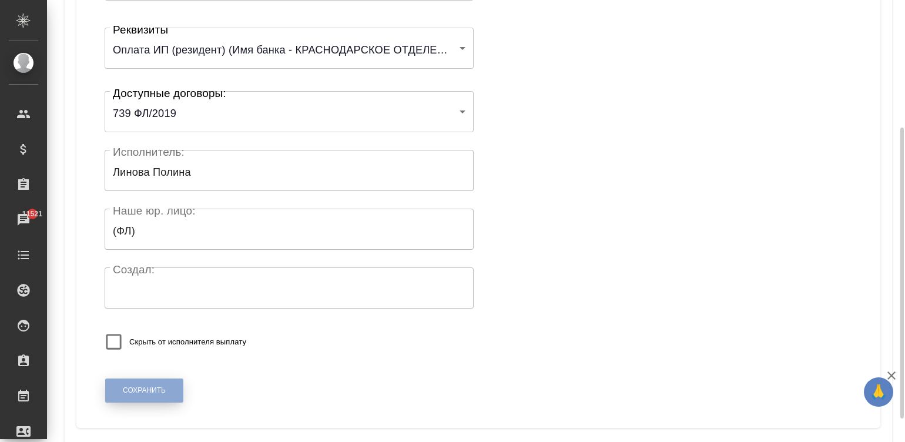
click at [159, 379] on button "Сохранить" at bounding box center [144, 391] width 78 height 24
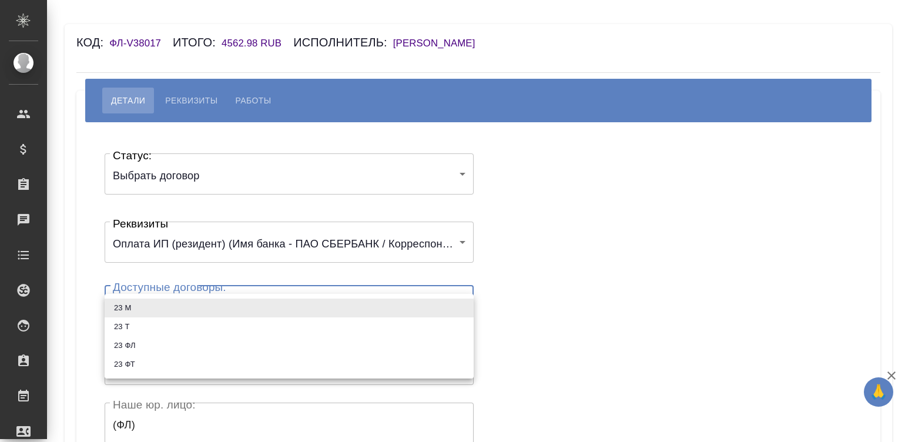
click at [168, 315] on body "🙏 .cls-1 fill:#fff; AWATERA Малинина Мария m.malinina Клиенты Спецификации Зака…" at bounding box center [452, 221] width 905 height 442
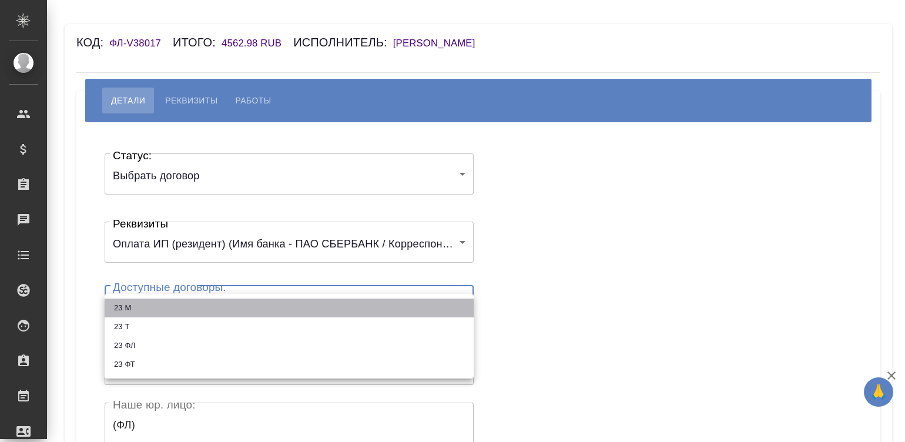
click at [145, 300] on li "23 М" at bounding box center [289, 308] width 369 height 19
type input "61c4834a48e7be6cce594bb9"
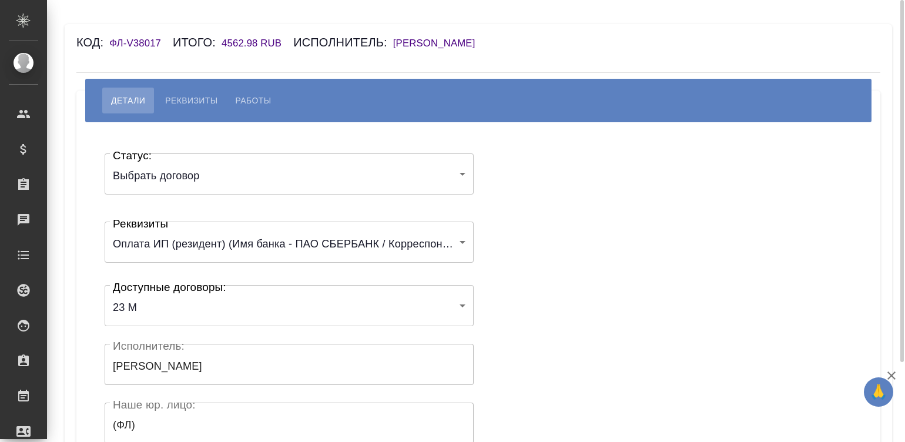
click at [588, 246] on div "Статус: Выбрать договор chooseContract Статус: Реквизиты Оплата ИП (резидент) (…" at bounding box center [478, 352] width 757 height 425
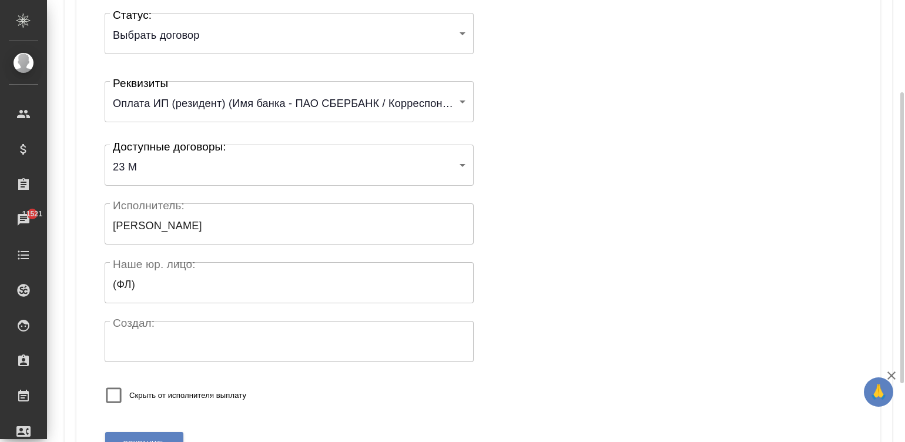
scroll to position [176, 0]
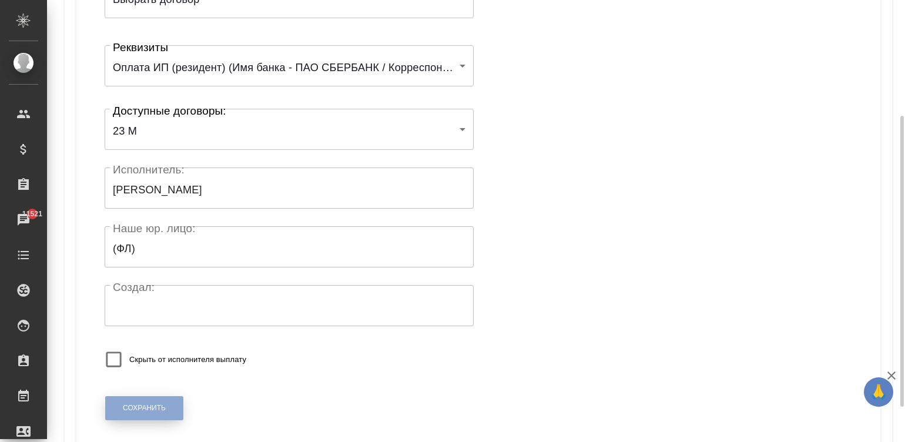
click at [156, 406] on span "Сохранить" at bounding box center [144, 408] width 43 height 10
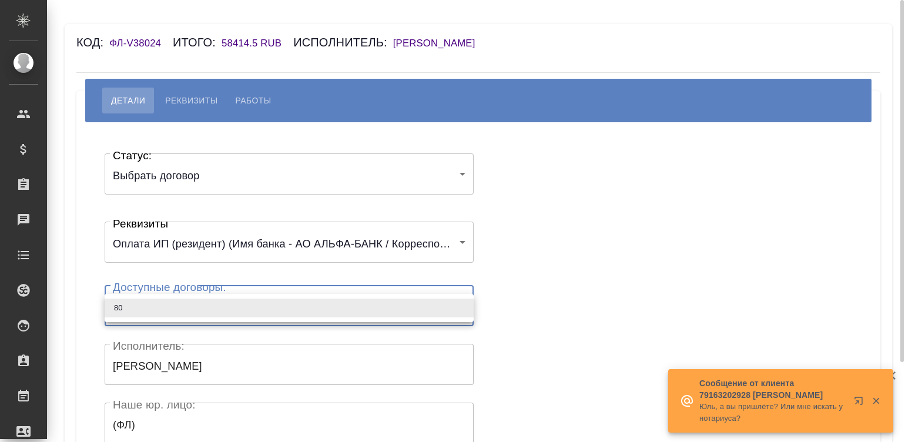
click at [232, 300] on body "🙏 .cls-1 fill:#fff; AWATERA [PERSON_NAME]malinina Клиенты Спецификации Заказы Ч…" at bounding box center [452, 221] width 905 height 442
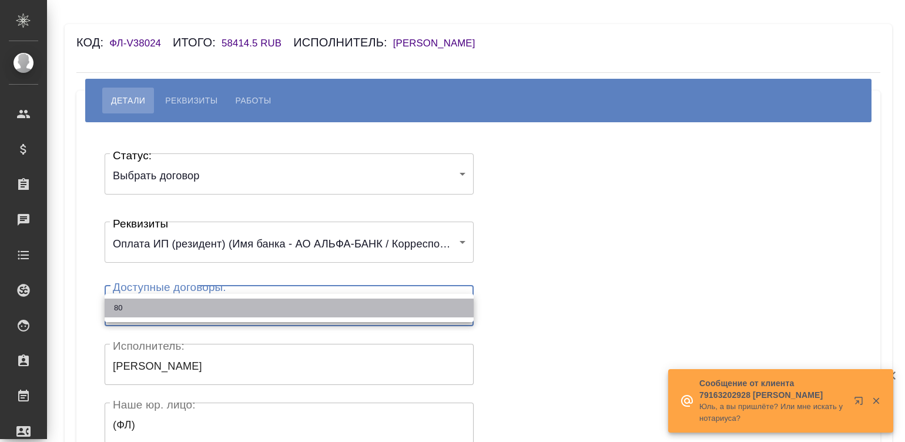
click at [195, 309] on li "80" at bounding box center [289, 308] width 369 height 19
type input "673747d0c68c72572d8e6eae"
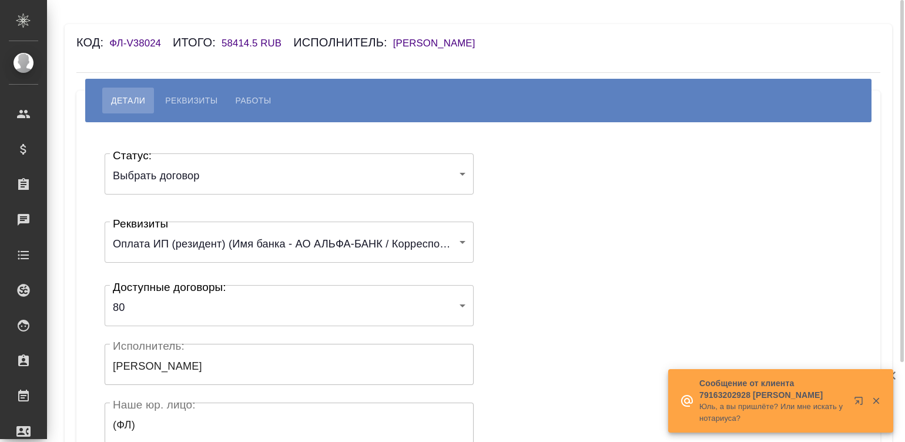
click at [546, 294] on div "Статус: Выбрать договор chooseContract Статус: Реквизиты Оплата ИП (резидент) (…" at bounding box center [478, 352] width 757 height 425
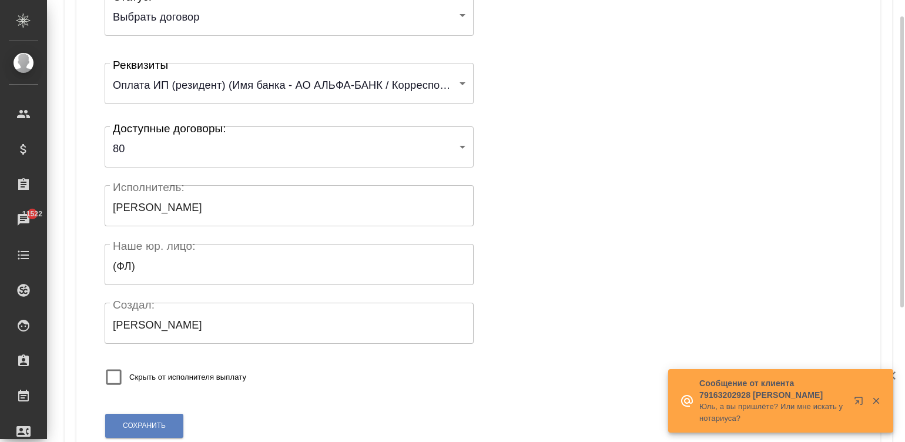
scroll to position [176, 0]
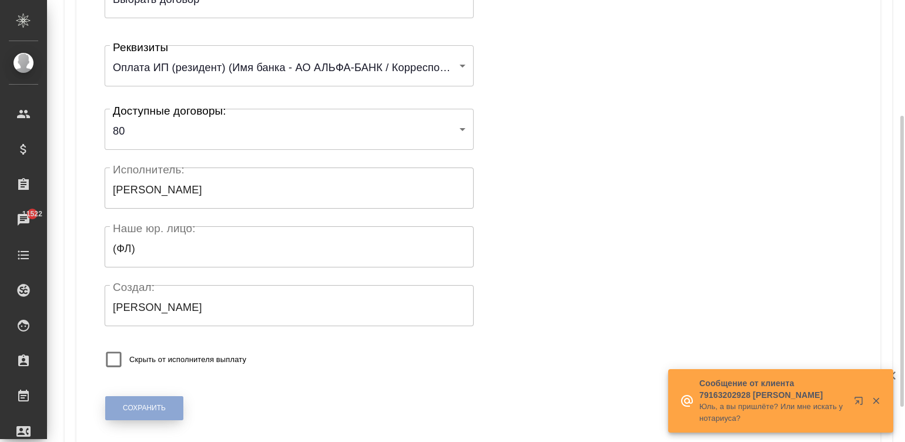
click at [135, 410] on span "Сохранить" at bounding box center [144, 408] width 43 height 10
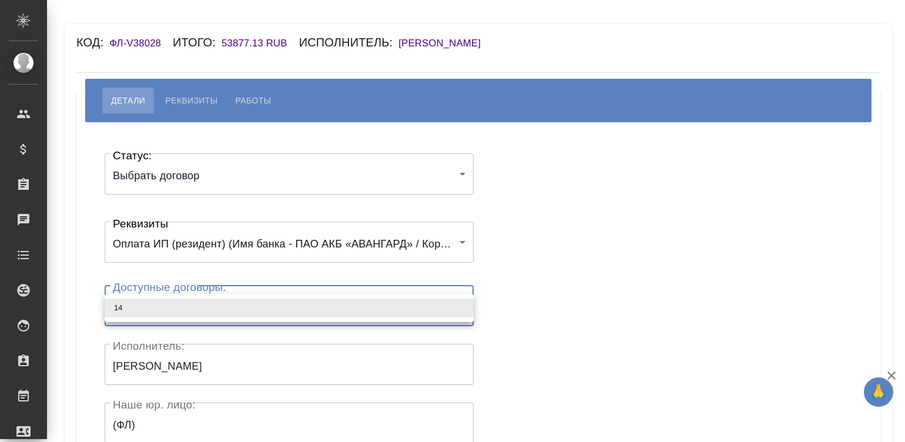
click at [216, 313] on body "🙏 .cls-1 fill:#fff; AWATERA [PERSON_NAME][PERSON_NAME] Спецификации Заказы Чаты…" at bounding box center [452, 221] width 905 height 442
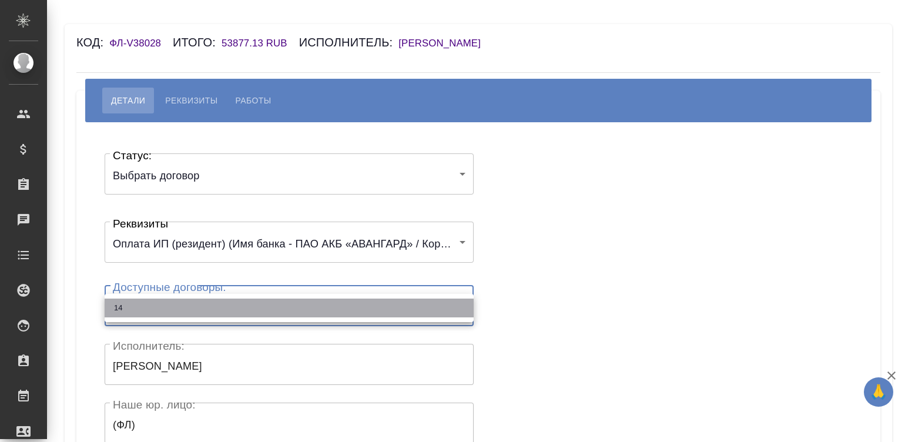
click at [216, 313] on li "14" at bounding box center [289, 308] width 369 height 19
type input "67373c729d0105507165313e"
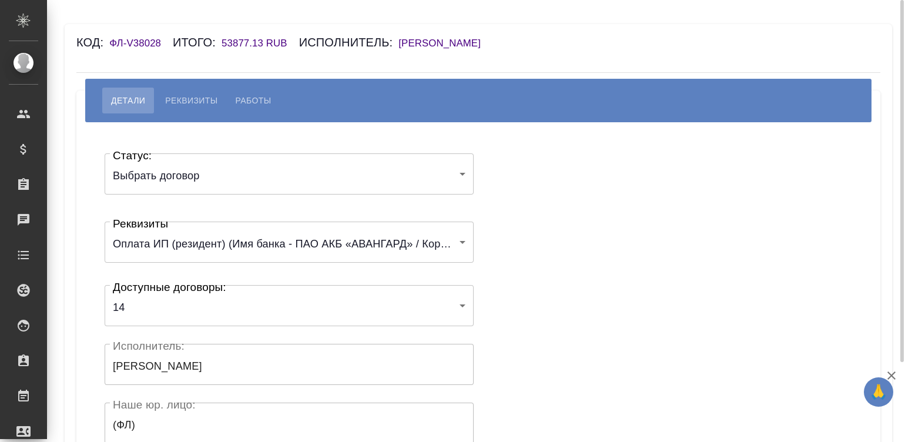
click at [583, 269] on div "Статус: Выбрать договор chooseContract Статус: Реквизиты Оплата ИП (резидент) (…" at bounding box center [478, 352] width 757 height 425
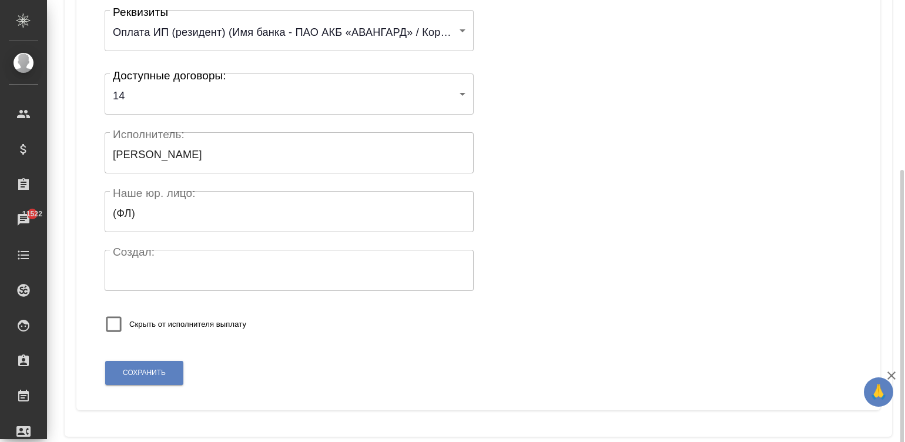
scroll to position [230, 0]
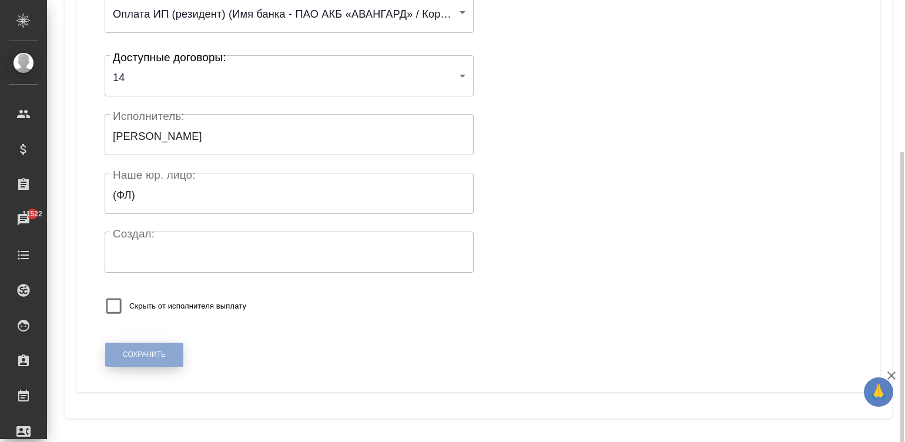
click at [147, 358] on span "Сохранить" at bounding box center [144, 355] width 43 height 10
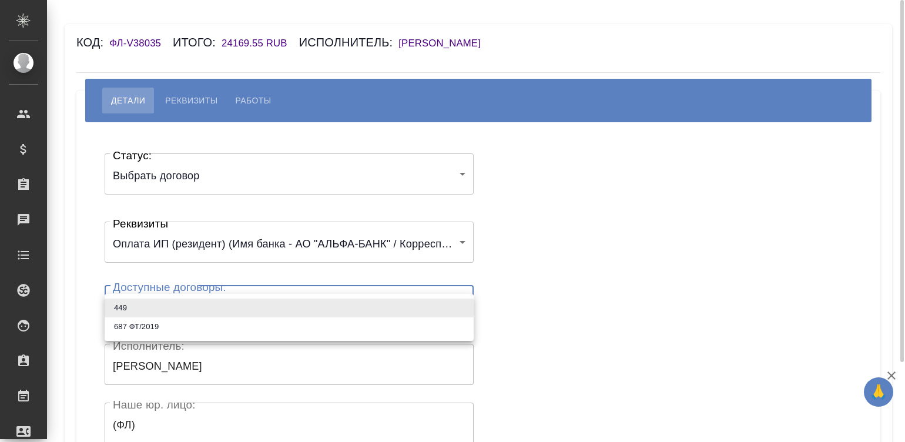
click at [223, 306] on body "🙏 .cls-1 fill:#fff; AWATERA [PERSON_NAME]malinina Клиенты Спецификации Заказы Ч…" at bounding box center [452, 221] width 905 height 442
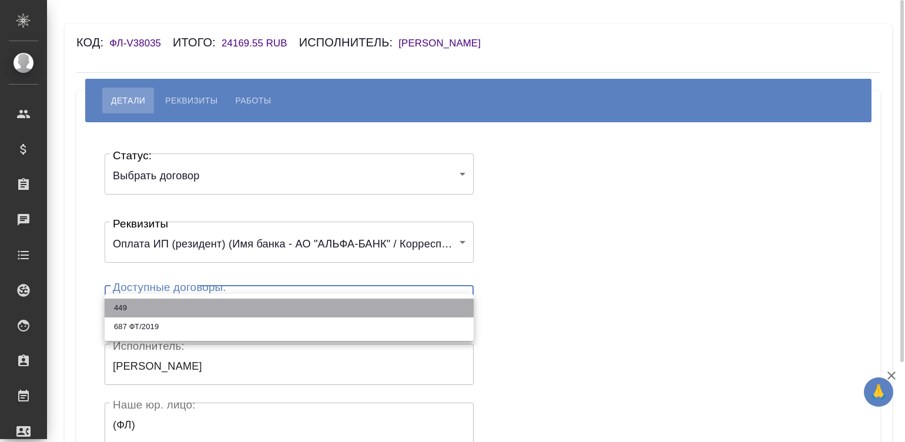
click at [223, 306] on li "449" at bounding box center [289, 308] width 369 height 19
type input "68527288b1effcb588e99212"
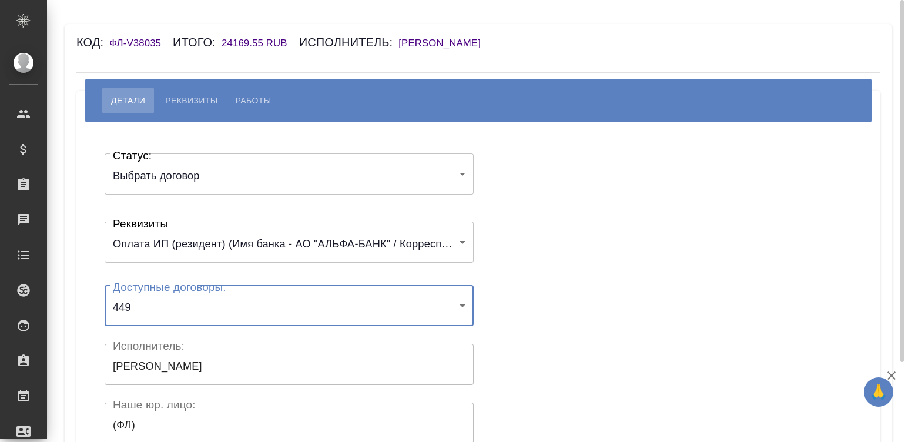
click at [554, 265] on div "Статус: Выбрать договор chooseContract Статус: Реквизиты Оплата ИП (резидент) (…" at bounding box center [478, 352] width 757 height 425
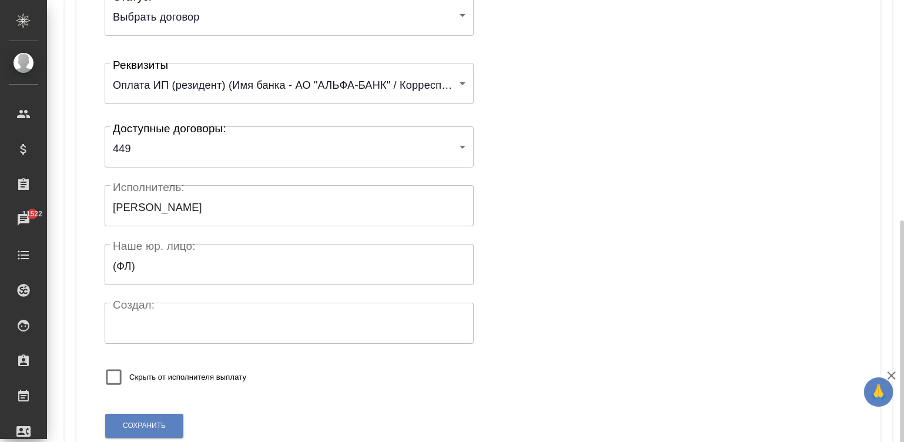
scroll to position [229, 0]
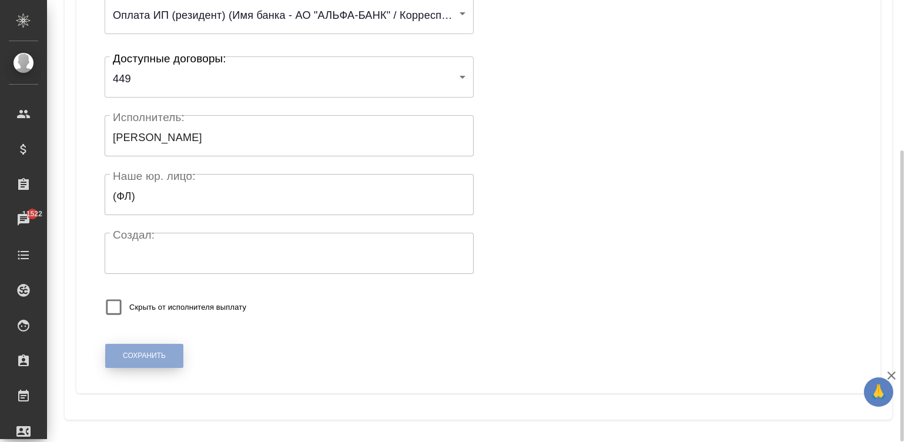
click at [154, 351] on span "Сохранить" at bounding box center [144, 356] width 43 height 10
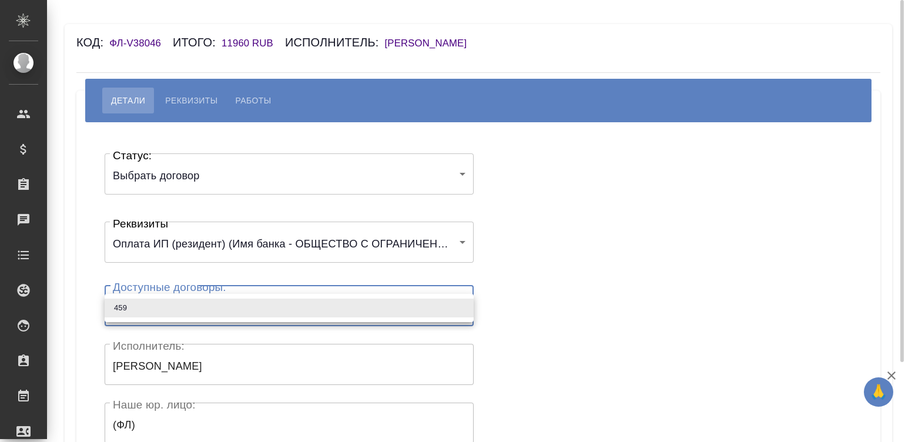
click at [155, 304] on body "🙏 .cls-1 fill:#fff; AWATERA Малинина Мария m.malinina Клиенты Спецификации Зака…" at bounding box center [452, 221] width 905 height 442
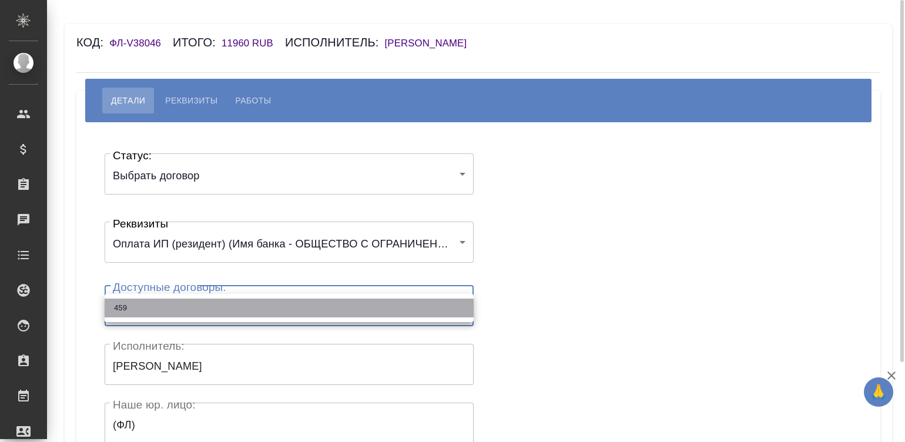
click at [155, 304] on li "459" at bounding box center [289, 308] width 369 height 19
type input "67f507f44310c539cde79415"
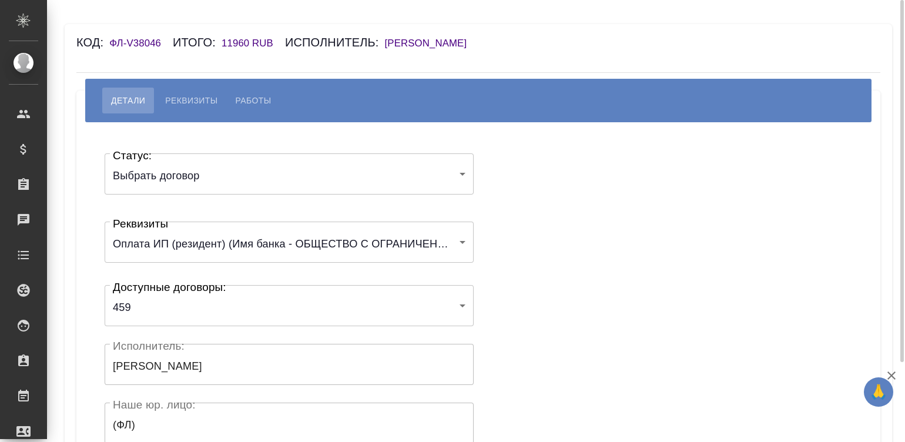
click at [564, 252] on div "Статус: Выбрать договор chooseContract Статус: Реквизиты Оплата ИП (резидент) (…" at bounding box center [478, 352] width 757 height 425
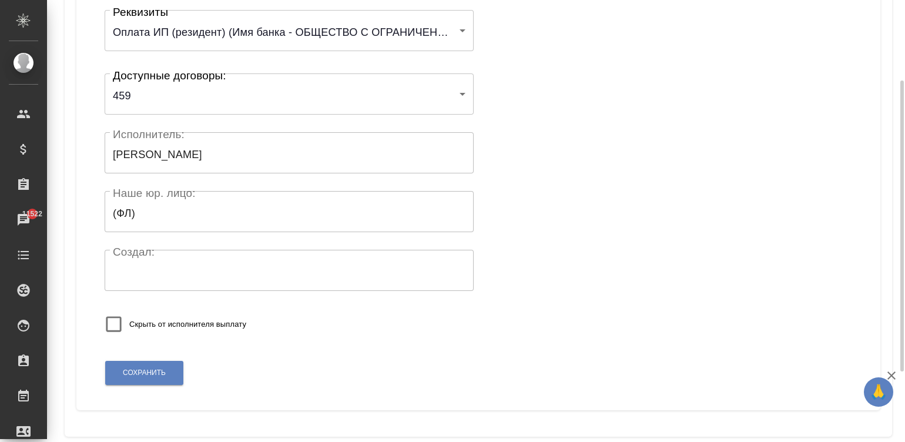
scroll to position [230, 0]
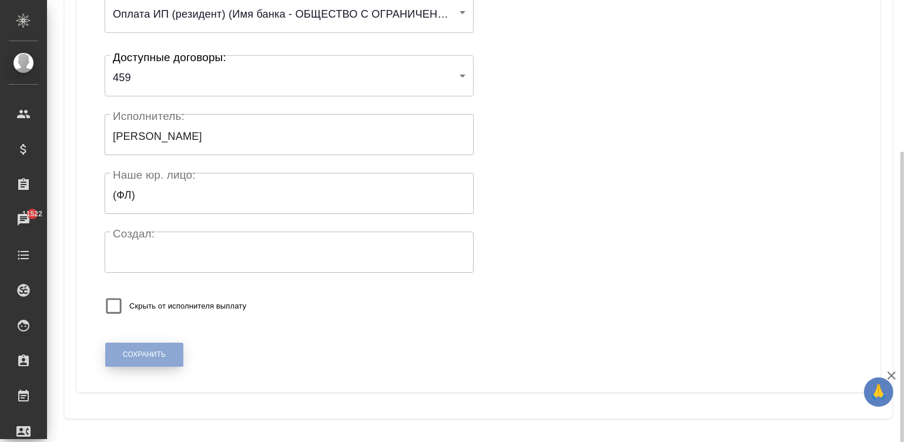
click at [134, 344] on button "Сохранить" at bounding box center [144, 355] width 78 height 24
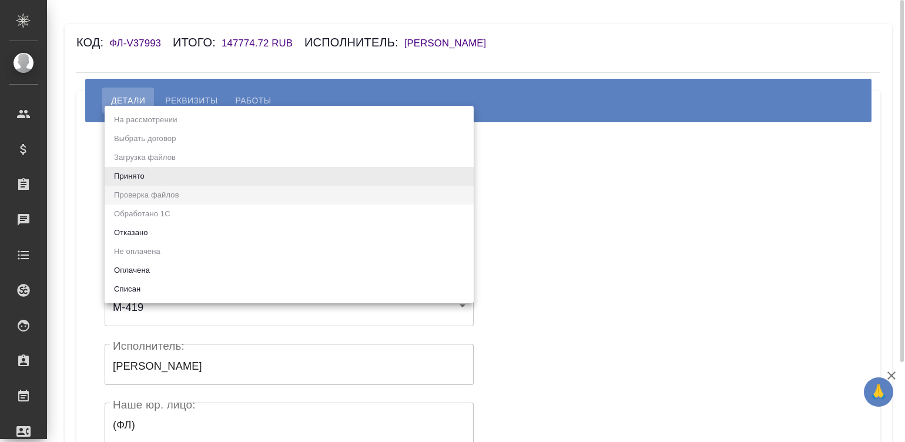
click at [148, 180] on body "🙏 .cls-1 fill:#fff; AWATERA [PERSON_NAME][PERSON_NAME] Спецификации Заказы Чаты…" at bounding box center [452, 221] width 905 height 442
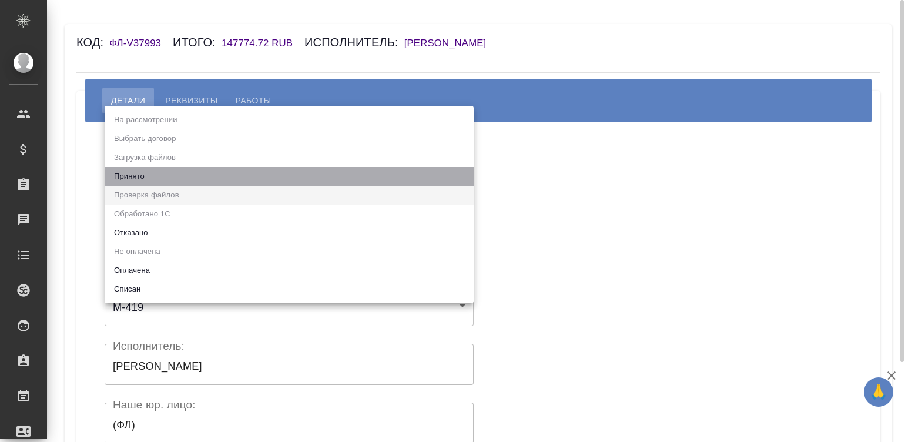
click at [148, 180] on li "Принято" at bounding box center [289, 176] width 369 height 19
type input "accepted"
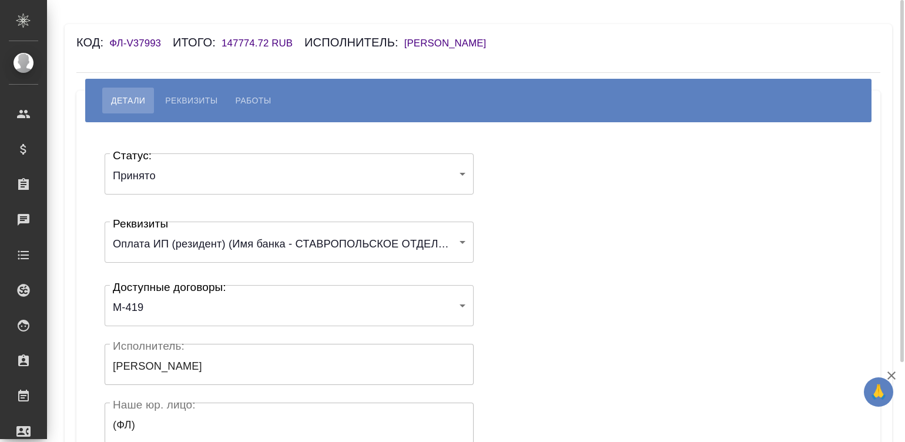
click at [531, 191] on div "Статус: Принято accepted Статус: Реквизиты Оплата ИП (резидент) (Имя банка - СТ…" at bounding box center [478, 352] width 757 height 425
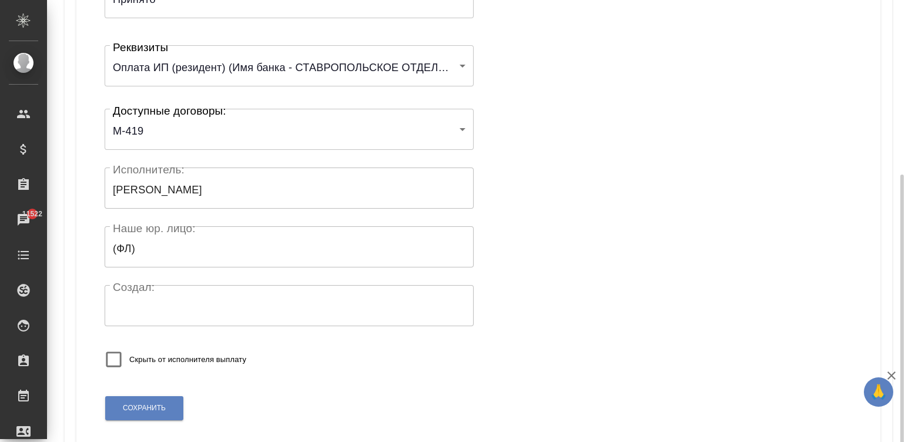
scroll to position [212, 0]
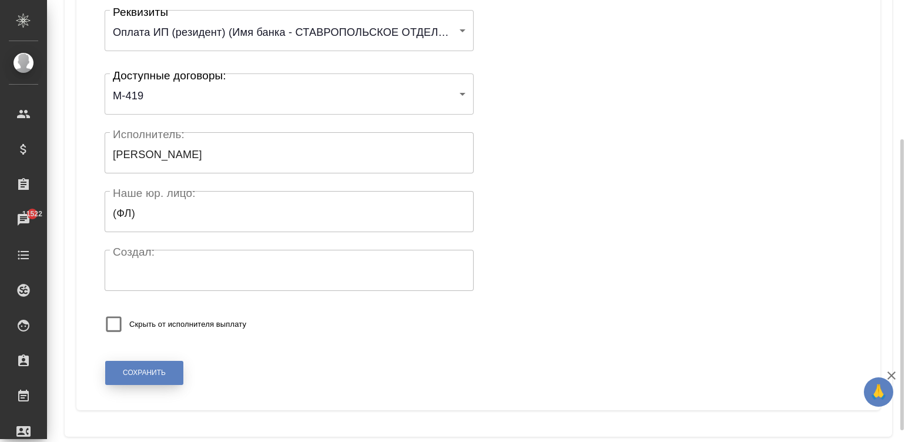
click at [133, 365] on button "Сохранить" at bounding box center [144, 373] width 78 height 24
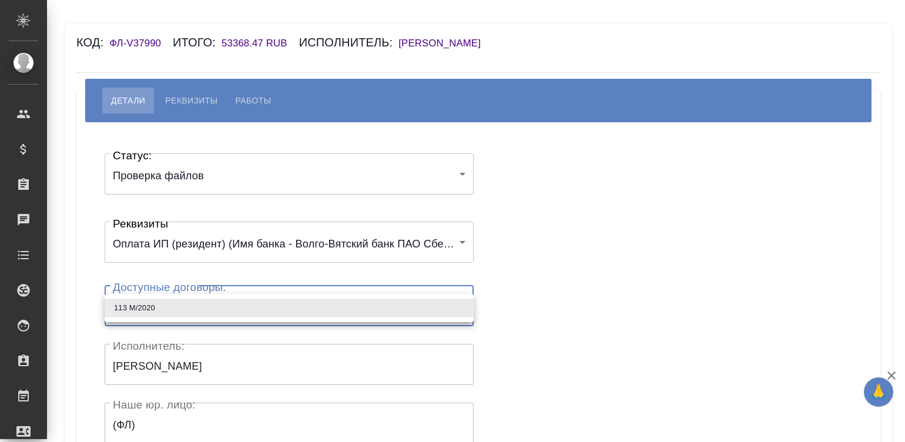
click at [183, 310] on body "🙏 .cls-1 fill:#fff; AWATERA [PERSON_NAME][PERSON_NAME] Спецификации Заказы Чаты…" at bounding box center [452, 221] width 905 height 442
click at [370, 178] on div at bounding box center [452, 221] width 905 height 442
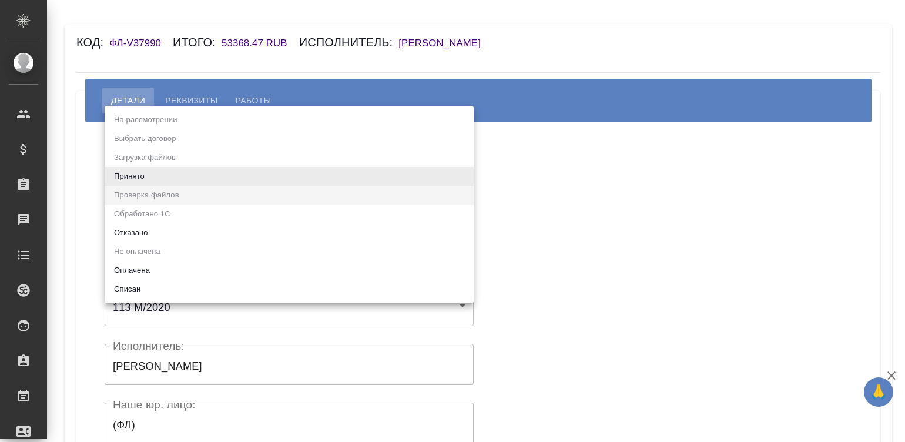
click at [370, 178] on body "🙏 .cls-1 fill:#fff; AWATERA Малинина Мария m.malinina Клиенты Спецификации Зака…" at bounding box center [452, 221] width 905 height 442
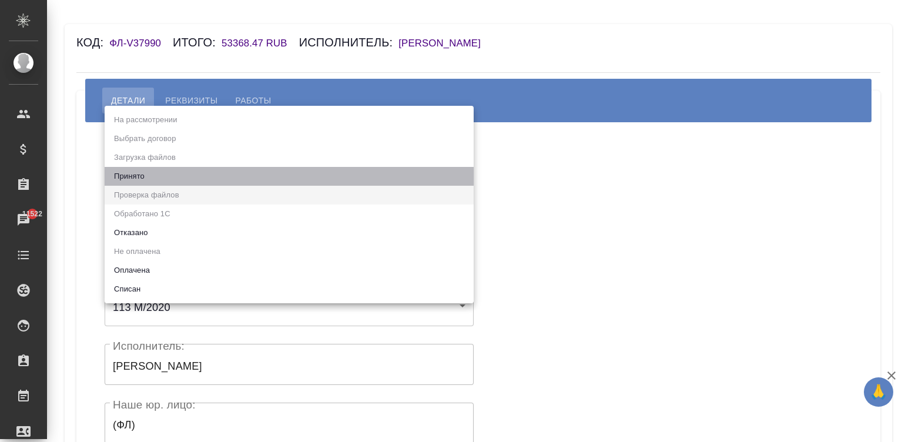
click at [280, 170] on li "Принято" at bounding box center [289, 176] width 369 height 19
type input "accepted"
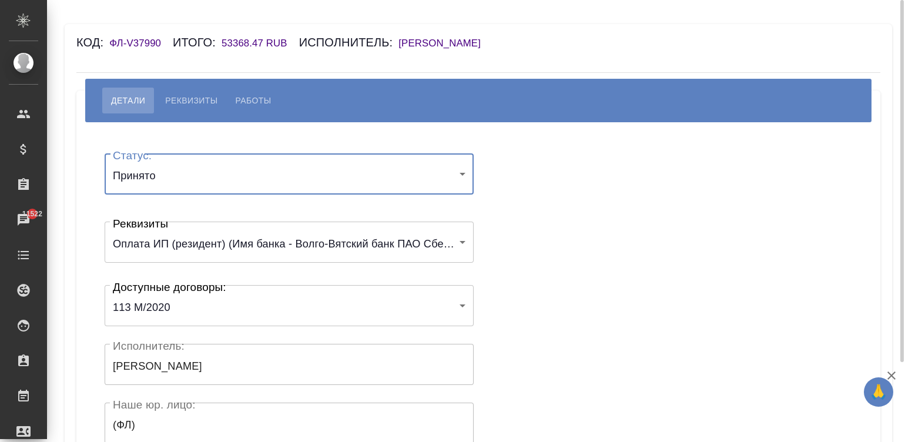
click at [573, 190] on div "Статус: Принято accepted Статус: Реквизиты Оплата ИП (резидент) (Имя банка - Во…" at bounding box center [478, 352] width 757 height 425
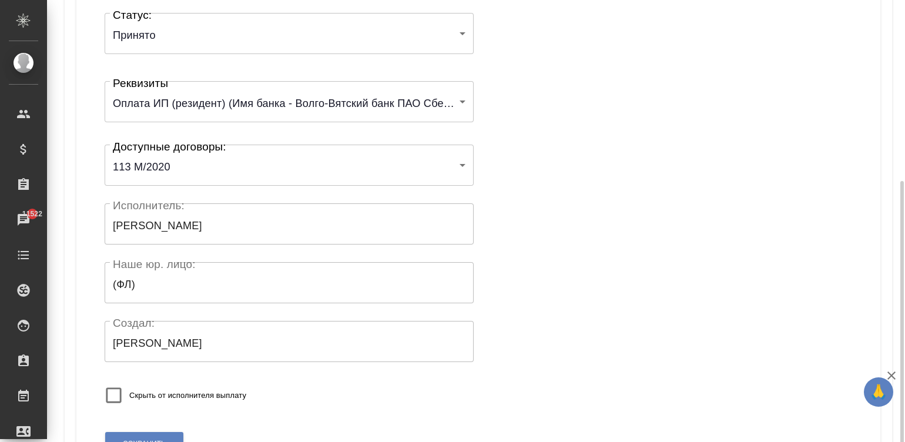
scroll to position [229, 0]
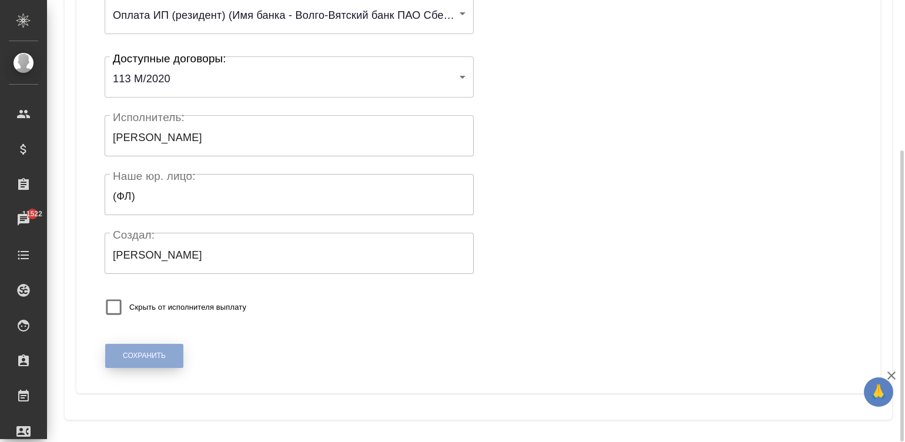
click at [162, 344] on button "Сохранить" at bounding box center [144, 356] width 78 height 24
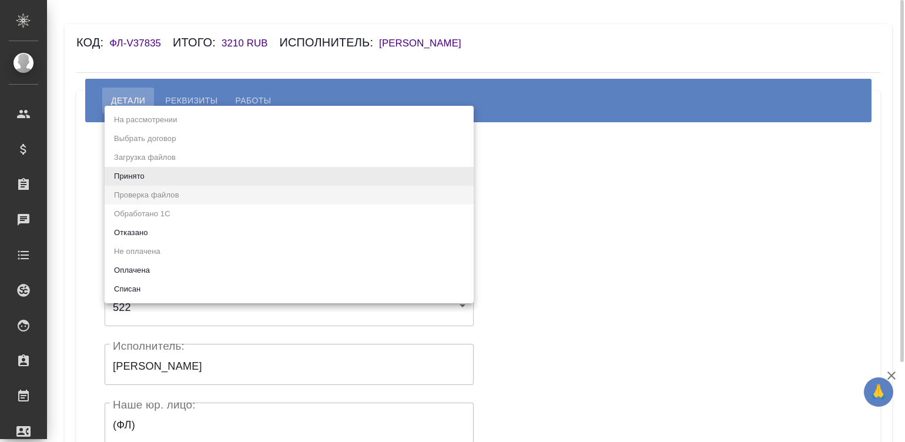
click at [184, 169] on body "🙏 .cls-1 fill:#fff; AWATERA [PERSON_NAME][PERSON_NAME] Спецификации Заказы Чаты…" at bounding box center [452, 221] width 905 height 442
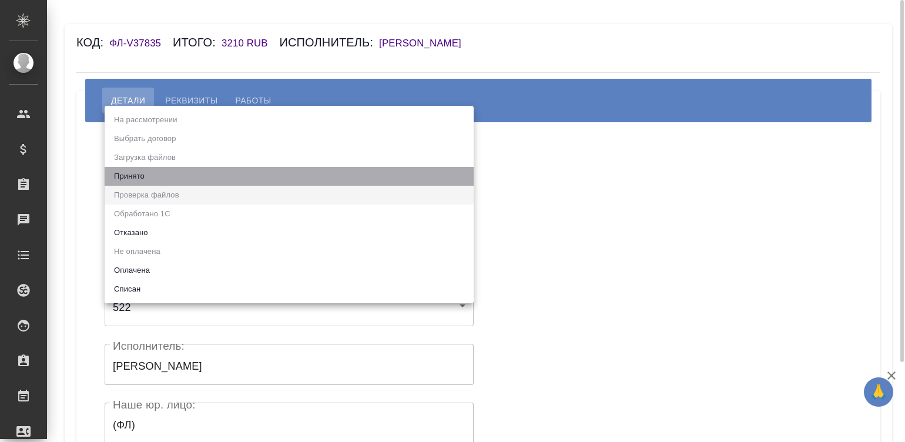
click at [184, 169] on li "Принято" at bounding box center [289, 176] width 369 height 19
type input "accepted"
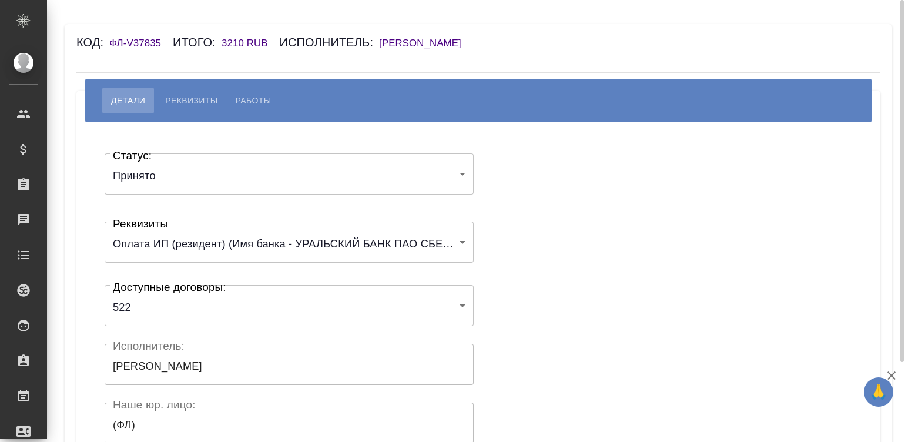
click at [541, 200] on div "Статус: Принято accepted Статус: Реквизиты Оплата ИП (резидент) (Имя банка - УР…" at bounding box center [478, 352] width 757 height 425
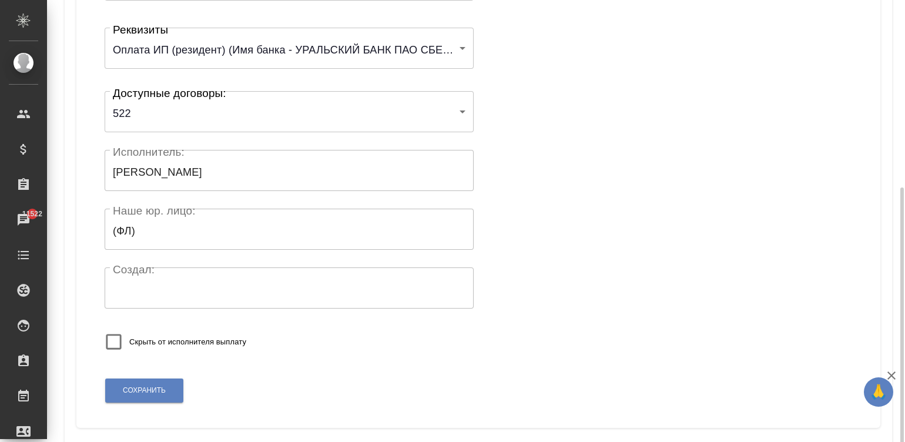
scroll to position [230, 0]
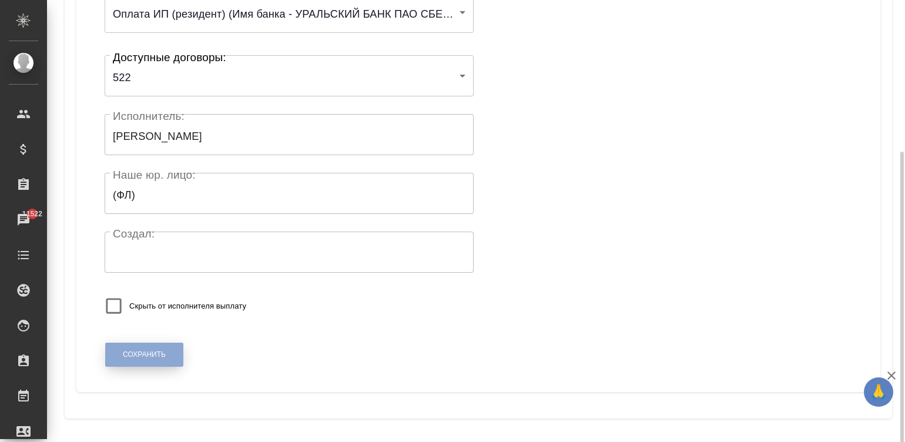
click at [138, 351] on span "Сохранить" at bounding box center [144, 355] width 43 height 10
